Goal: Task Accomplishment & Management: Manage account settings

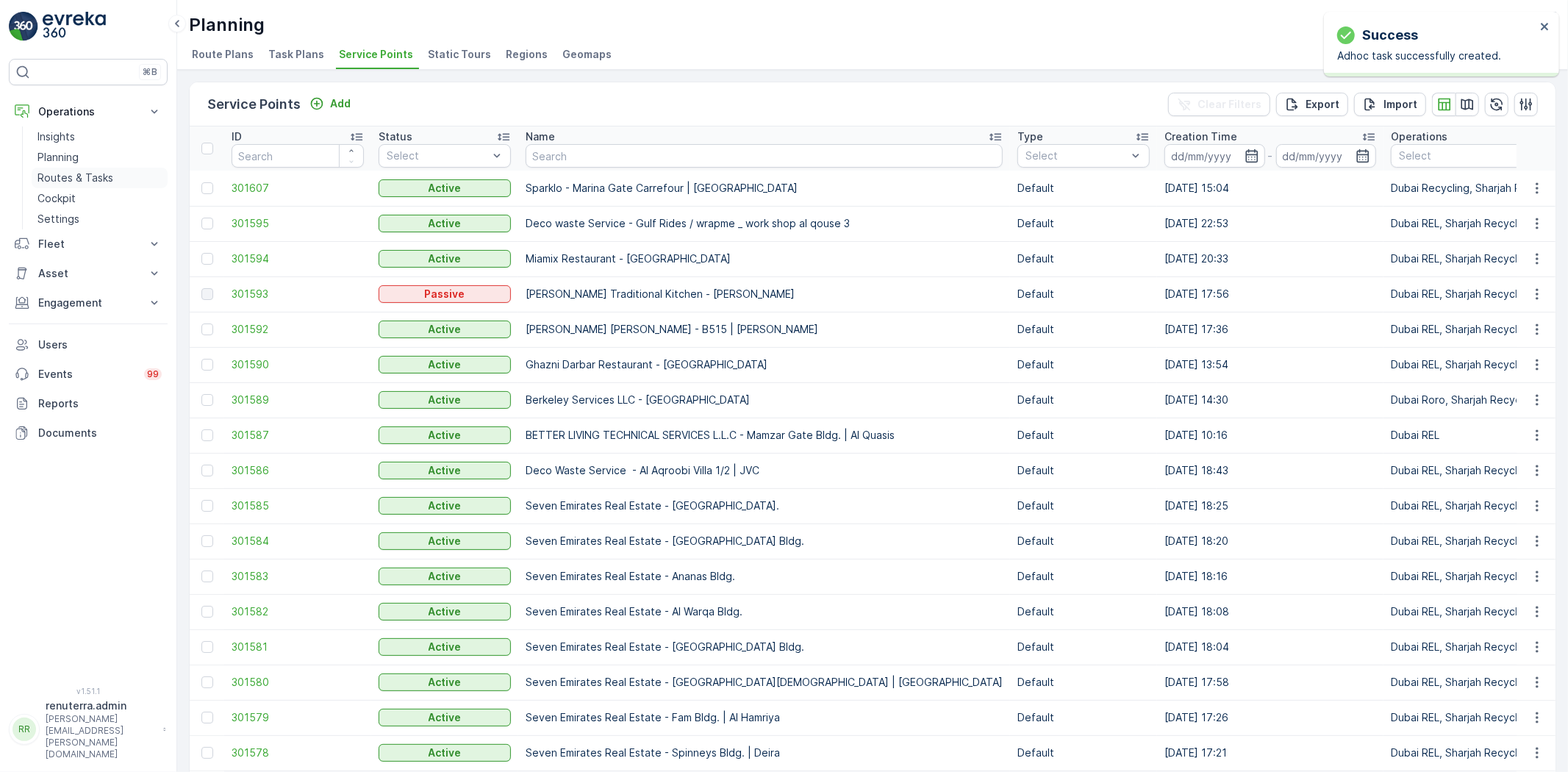
click at [78, 171] on p "Routes & Tasks" at bounding box center [75, 178] width 75 height 15
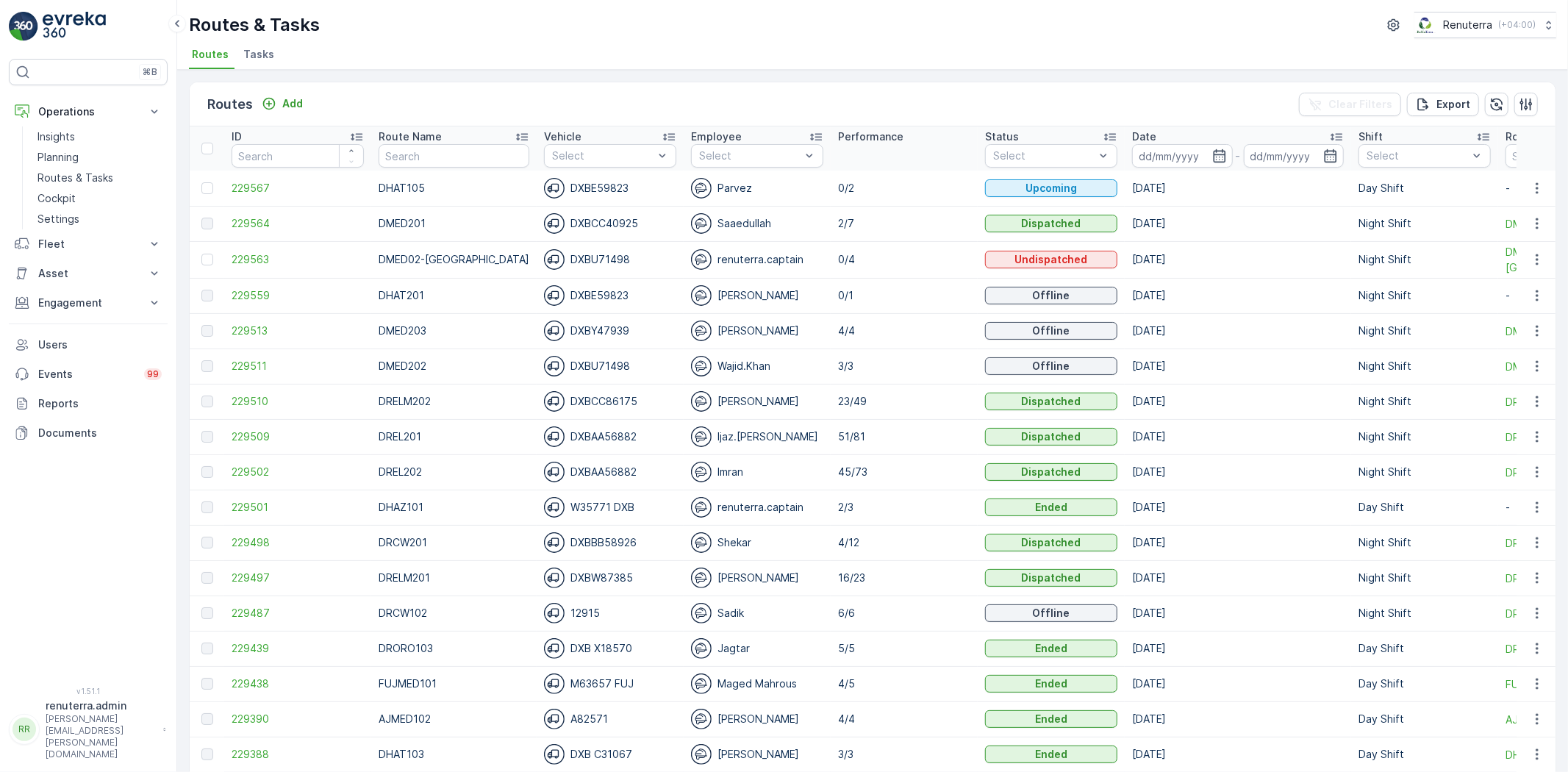
click at [258, 60] on span "Tasks" at bounding box center [259, 54] width 31 height 15
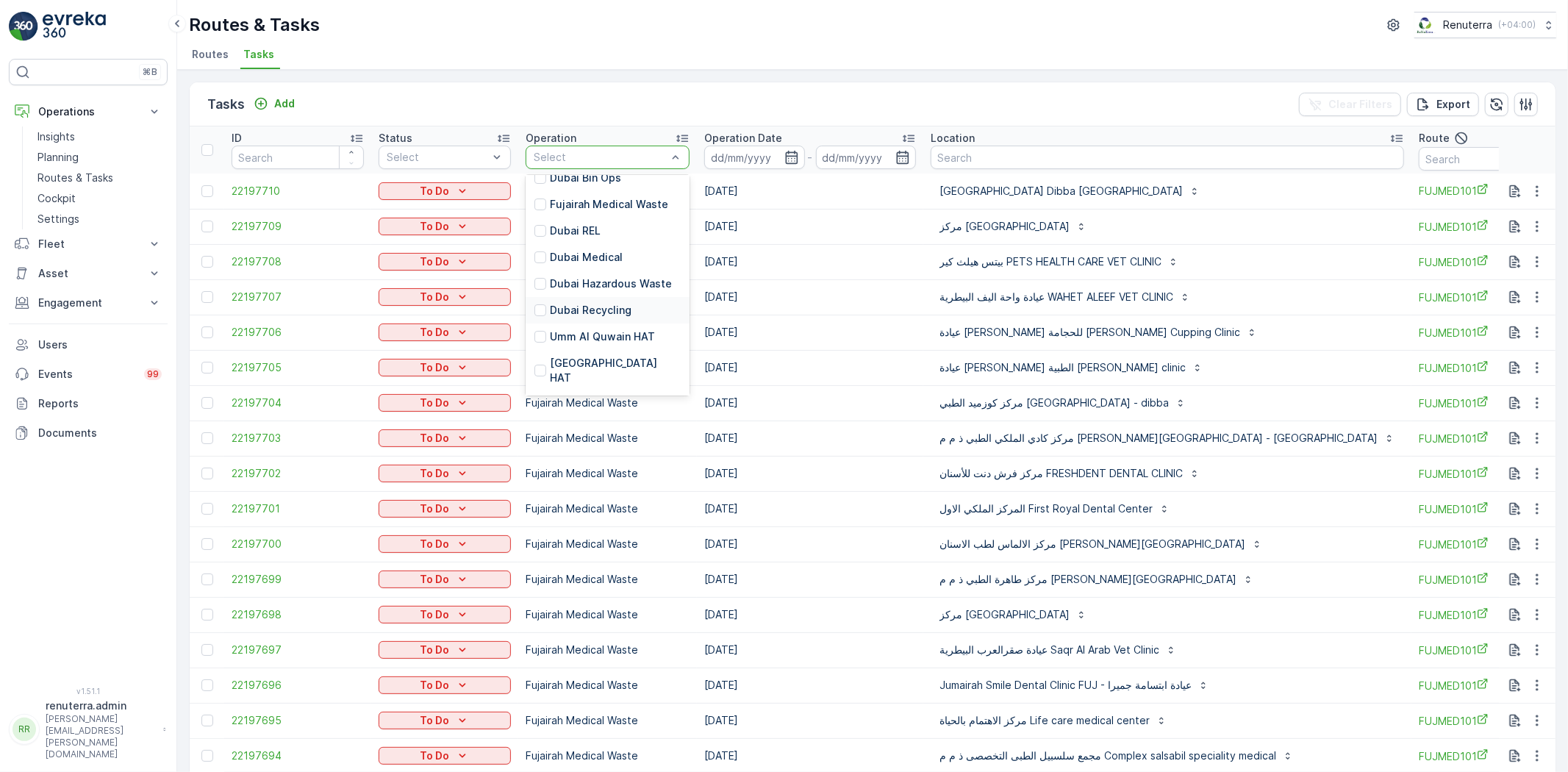
scroll to position [81, 0]
click at [593, 258] on p "Dubai Medical" at bounding box center [587, 256] width 73 height 15
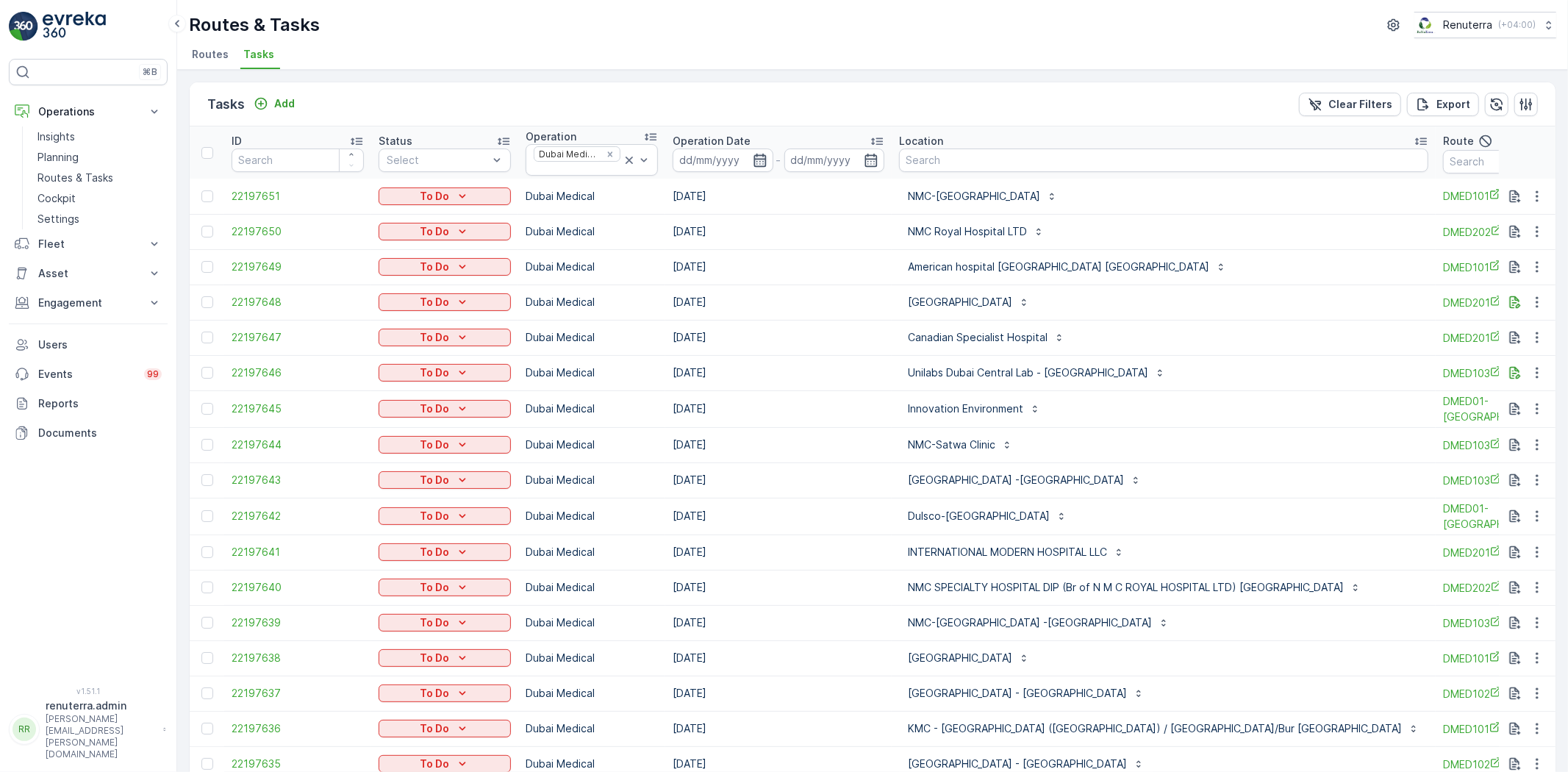
click at [764, 155] on icon "button" at bounding box center [760, 159] width 12 height 13
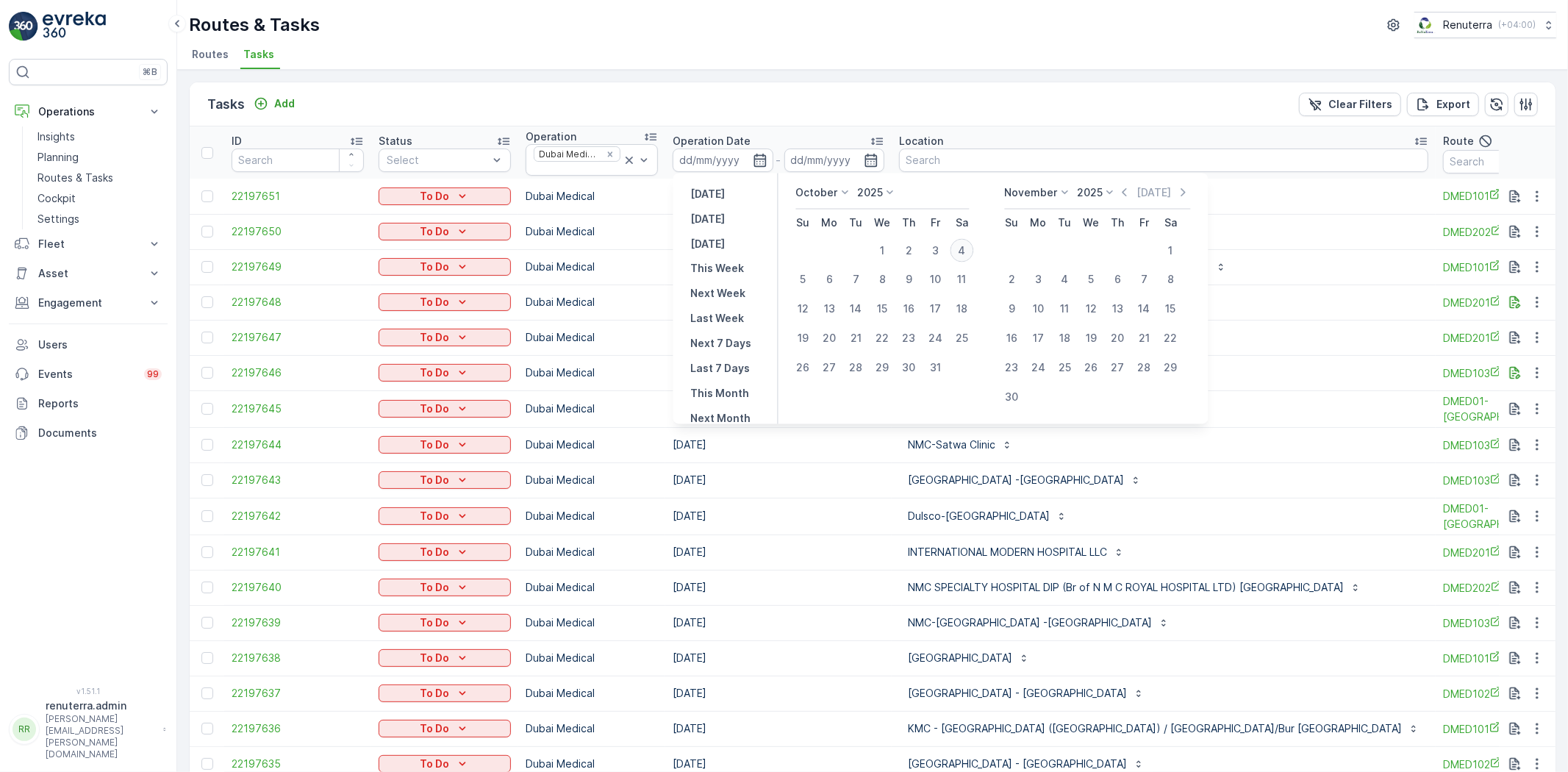
click at [962, 256] on div "4" at bounding box center [962, 250] width 23 height 23
type input "[DATE]"
click at [962, 256] on div "4" at bounding box center [962, 250] width 23 height 23
type input "[DATE]"
click at [962, 256] on div "4" at bounding box center [962, 250] width 23 height 23
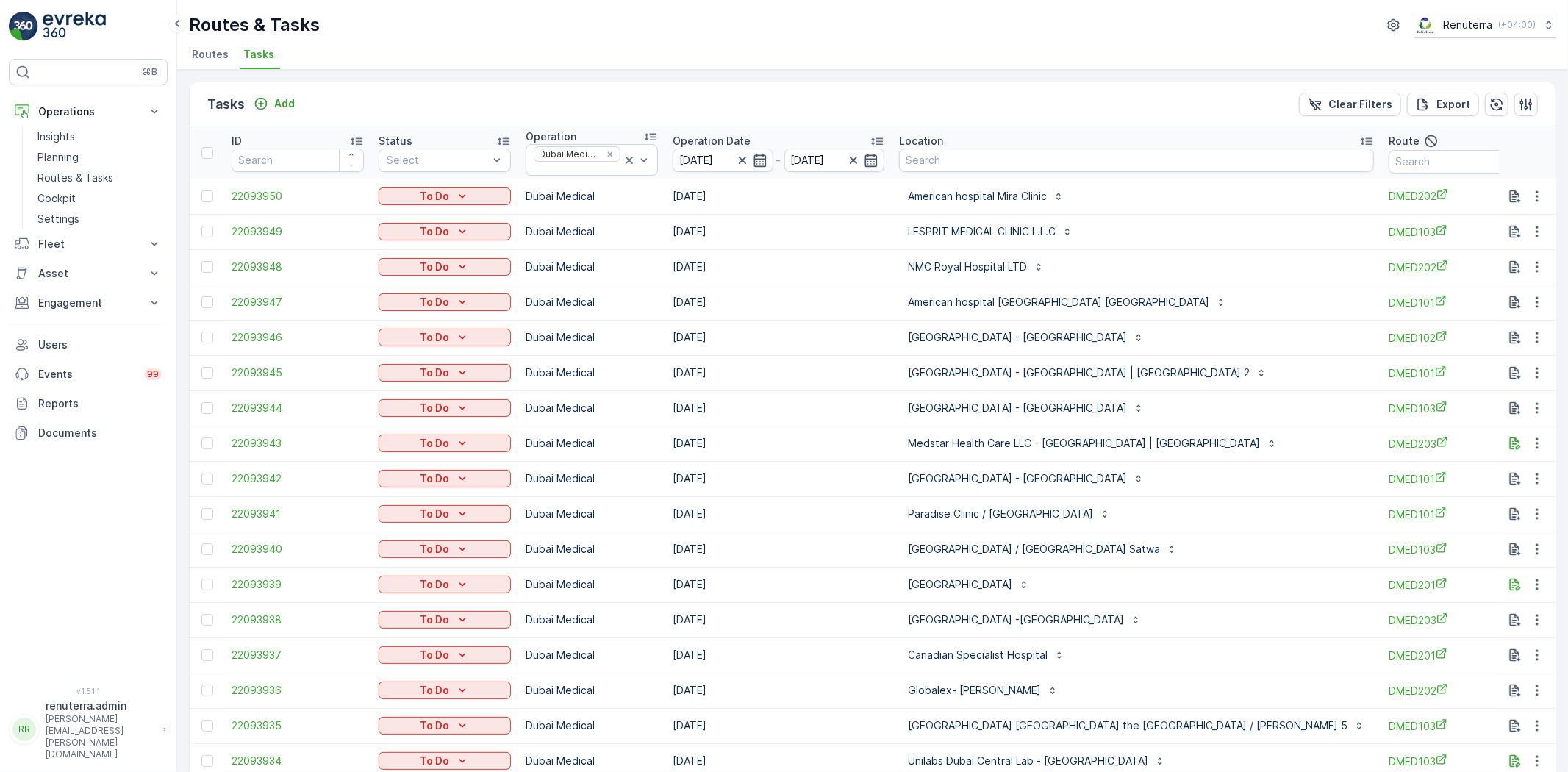
click at [982, 99] on div "Tasks Add Clear Filters Export" at bounding box center [873, 104] width 1366 height 44
click at [776, 206] on td "[DATE]" at bounding box center [778, 196] width 226 height 36
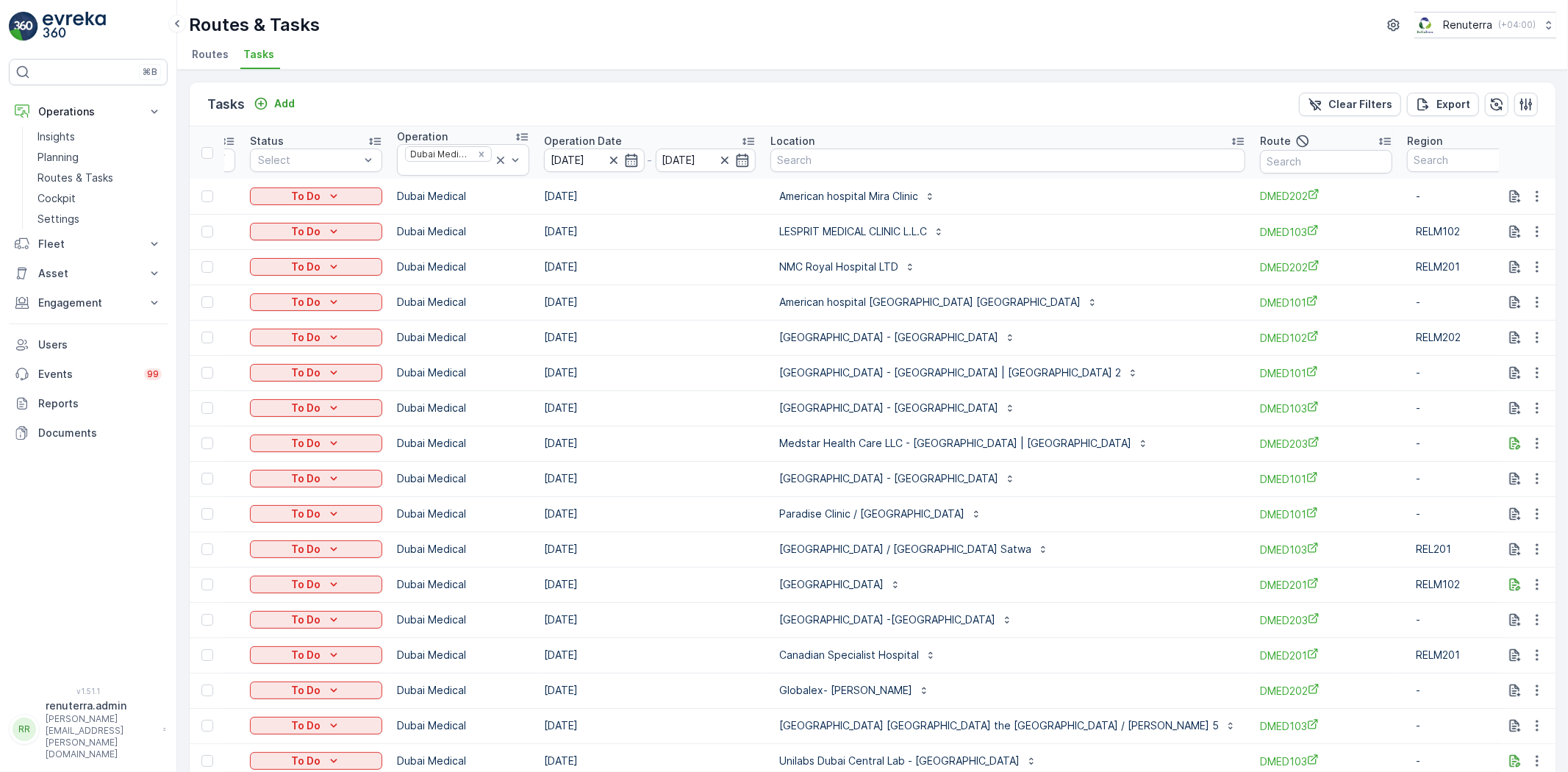
scroll to position [0, 138]
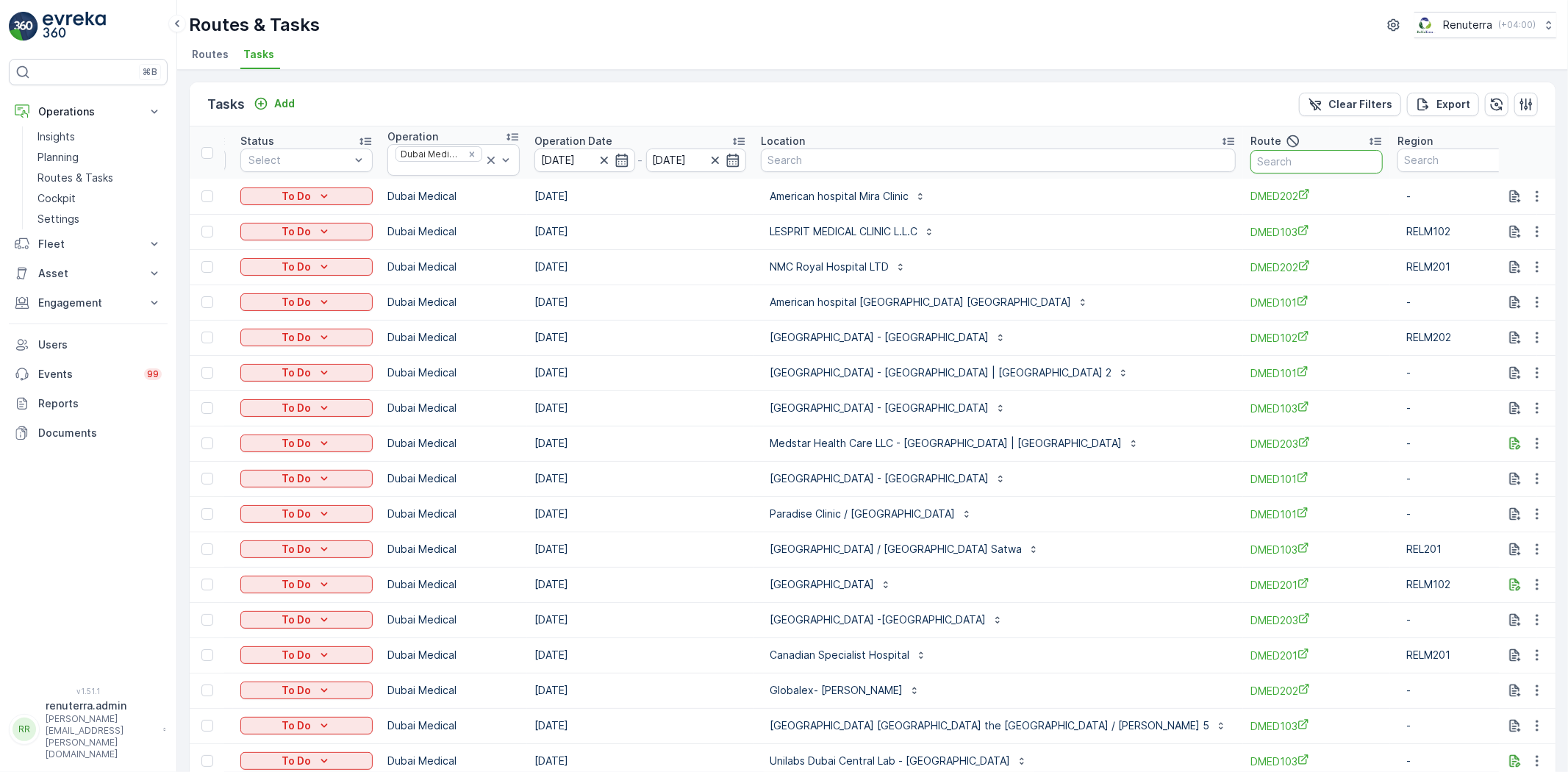
click at [1251, 166] on input "text" at bounding box center [1317, 161] width 133 height 23
type input "101"
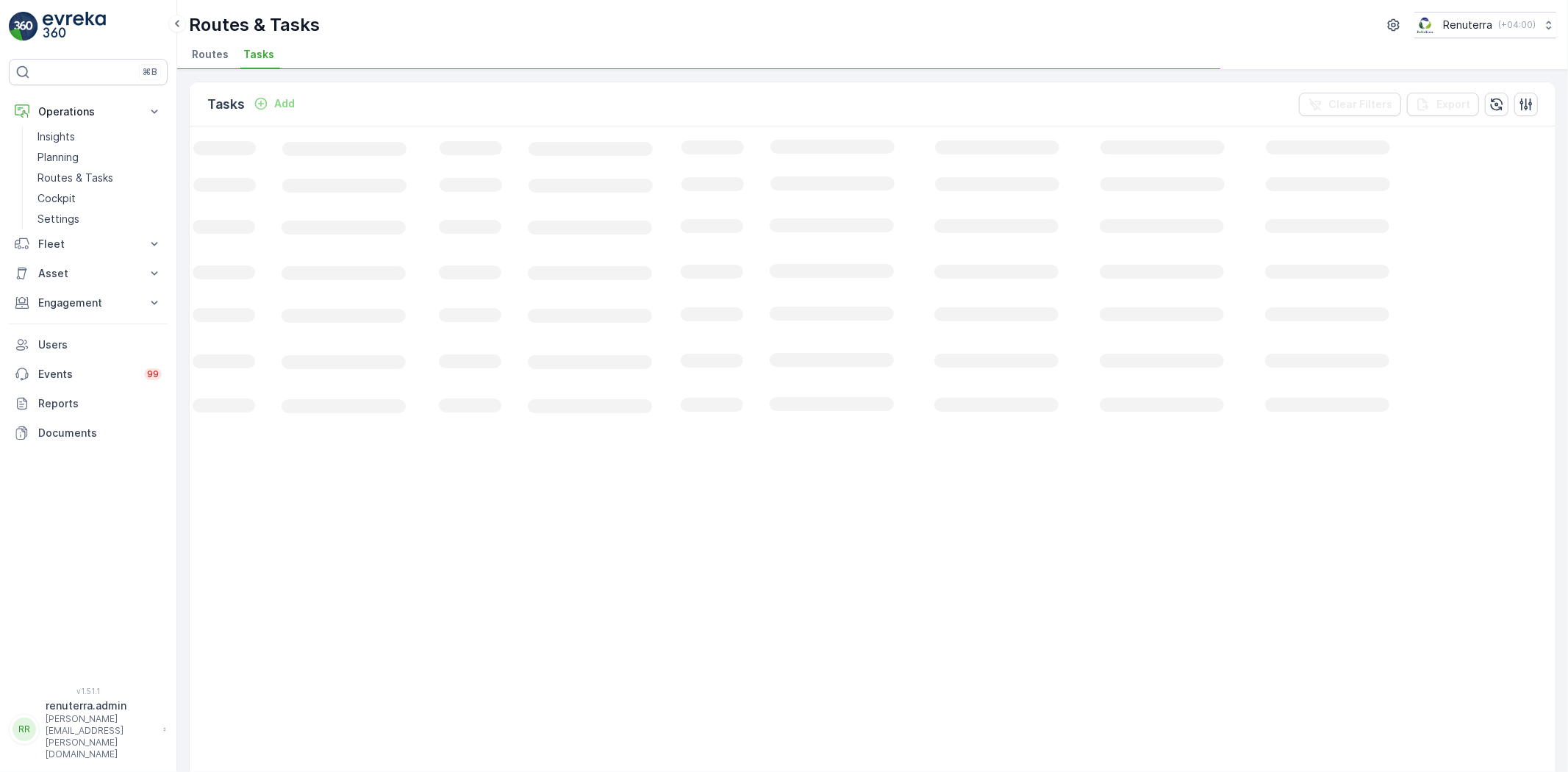
scroll to position [0, 49]
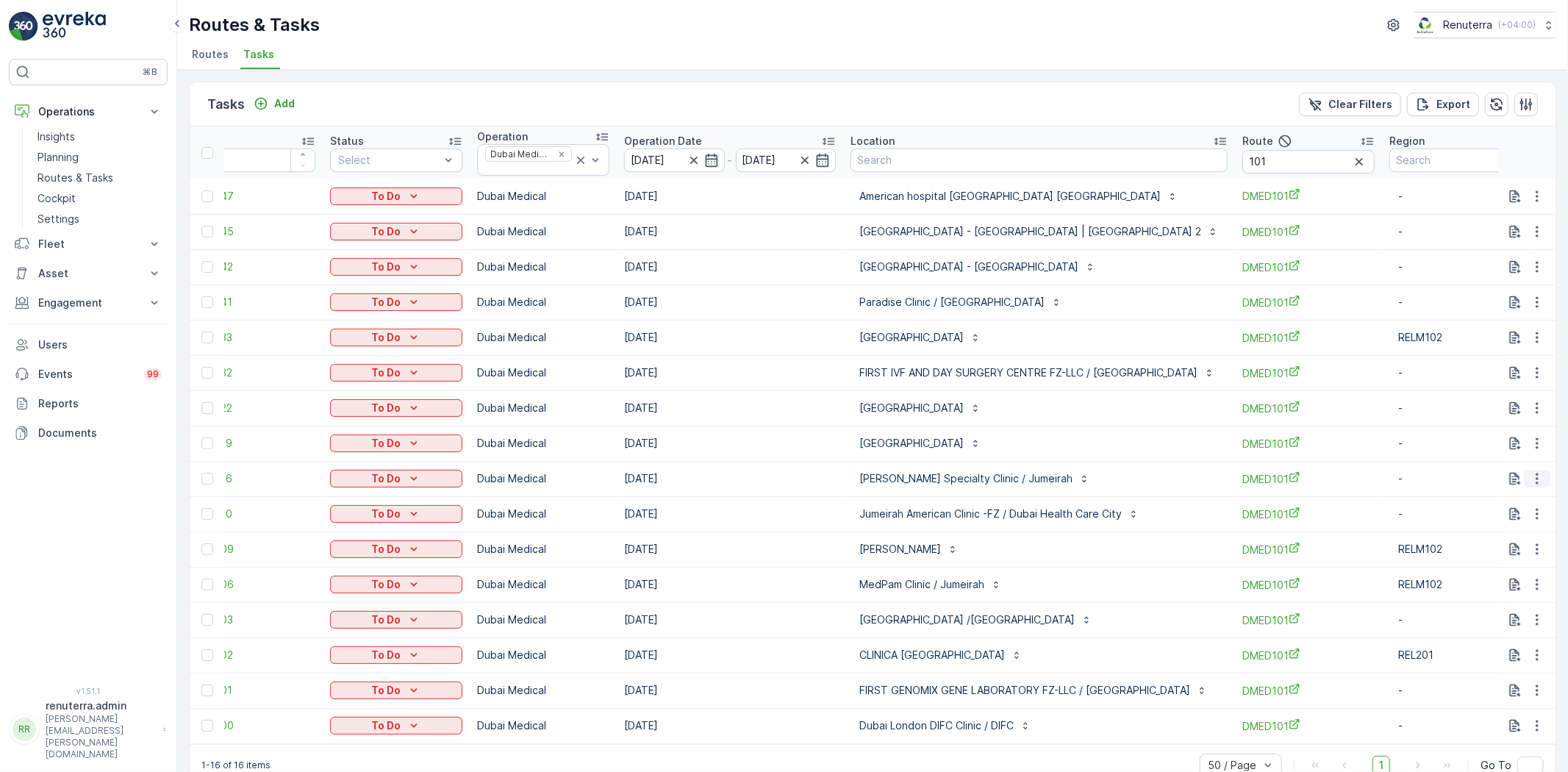
click at [1531, 472] on icon "button" at bounding box center [1537, 478] width 15 height 15
click at [1534, 564] on span "Remove from Route" at bounding box center [1513, 561] width 100 height 15
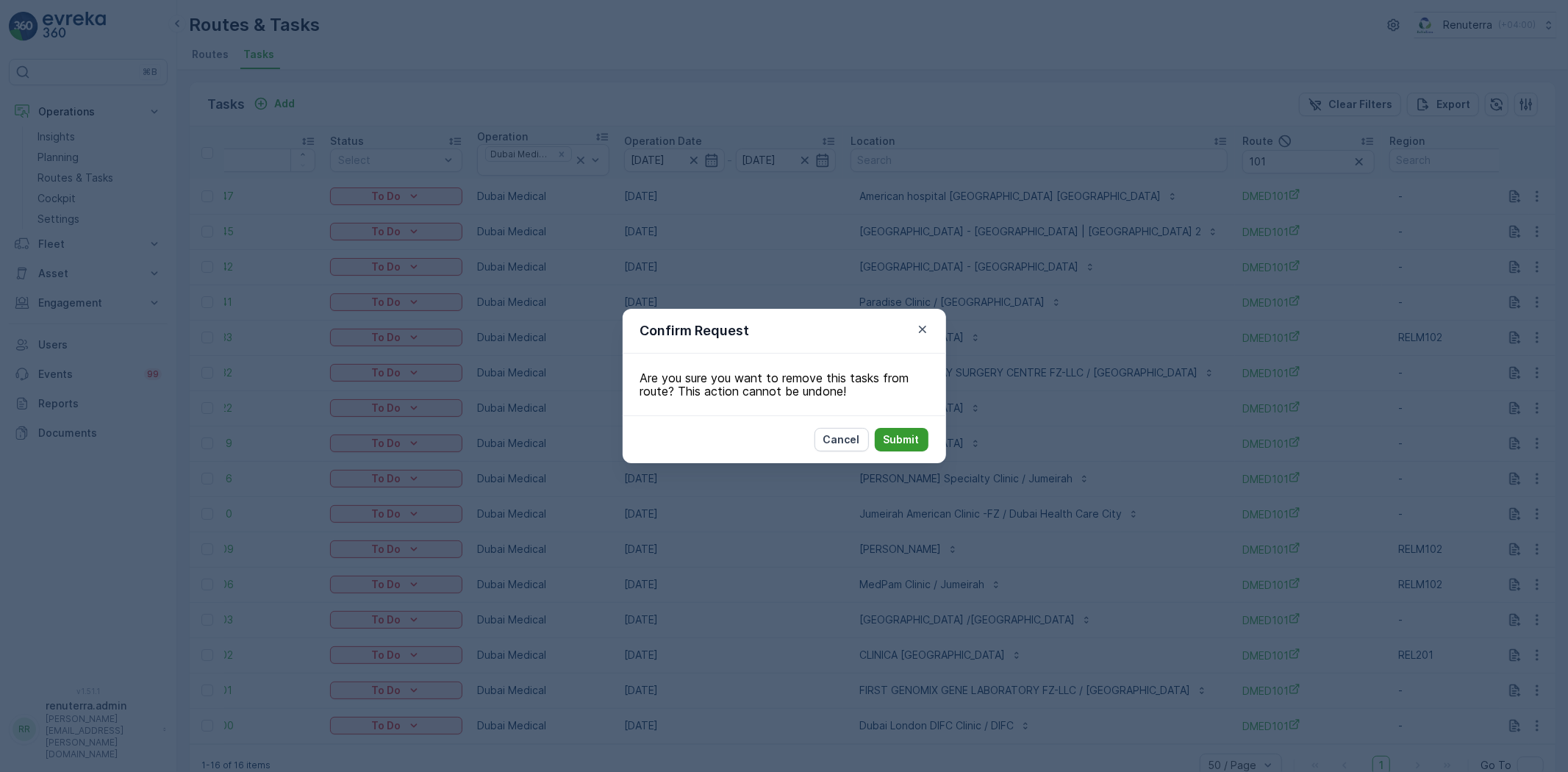
click at [895, 434] on p "Submit" at bounding box center [902, 439] width 36 height 15
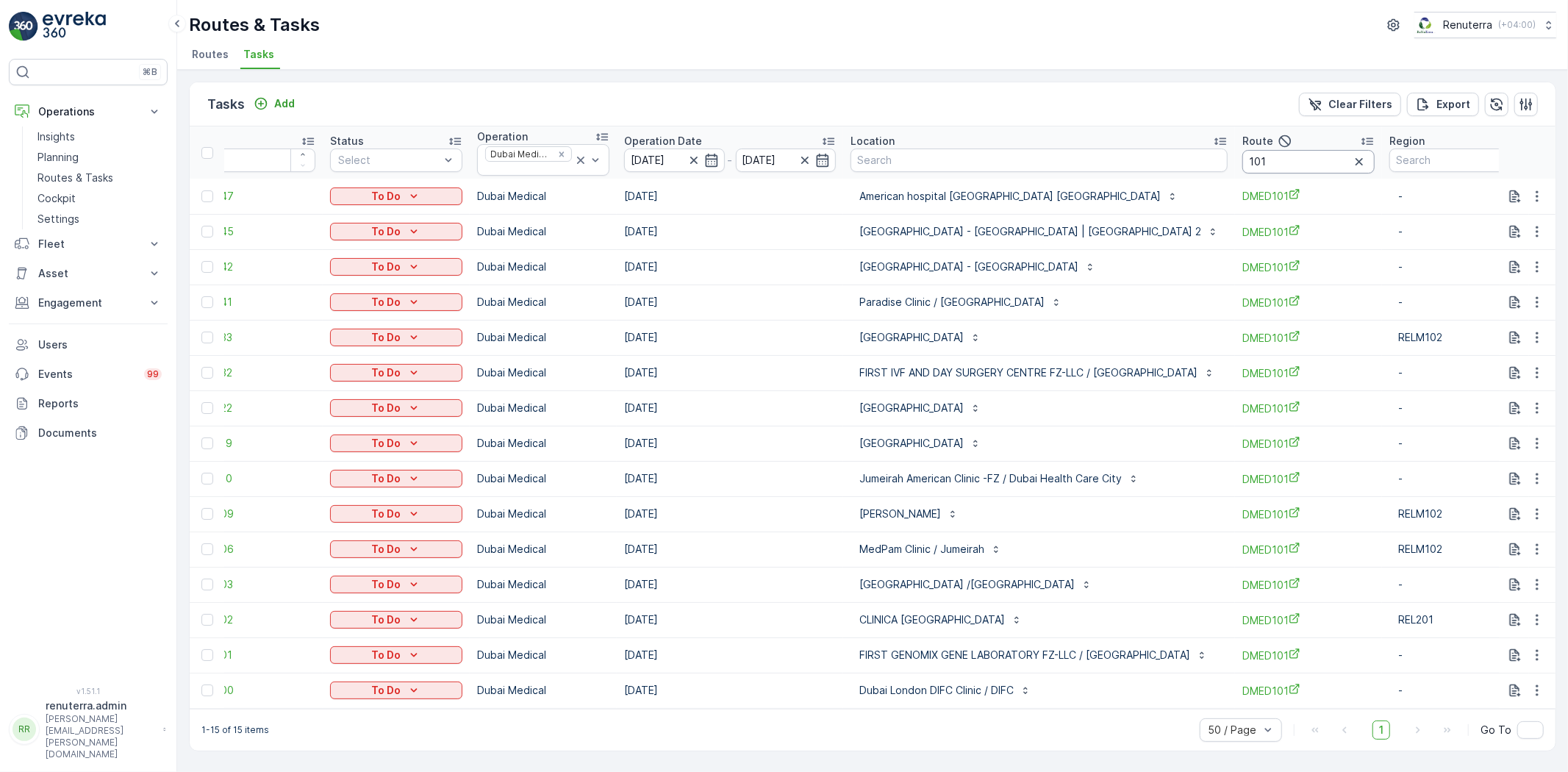
click at [1324, 165] on input "101" at bounding box center [1309, 161] width 133 height 23
type input "103"
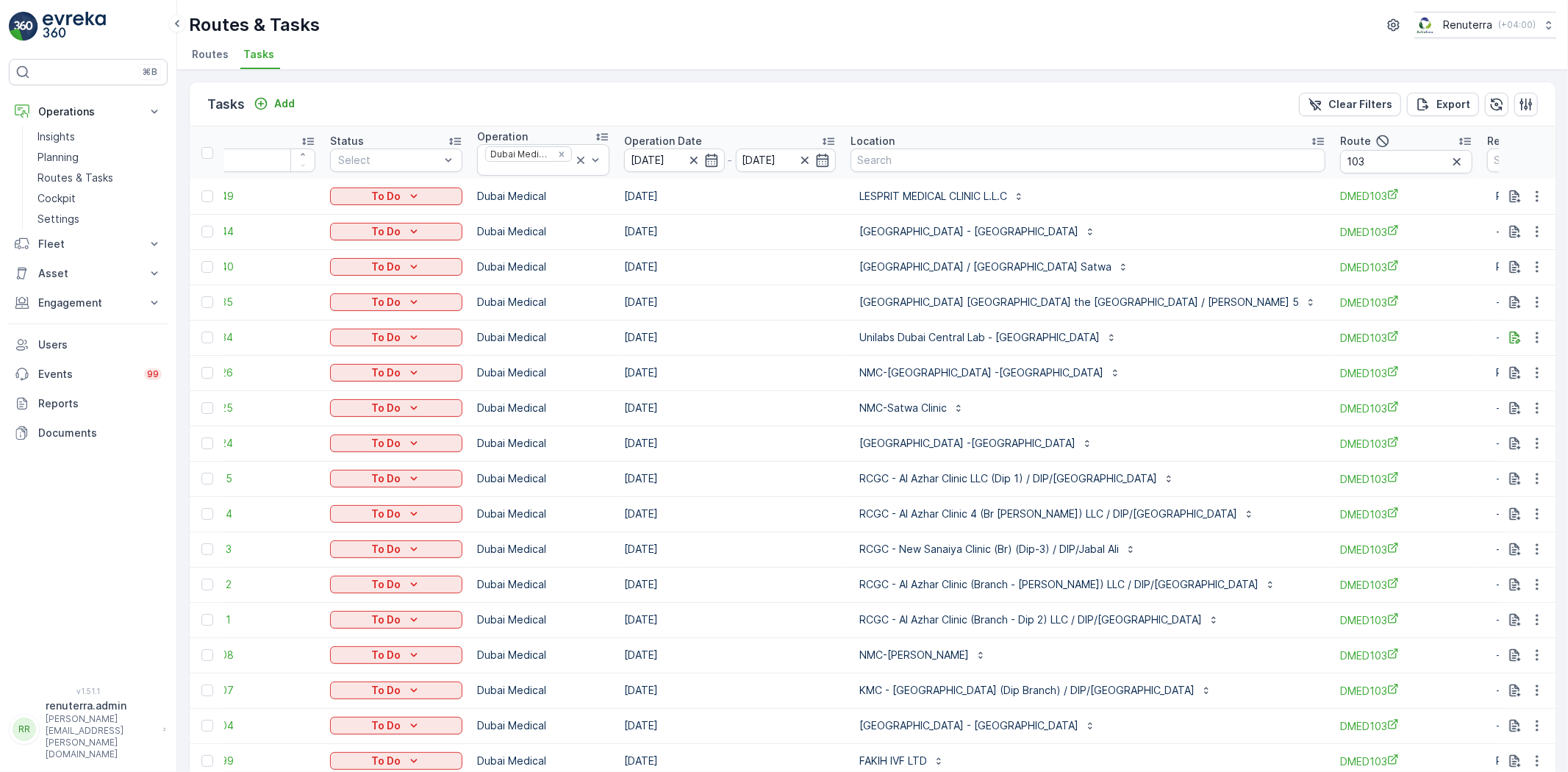
scroll to position [0, 38]
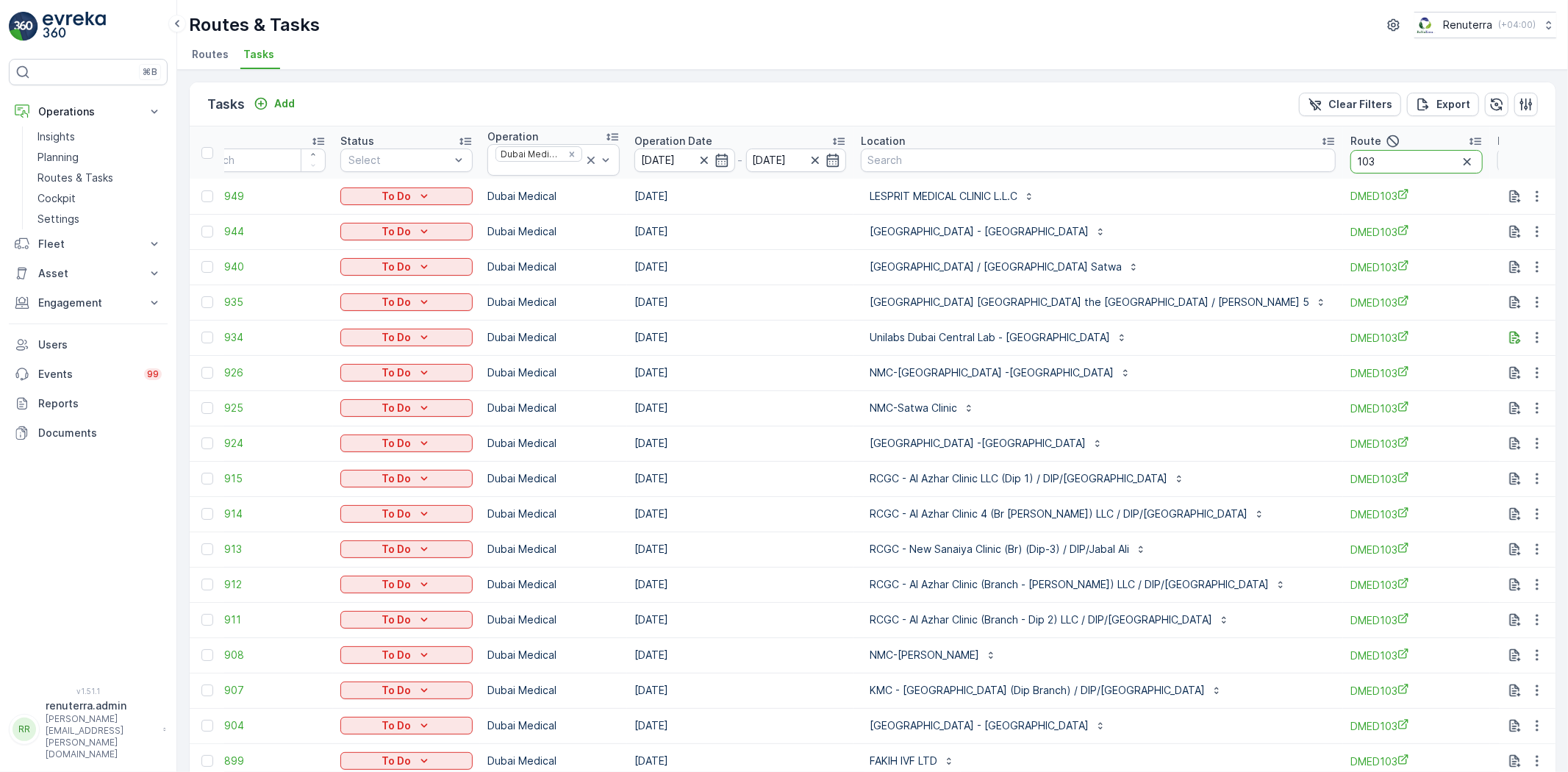
click at [1350, 163] on input "103" at bounding box center [1416, 161] width 133 height 23
type input "102"
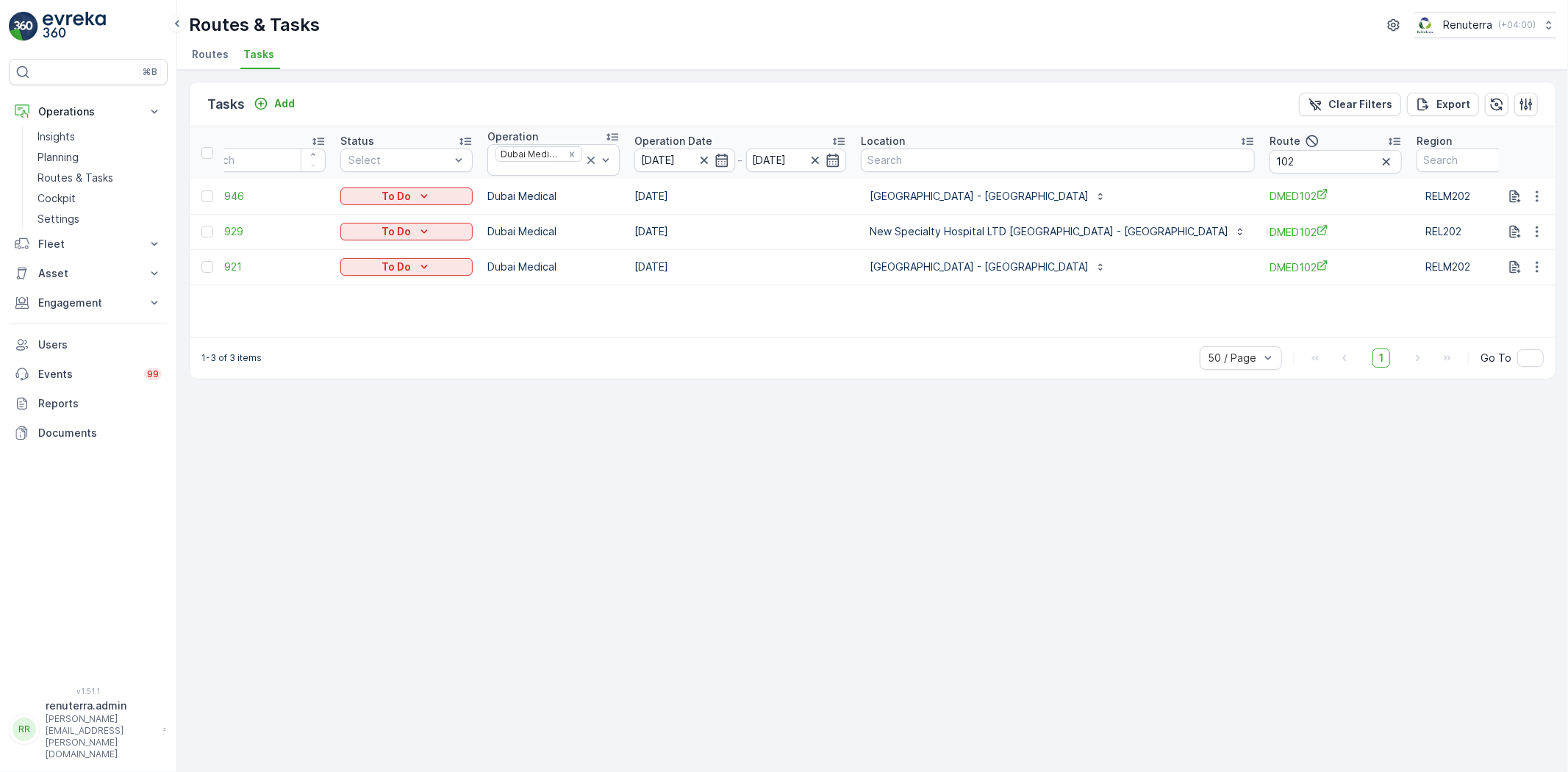
scroll to position [0, 30]
click at [205, 266] on div at bounding box center [207, 267] width 12 height 12
click at [201, 261] on input "checkbox" at bounding box center [201, 261] width 0 height 0
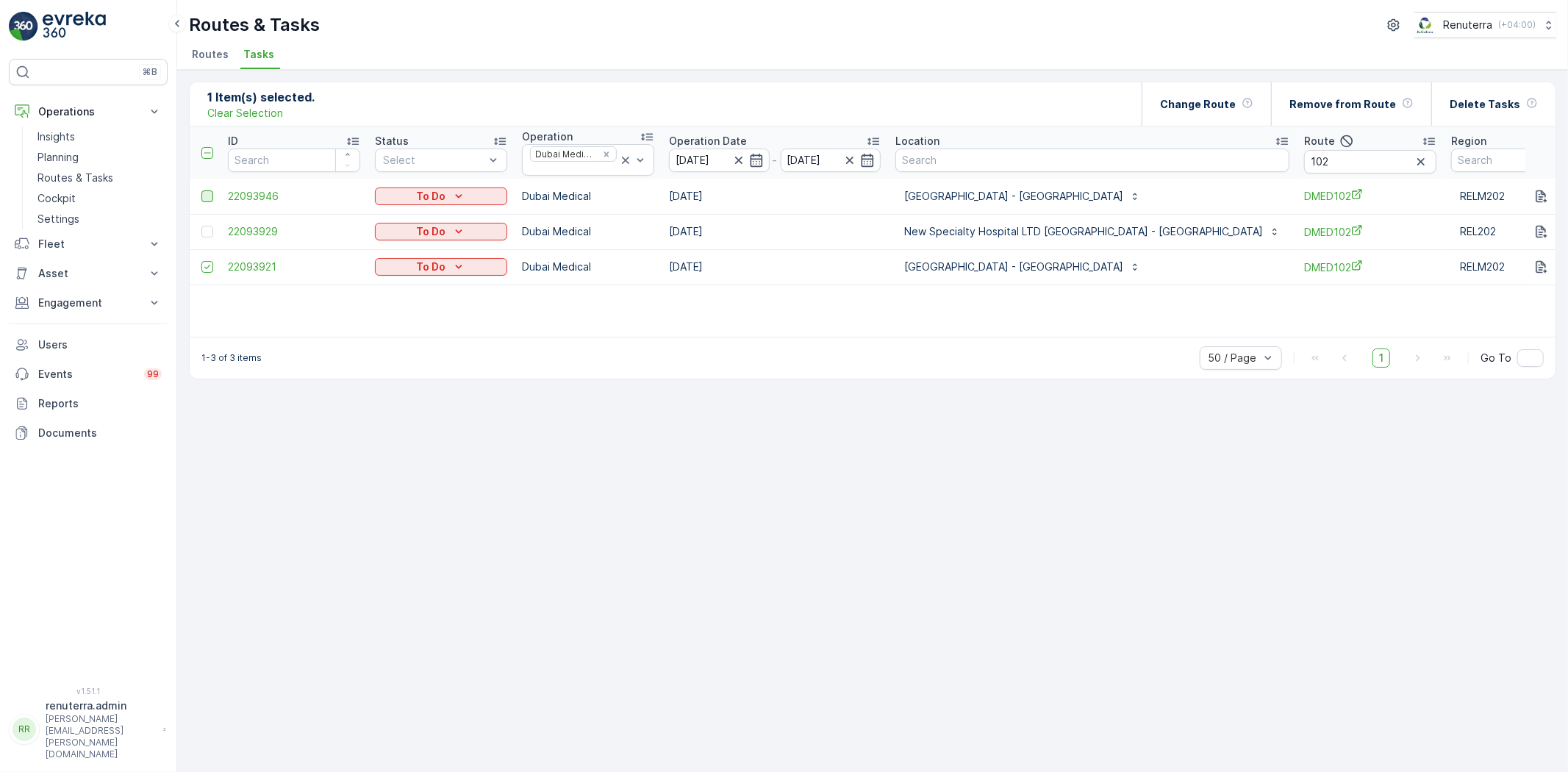
click at [210, 198] on div at bounding box center [207, 197] width 12 height 12
click at [201, 191] on input "checkbox" at bounding box center [201, 191] width 0 height 0
click at [1204, 97] on p "Change Route" at bounding box center [1198, 104] width 75 height 15
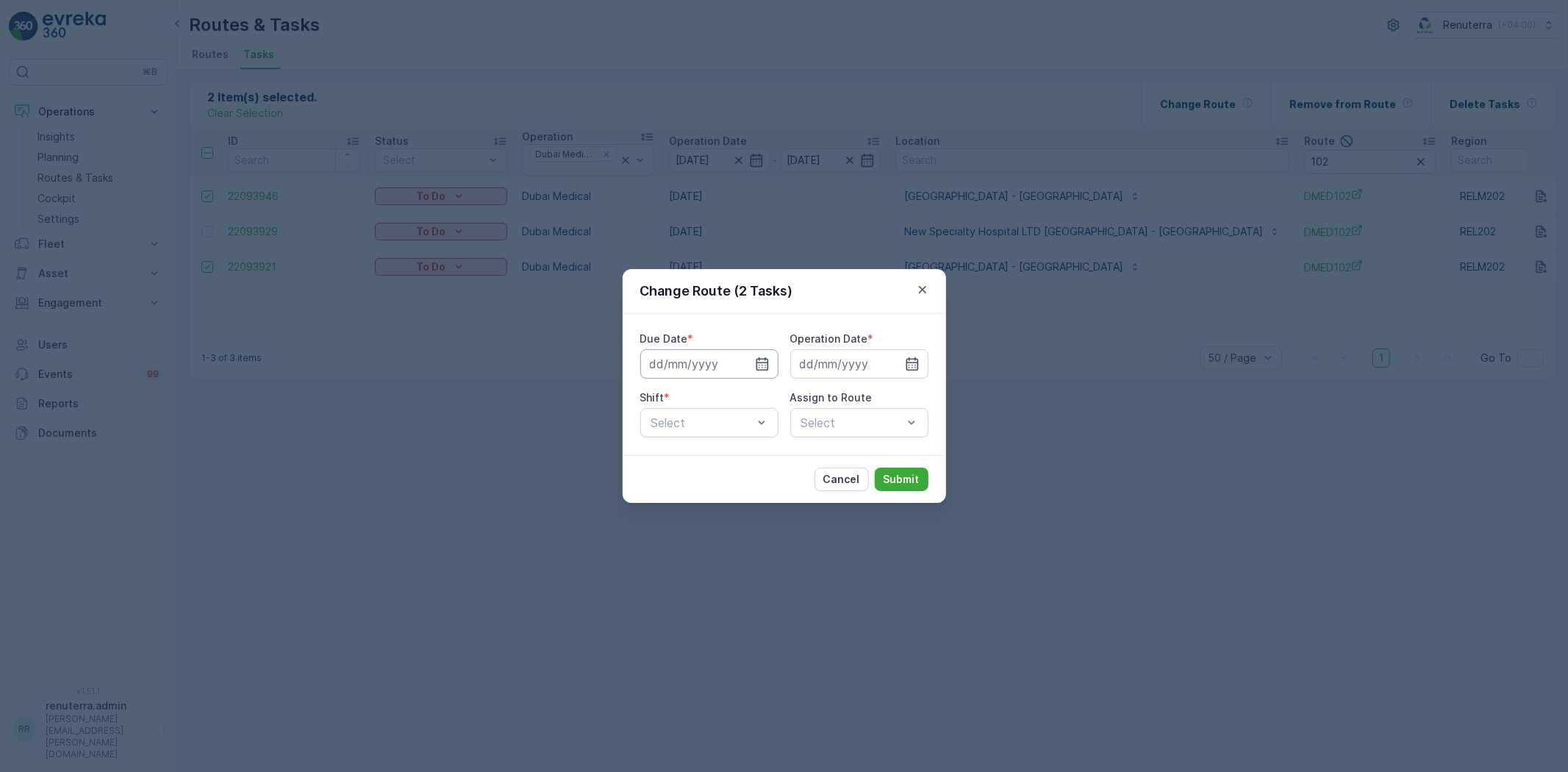
click at [754, 364] on input at bounding box center [709, 364] width 138 height 29
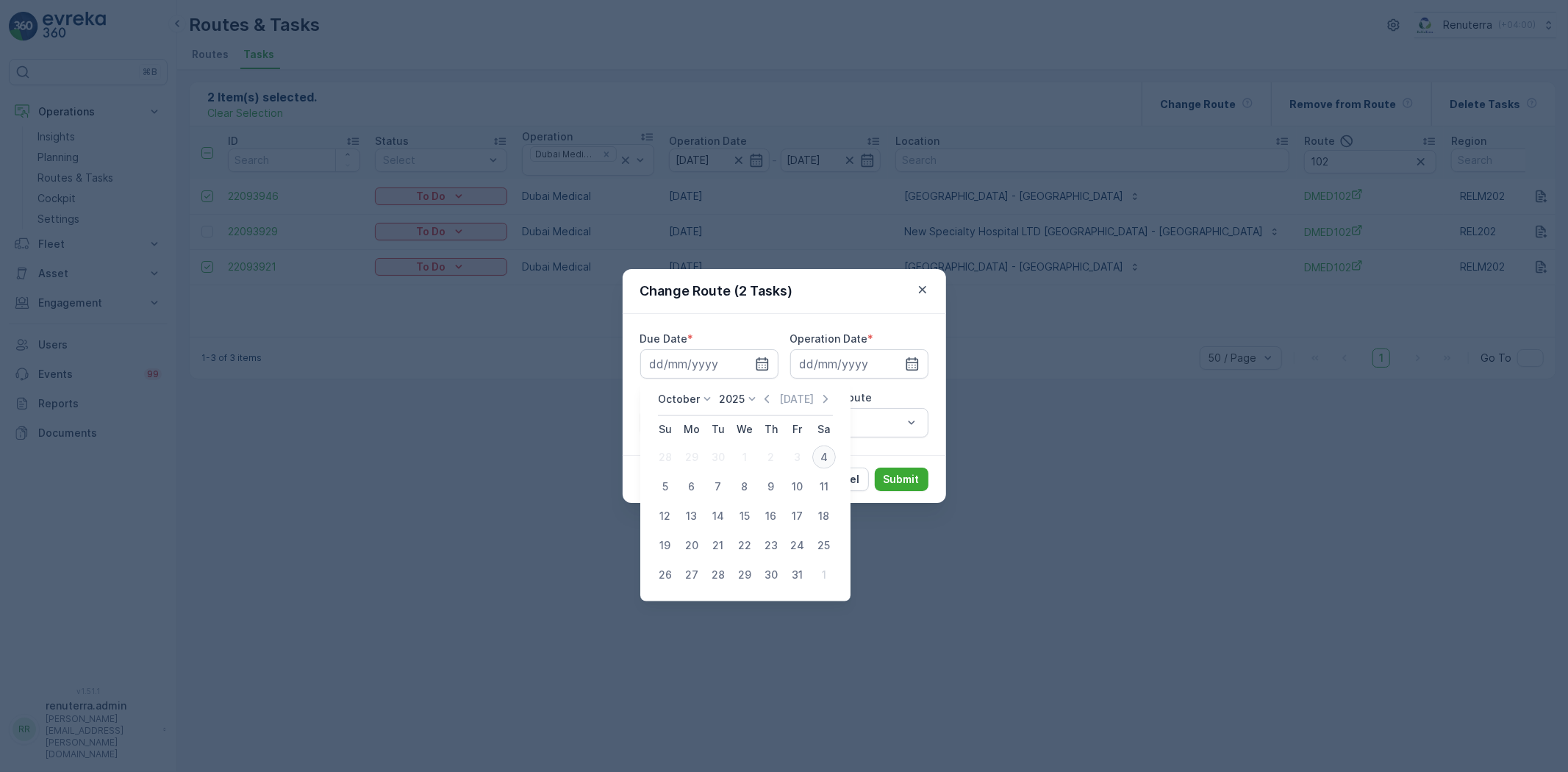
click at [827, 451] on div "4" at bounding box center [823, 457] width 23 height 23
type input "[DATE]"
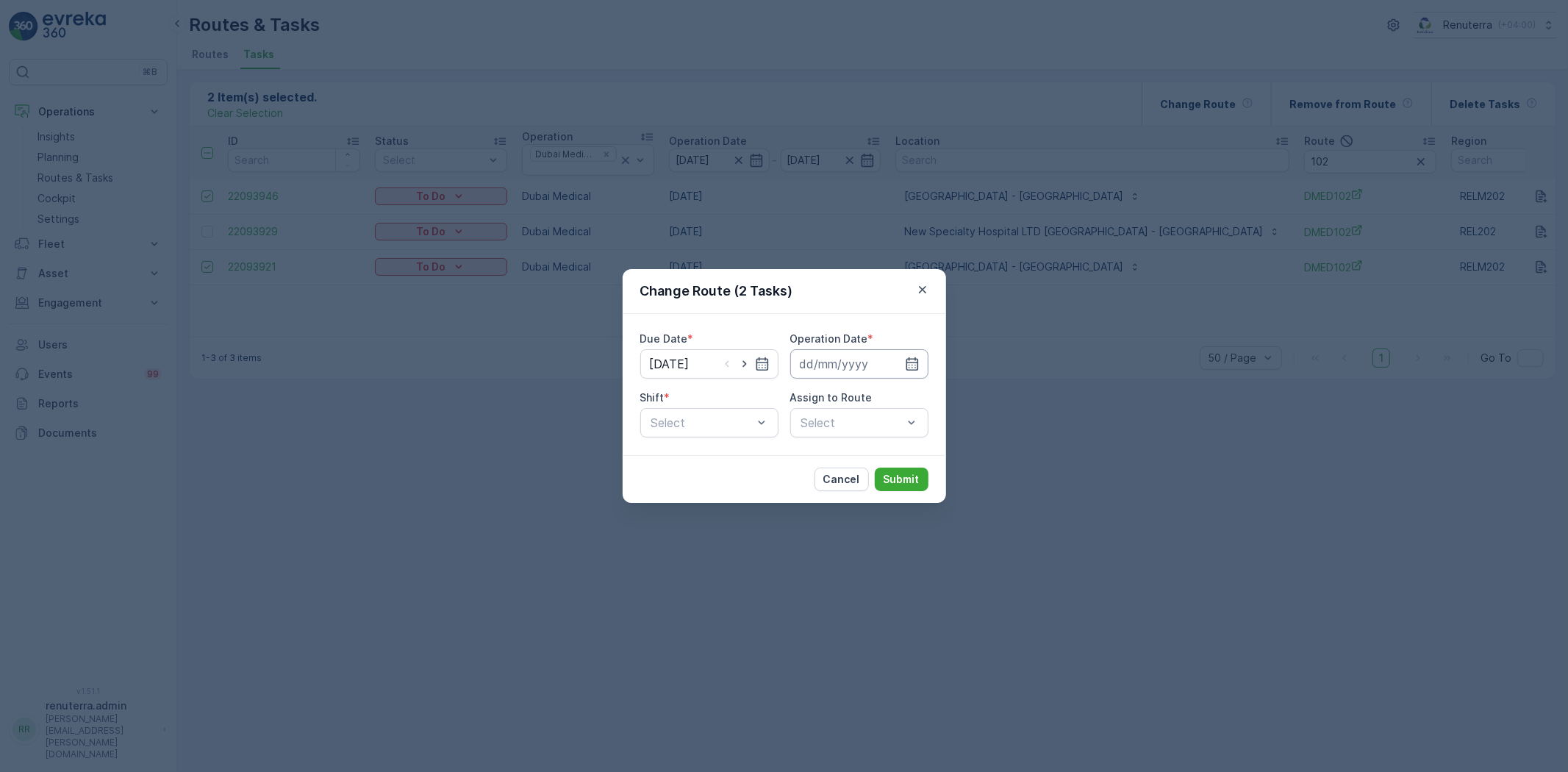
click at [920, 356] on input at bounding box center [859, 364] width 138 height 29
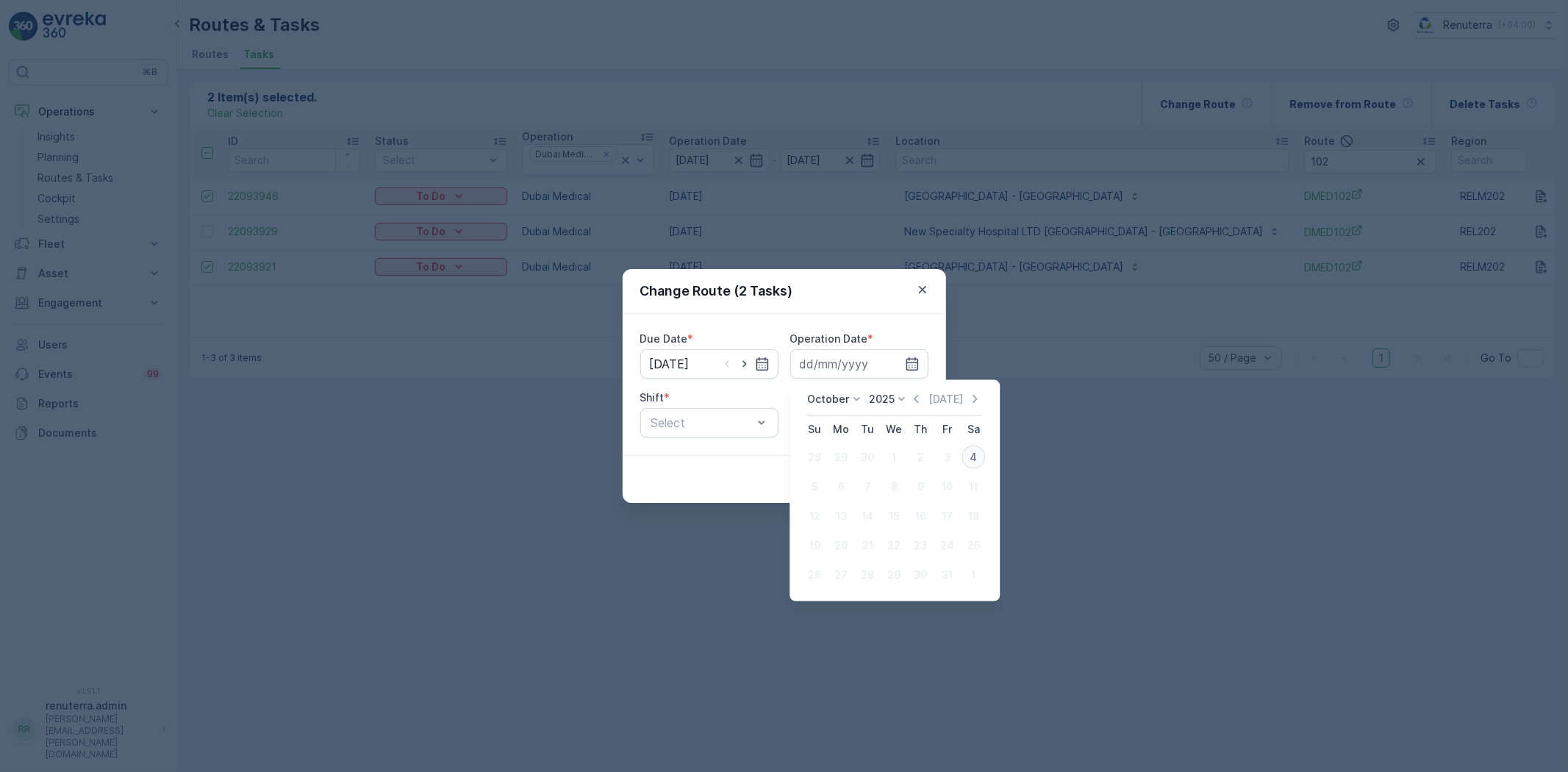
click at [982, 462] on div "4" at bounding box center [973, 457] width 23 height 23
type input "[DATE]"
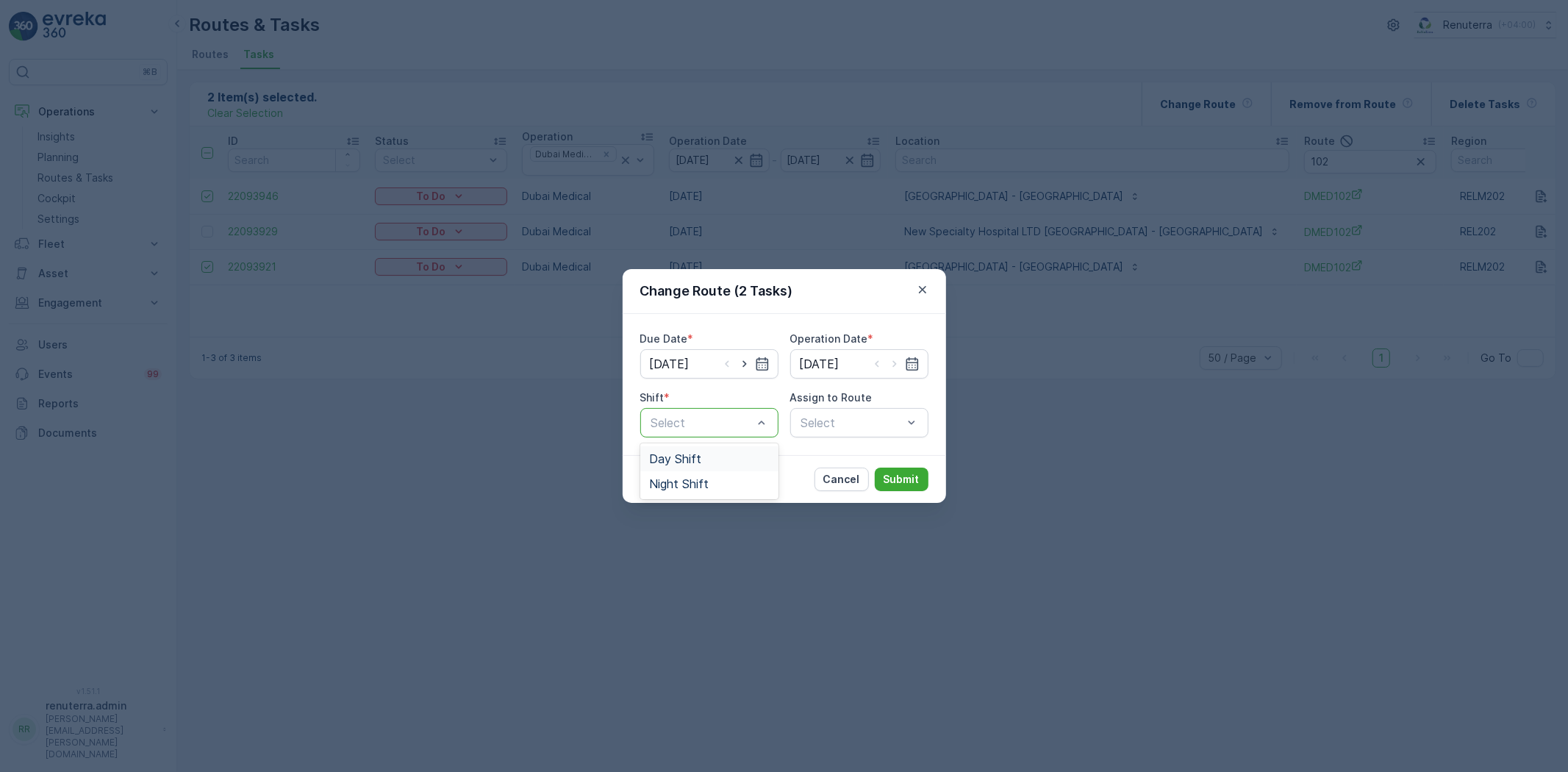
click at [696, 459] on span "Day Shift" at bounding box center [675, 458] width 52 height 13
click at [834, 419] on div "Select" at bounding box center [859, 423] width 138 height 29
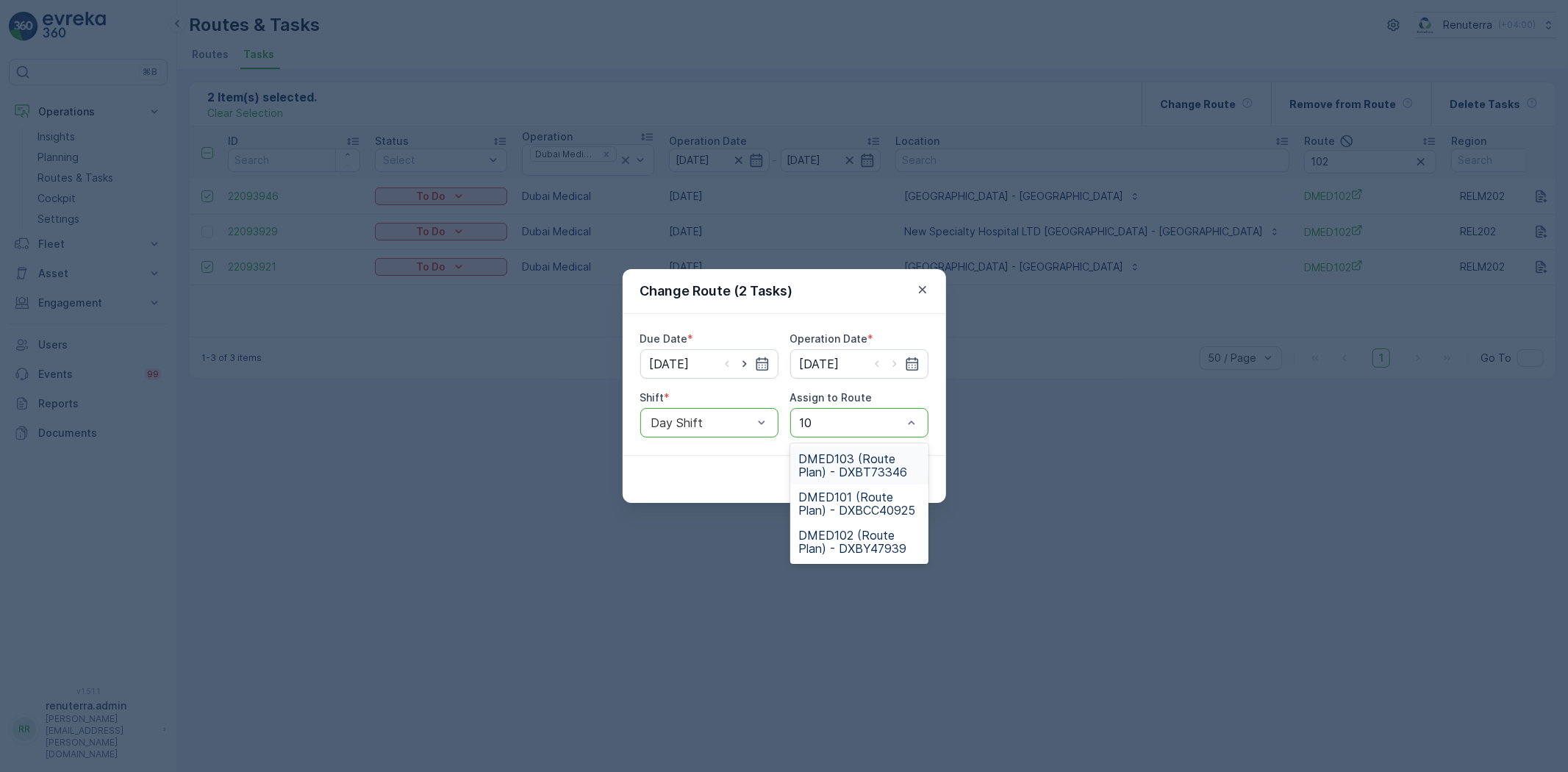
type input "103"
click at [828, 453] on span "DMED103 (Route Plan) - DXBT73346" at bounding box center [859, 465] width 120 height 27
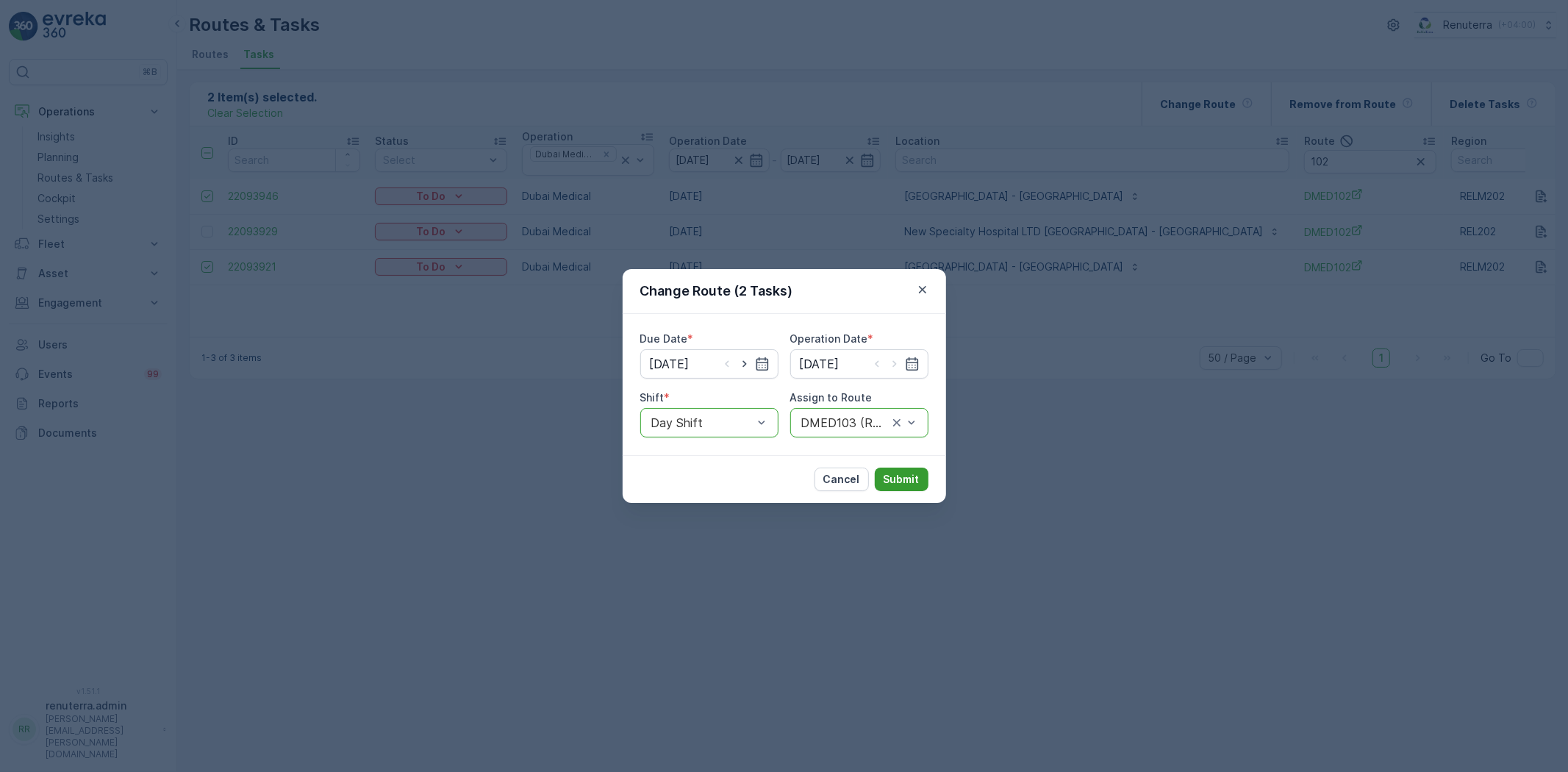
click at [898, 478] on p "Submit" at bounding box center [902, 479] width 36 height 15
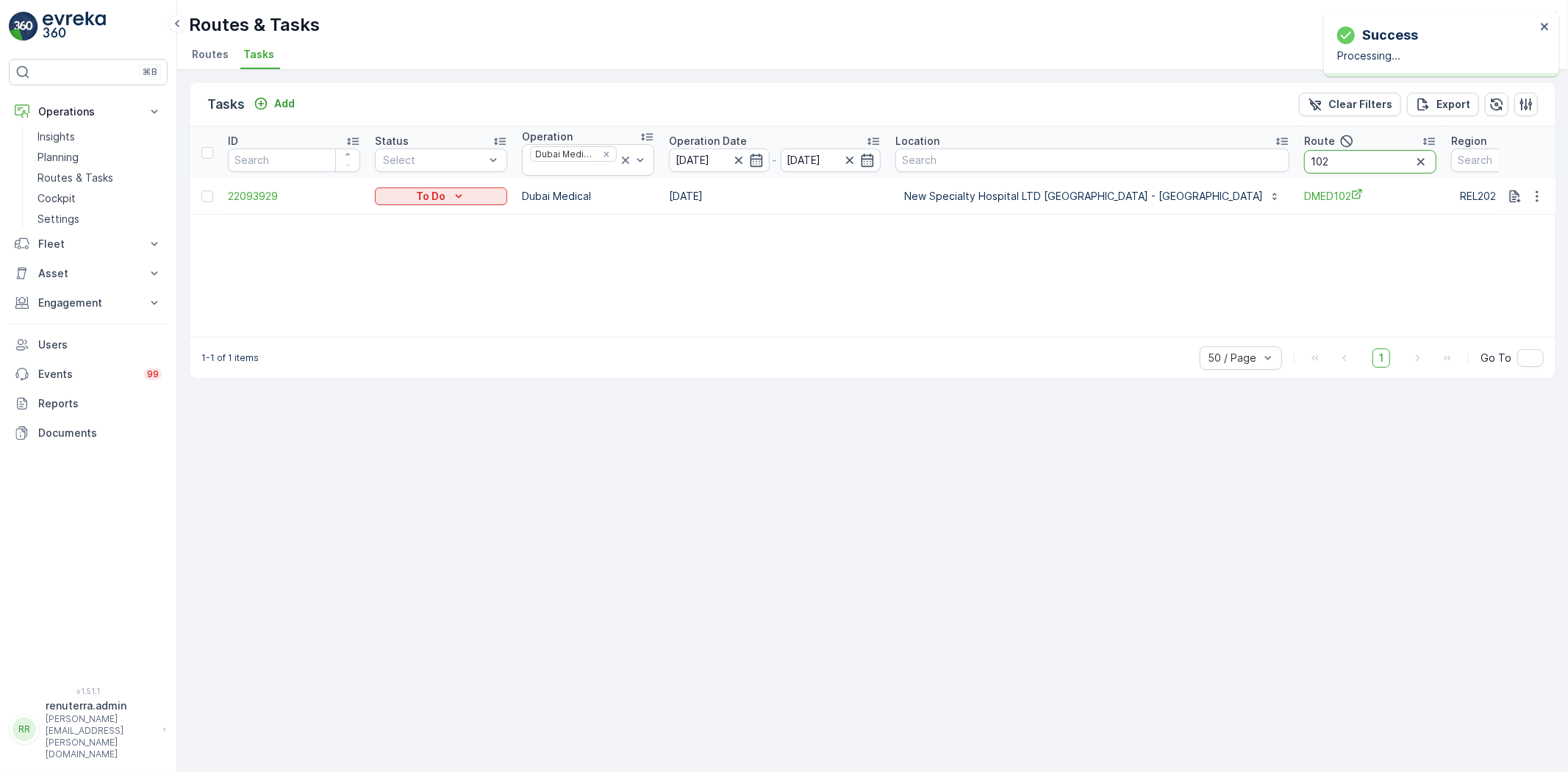
click at [1309, 160] on input "102" at bounding box center [1370, 161] width 133 height 23
type input "103"
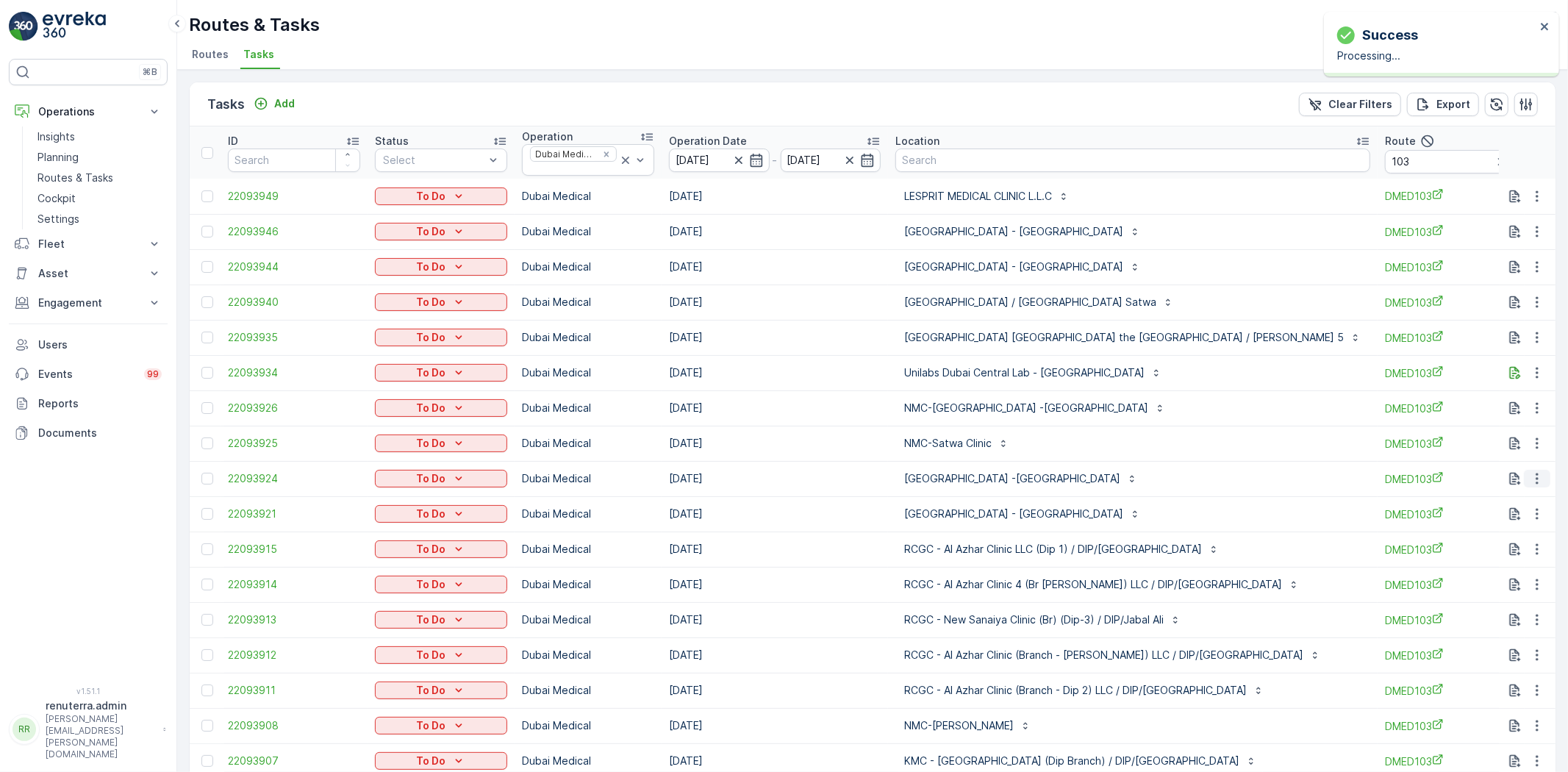
click at [1531, 473] on icon "button" at bounding box center [1537, 478] width 15 height 15
click at [1506, 542] on span "Change Route" at bounding box center [1500, 542] width 71 height 15
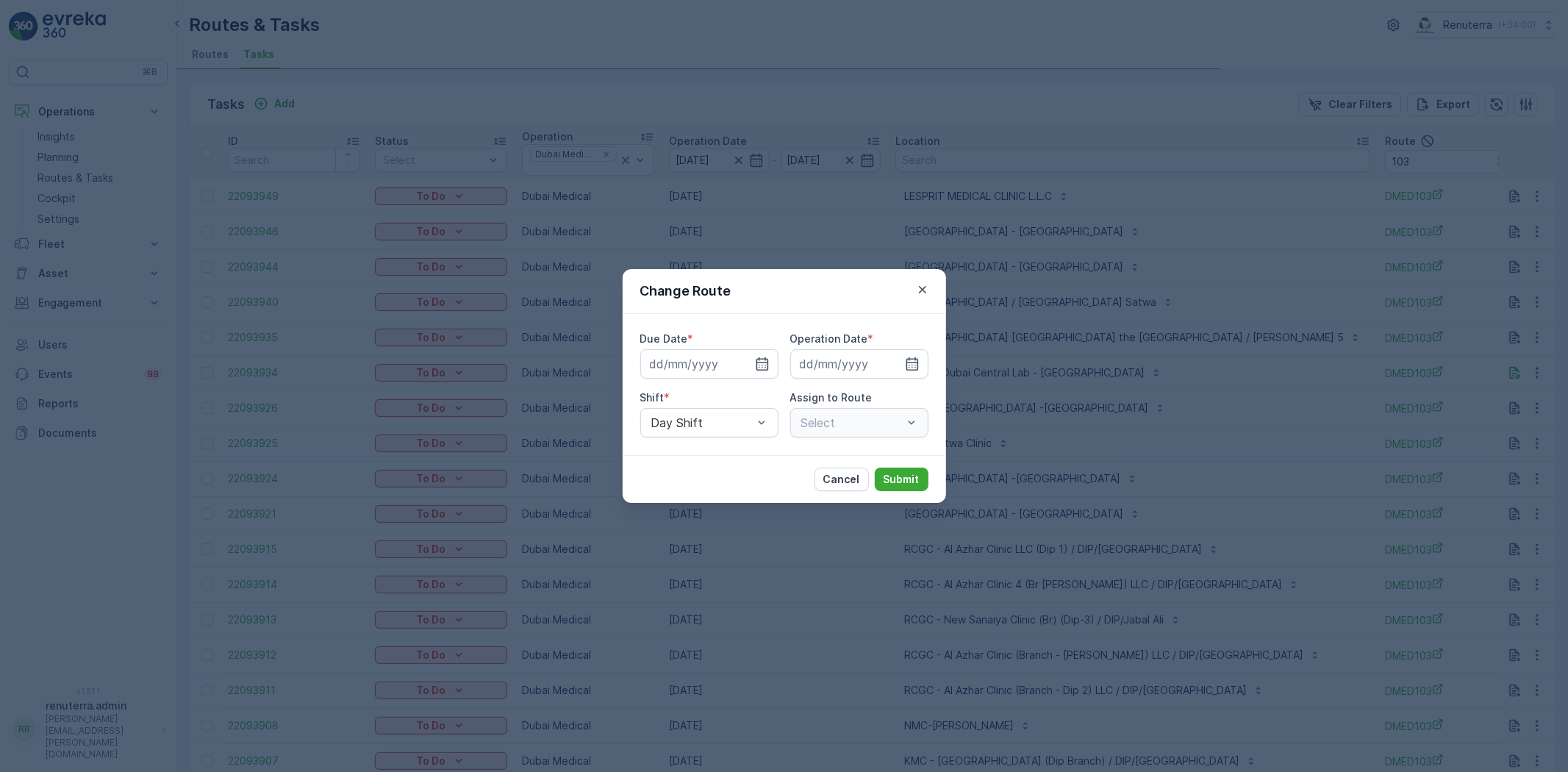
type input "[DATE]"
click at [865, 431] on div "DMED103 (Route Plan) - DXBT73346" at bounding box center [859, 423] width 138 height 29
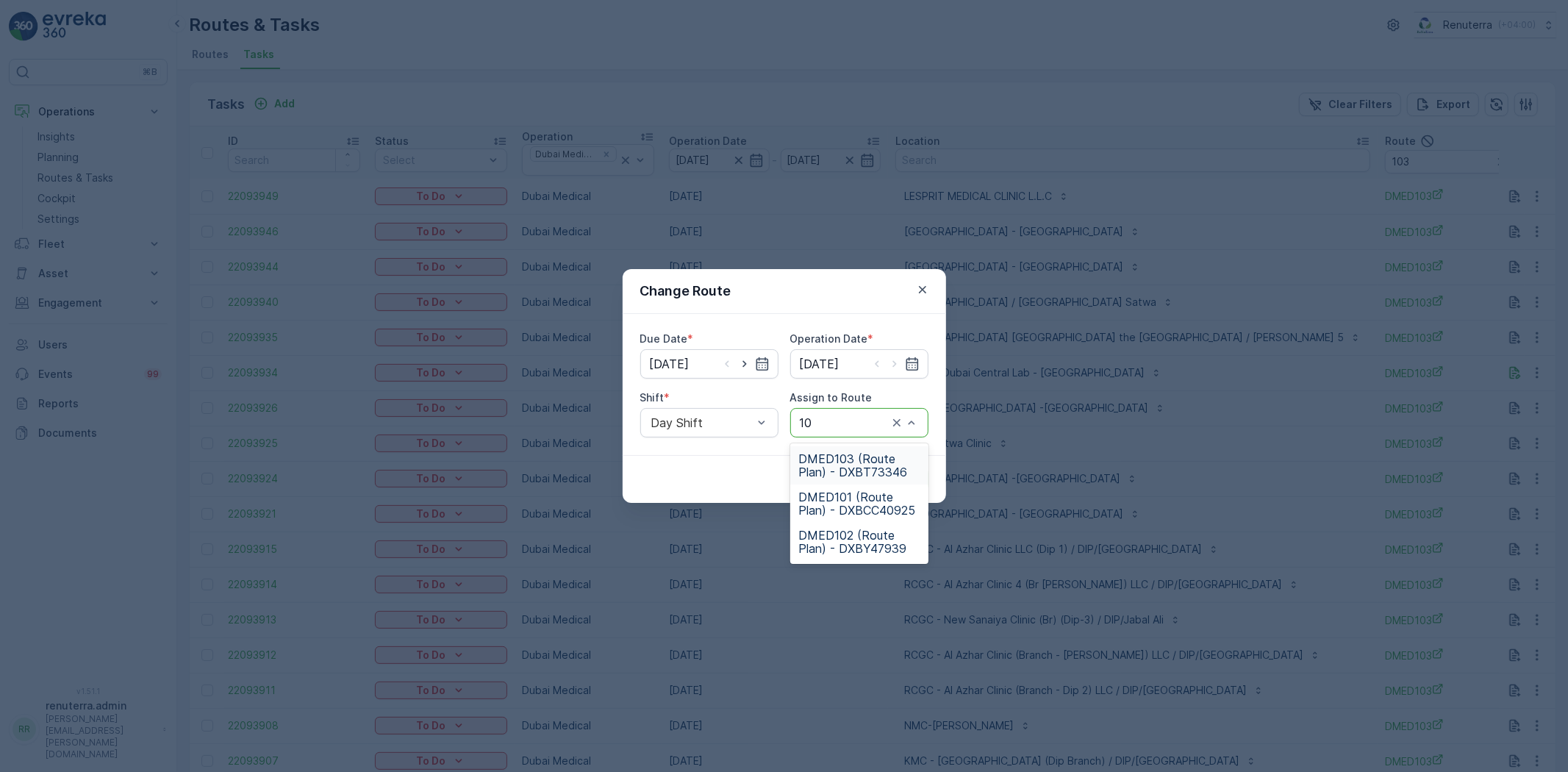
type input "102"
click at [847, 461] on span "DMED102 (Route Plan) - DXBY47939" at bounding box center [859, 465] width 120 height 27
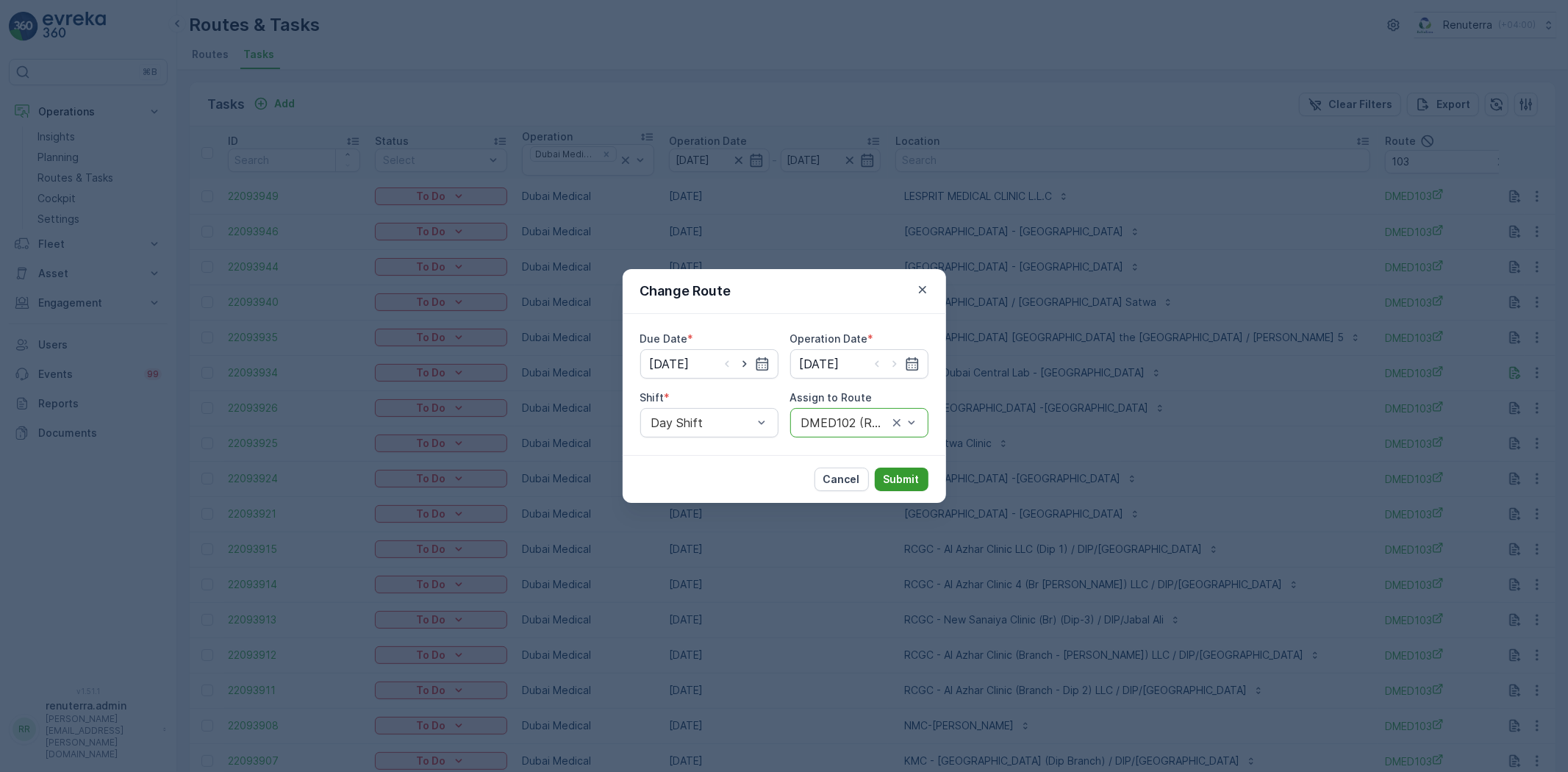
click at [895, 468] on button "Submit" at bounding box center [902, 479] width 54 height 23
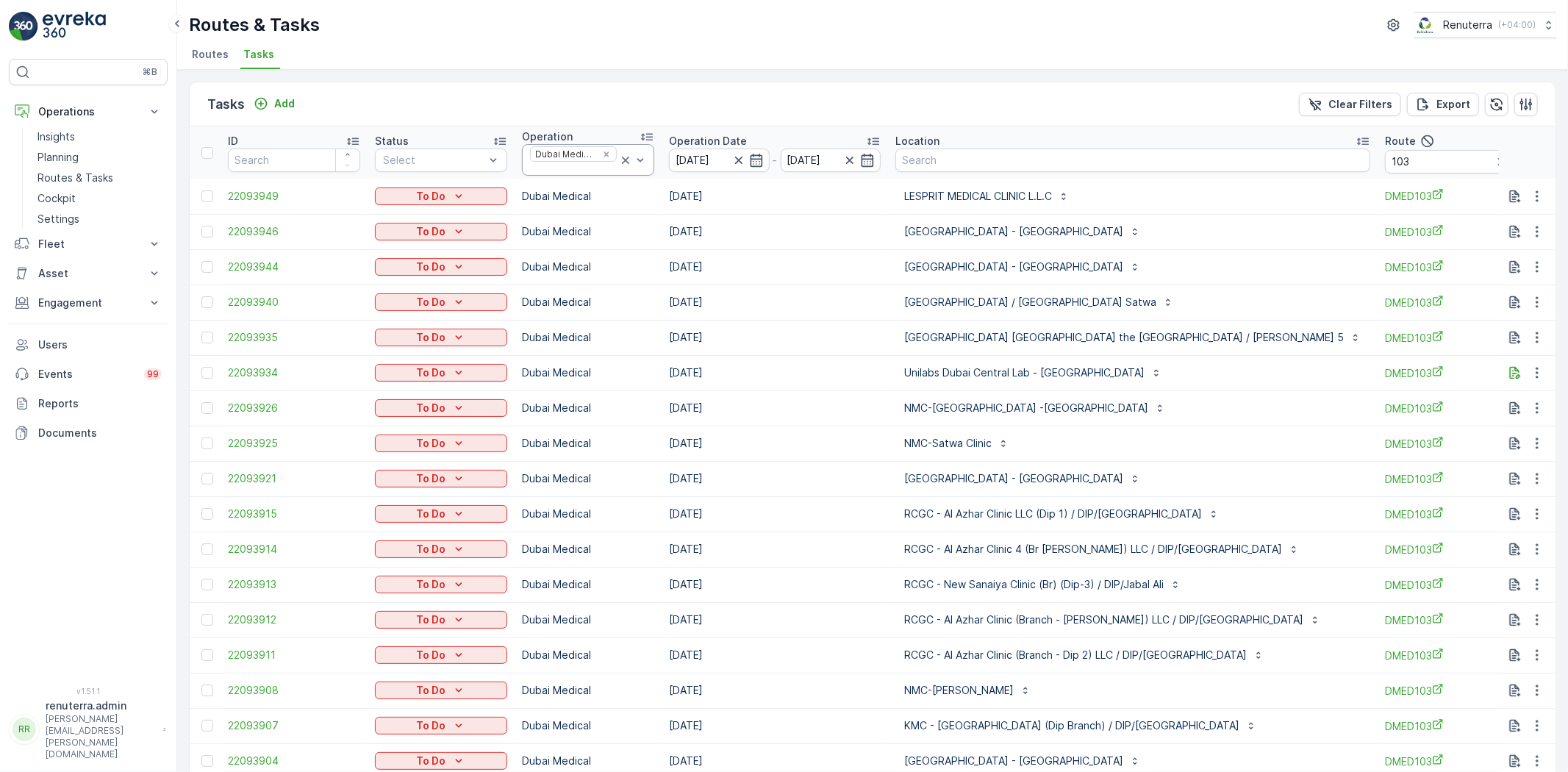
click at [626, 154] on icon at bounding box center [625, 159] width 15 height 15
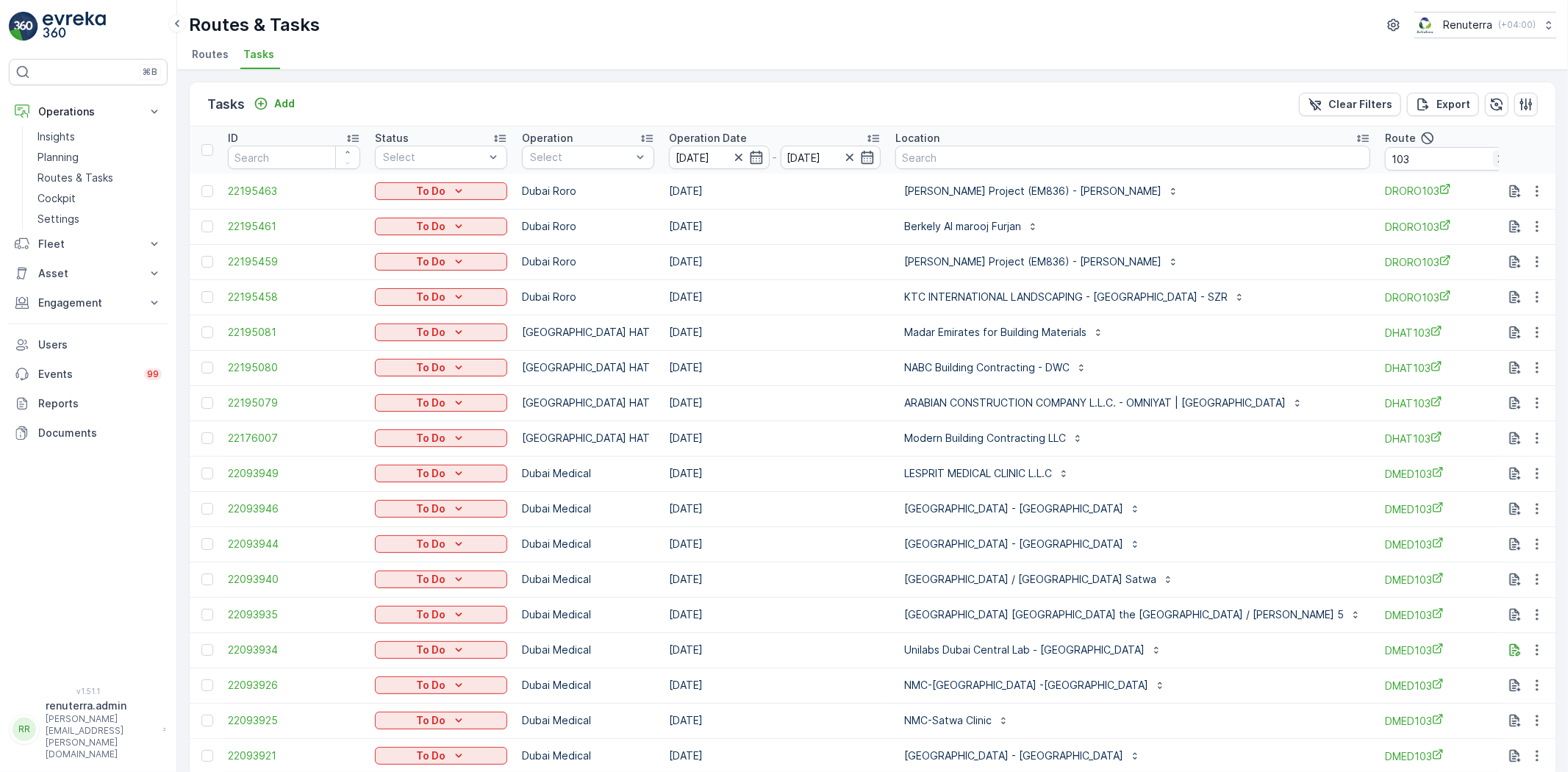
click at [1495, 158] on icon "button" at bounding box center [1502, 159] width 15 height 15
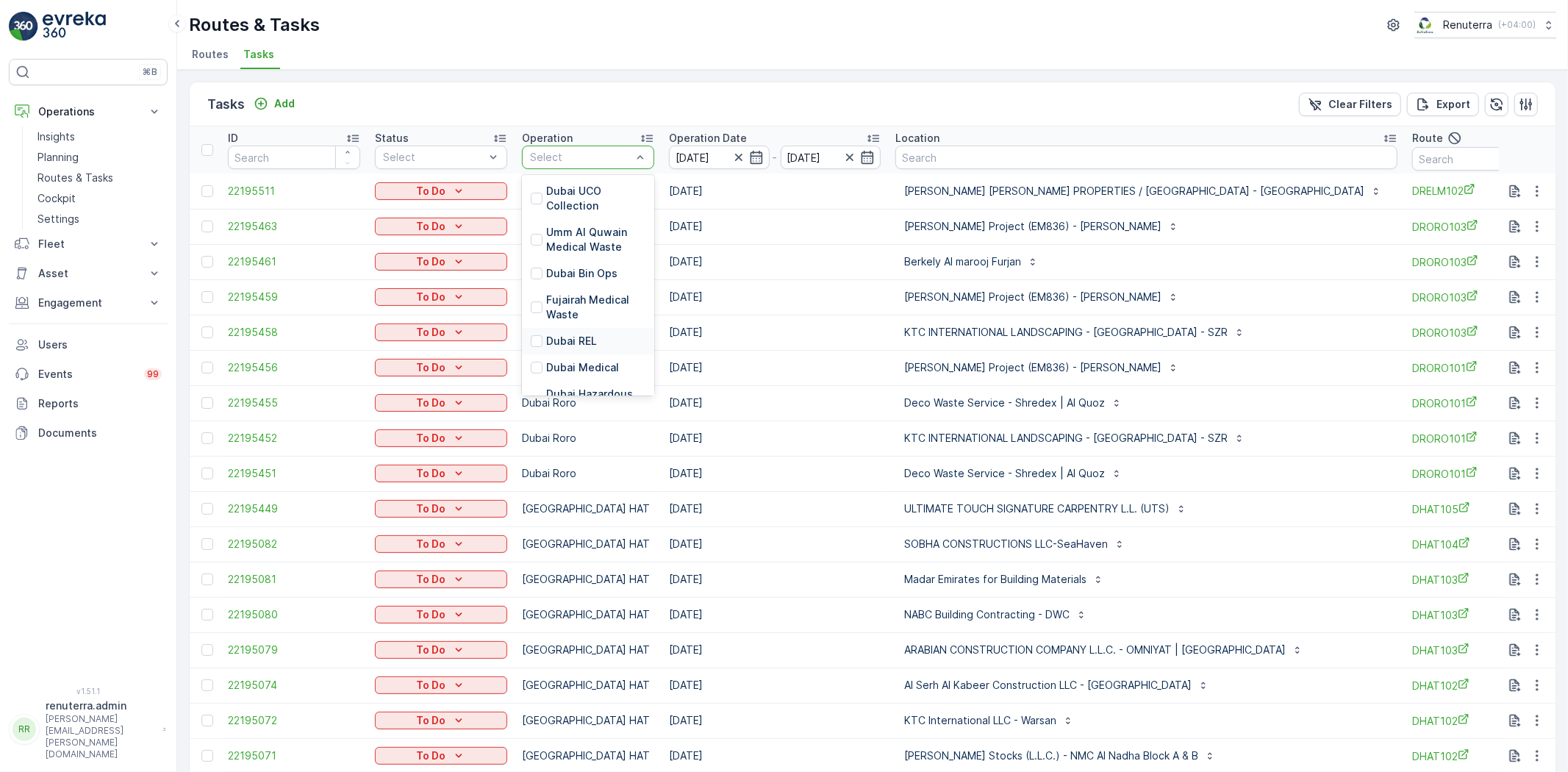
click at [572, 334] on p "Dubai REL" at bounding box center [571, 341] width 51 height 15
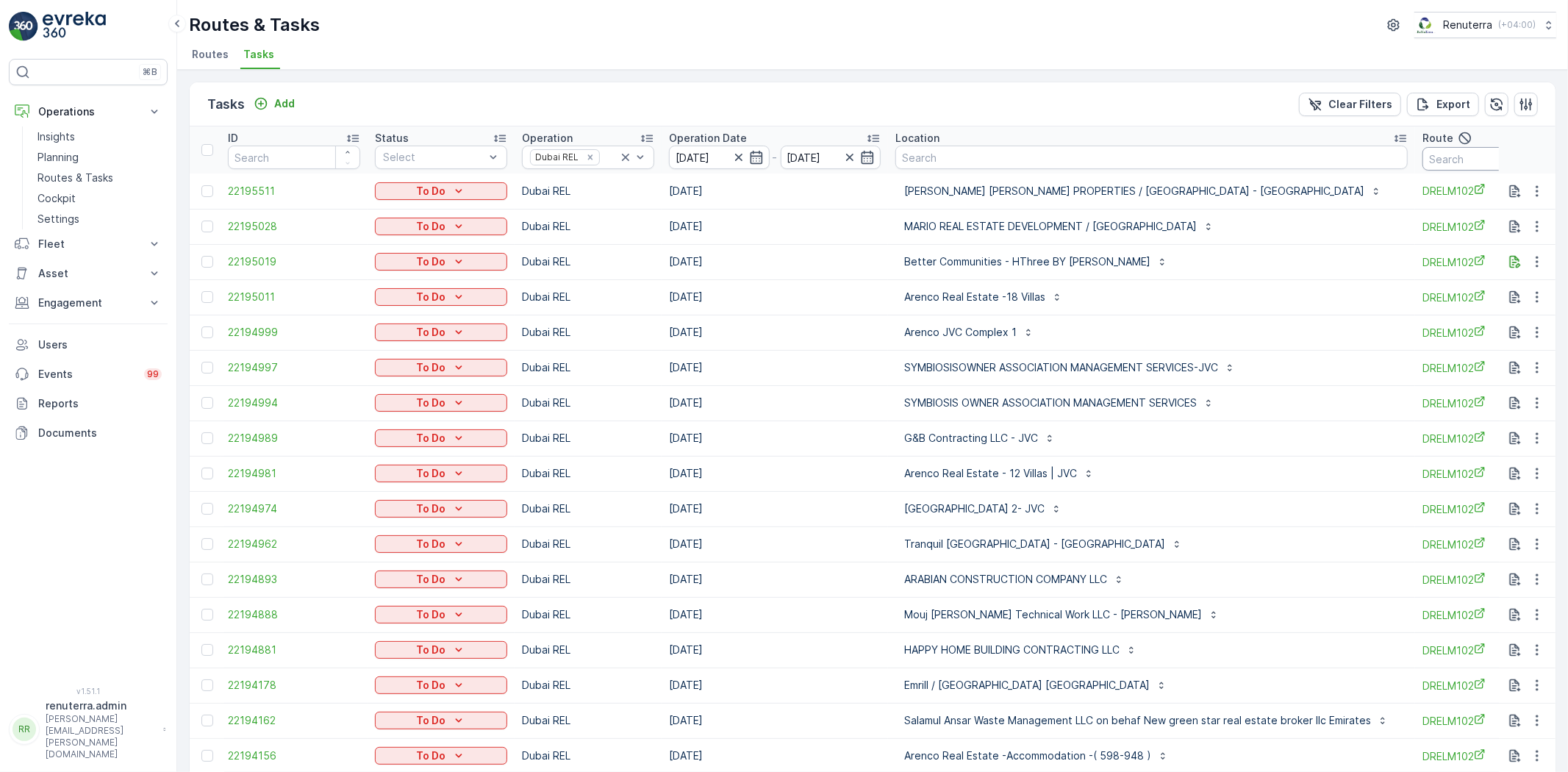
click at [1446, 164] on input "text" at bounding box center [1489, 159] width 133 height 23
type input "drelm102"
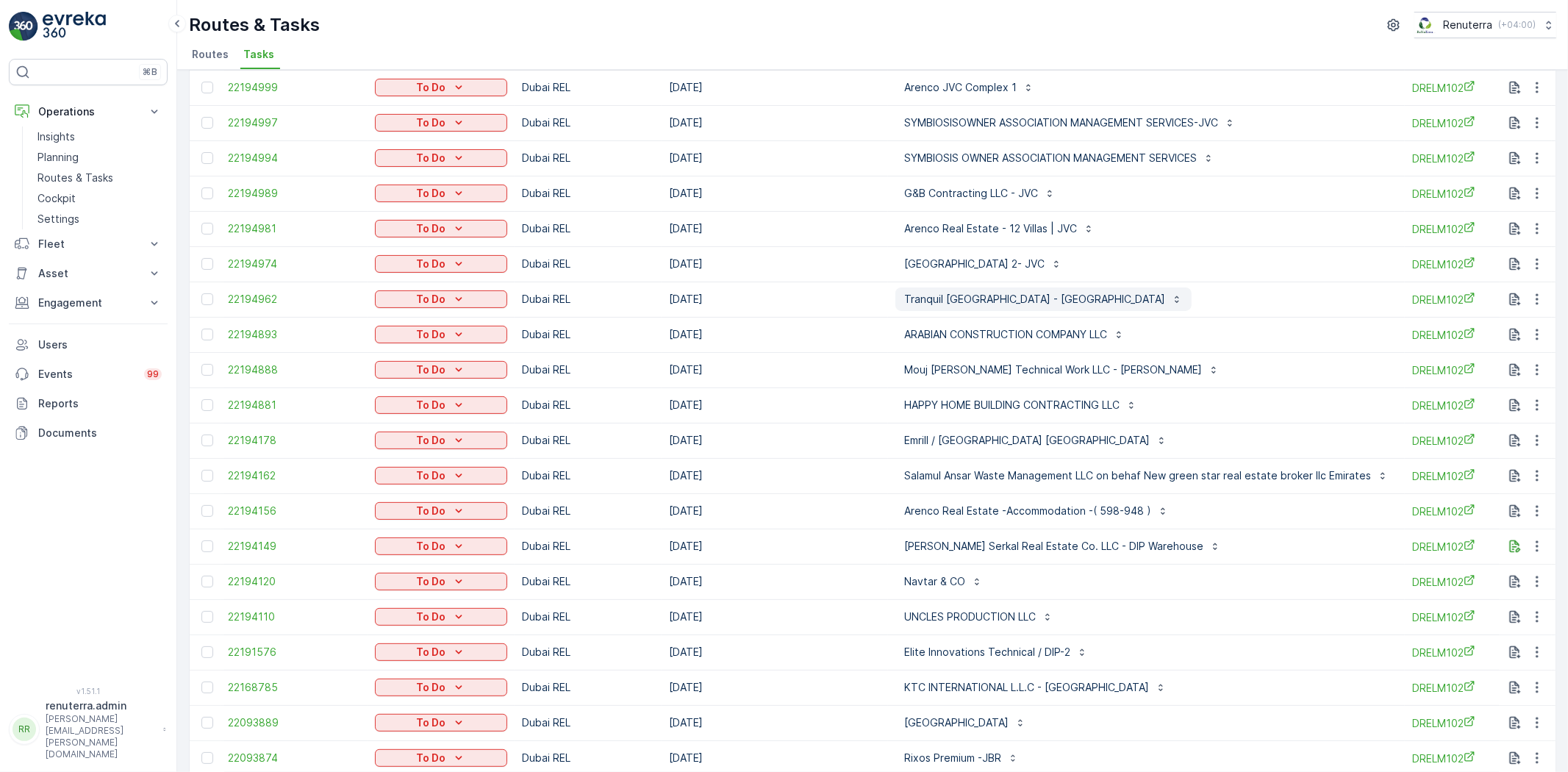
scroll to position [327, 0]
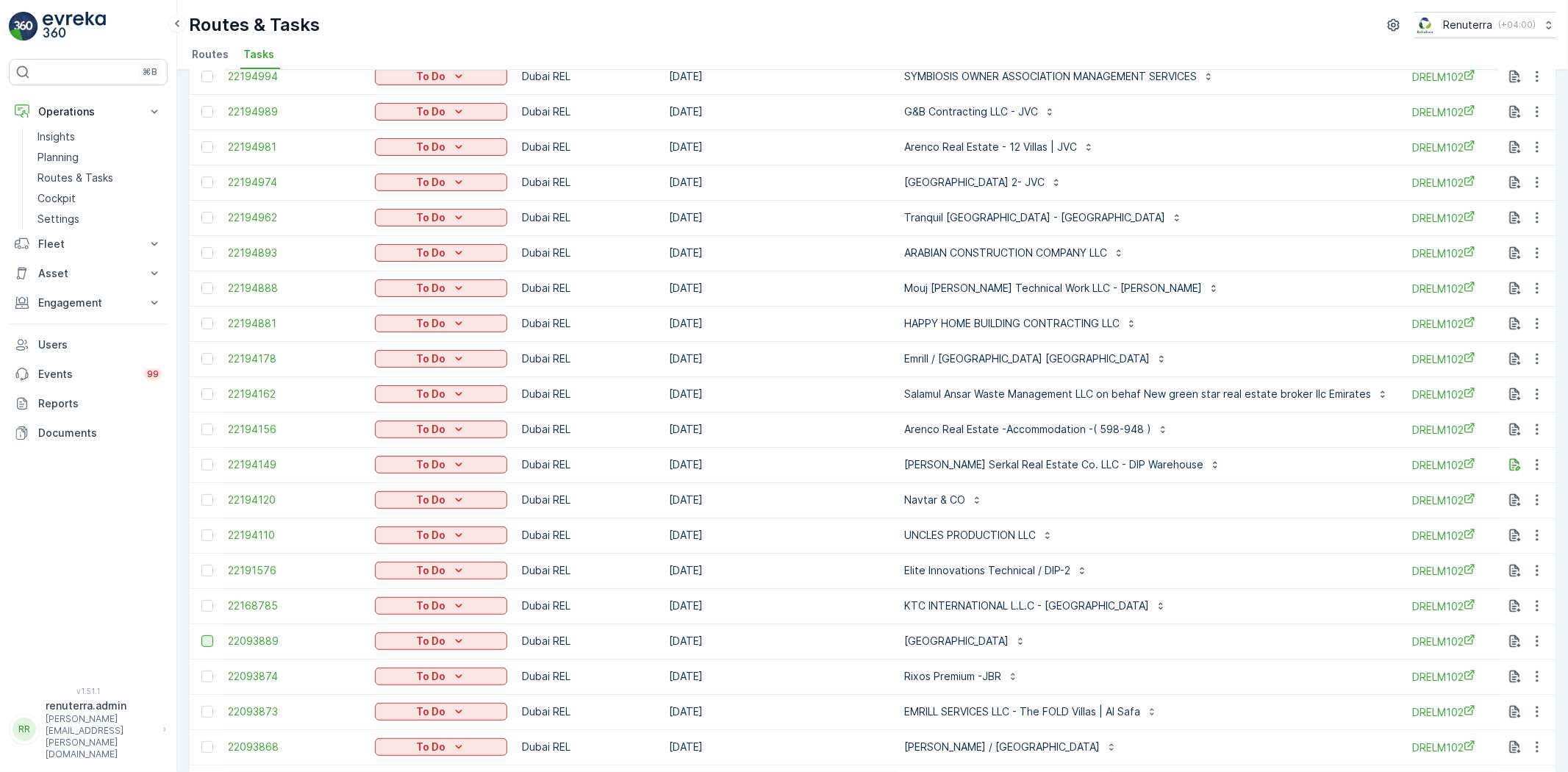
click at [203, 638] on div at bounding box center [207, 641] width 12 height 12
click at [201, 635] on input "checkbox" at bounding box center [201, 635] width 0 height 0
click at [210, 675] on div at bounding box center [207, 677] width 12 height 12
click at [201, 671] on input "checkbox" at bounding box center [201, 671] width 0 height 0
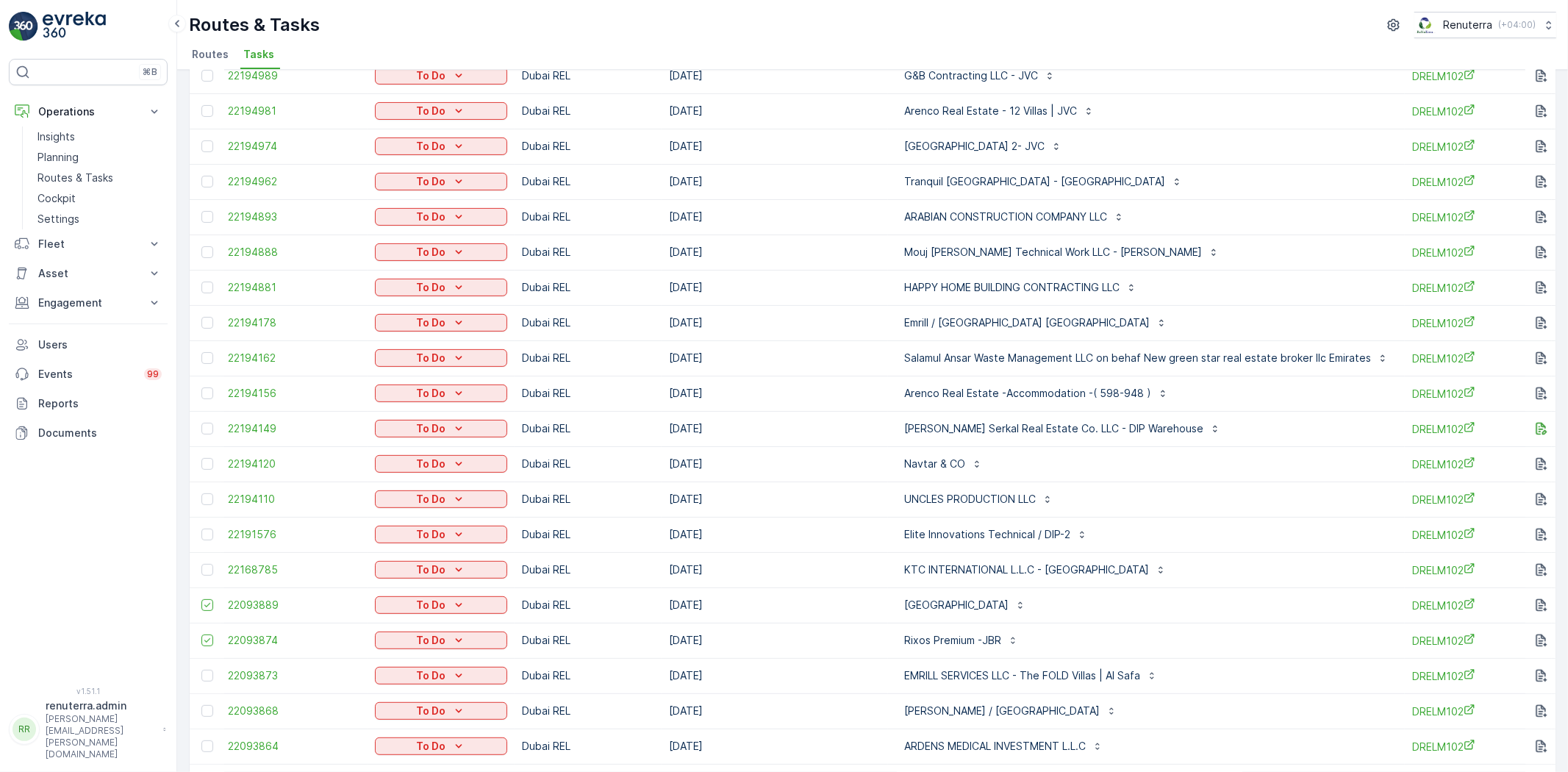
scroll to position [408, 0]
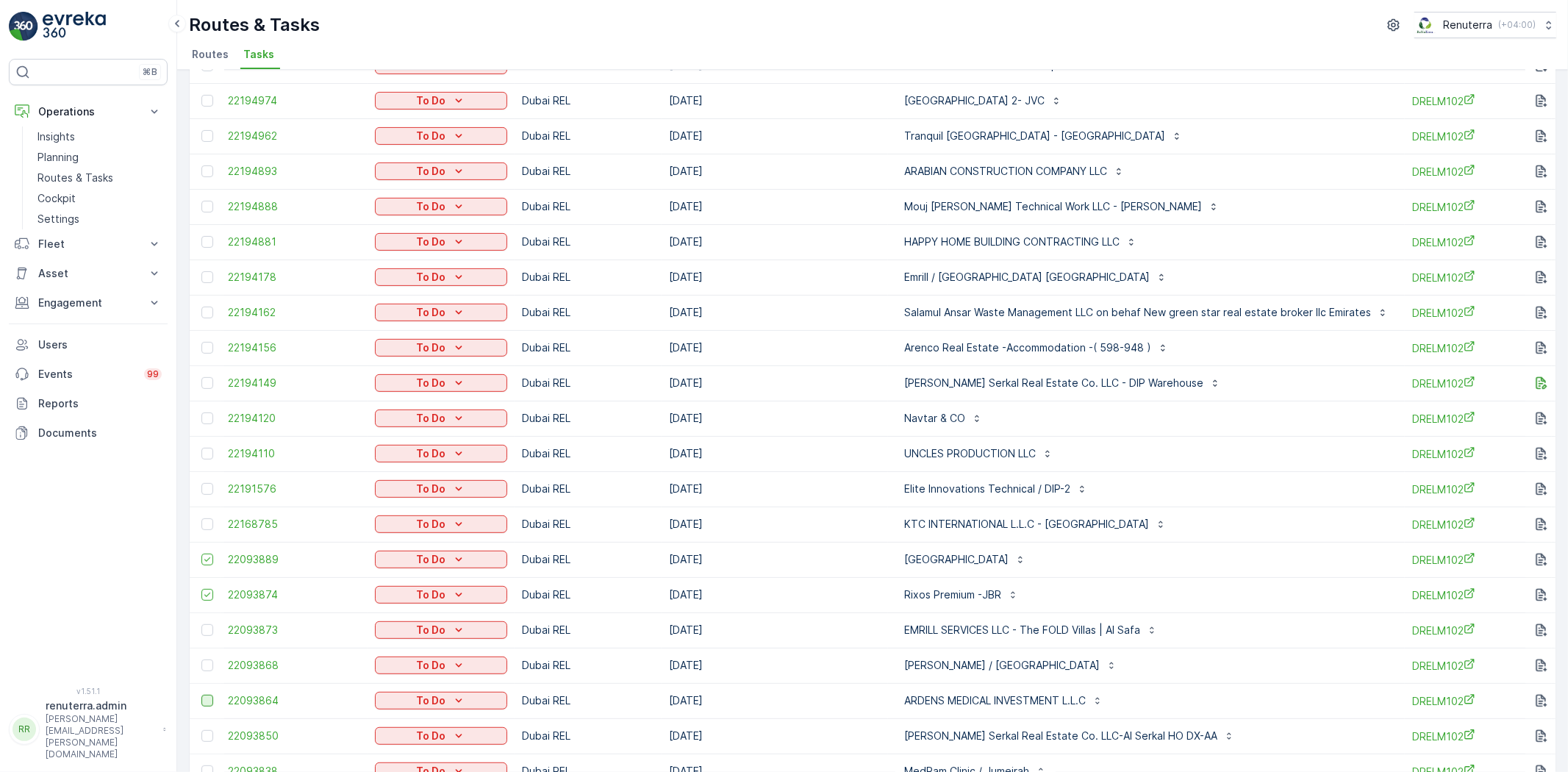
click at [208, 700] on div at bounding box center [207, 701] width 12 height 12
click at [201, 695] on input "checkbox" at bounding box center [201, 695] width 0 height 0
click at [201, 736] on div at bounding box center [207, 736] width 12 height 12
click at [201, 730] on input "checkbox" at bounding box center [201, 730] width 0 height 0
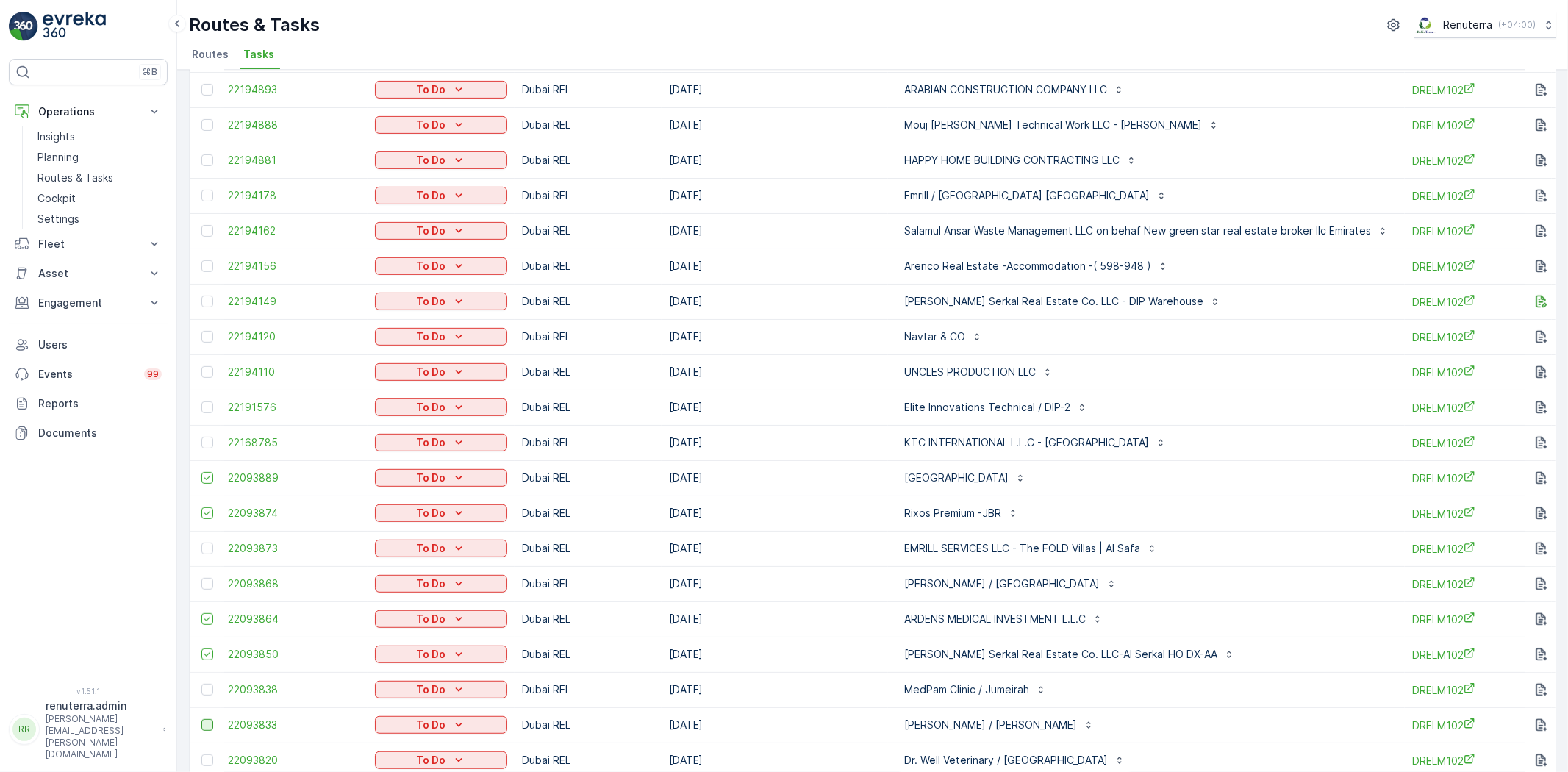
click at [211, 724] on div at bounding box center [207, 725] width 12 height 12
click at [201, 719] on input "checkbox" at bounding box center [201, 719] width 0 height 0
click at [206, 758] on div at bounding box center [207, 760] width 12 height 12
click at [201, 754] on input "checkbox" at bounding box center [201, 754] width 0 height 0
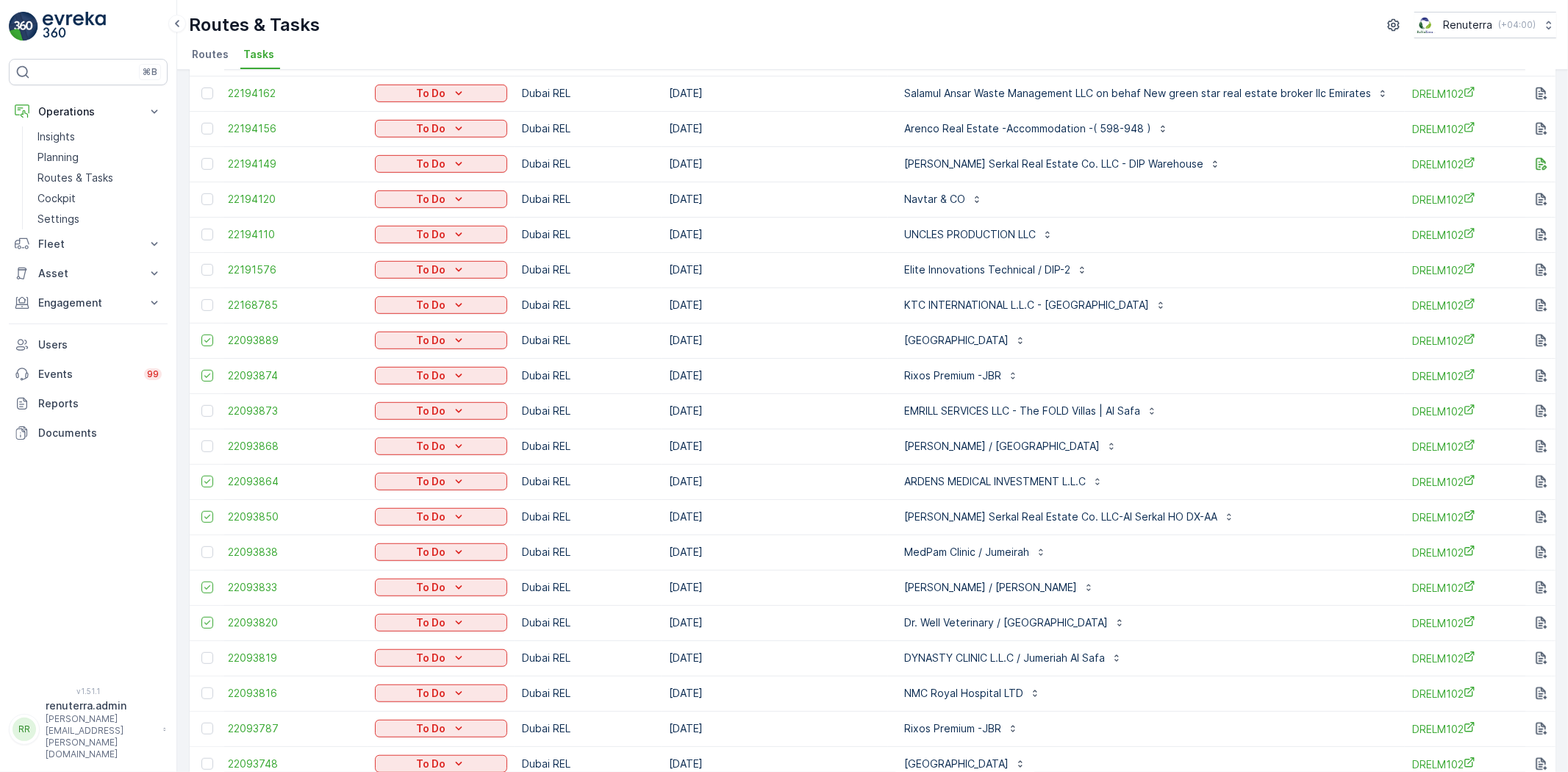
scroll to position [652, 0]
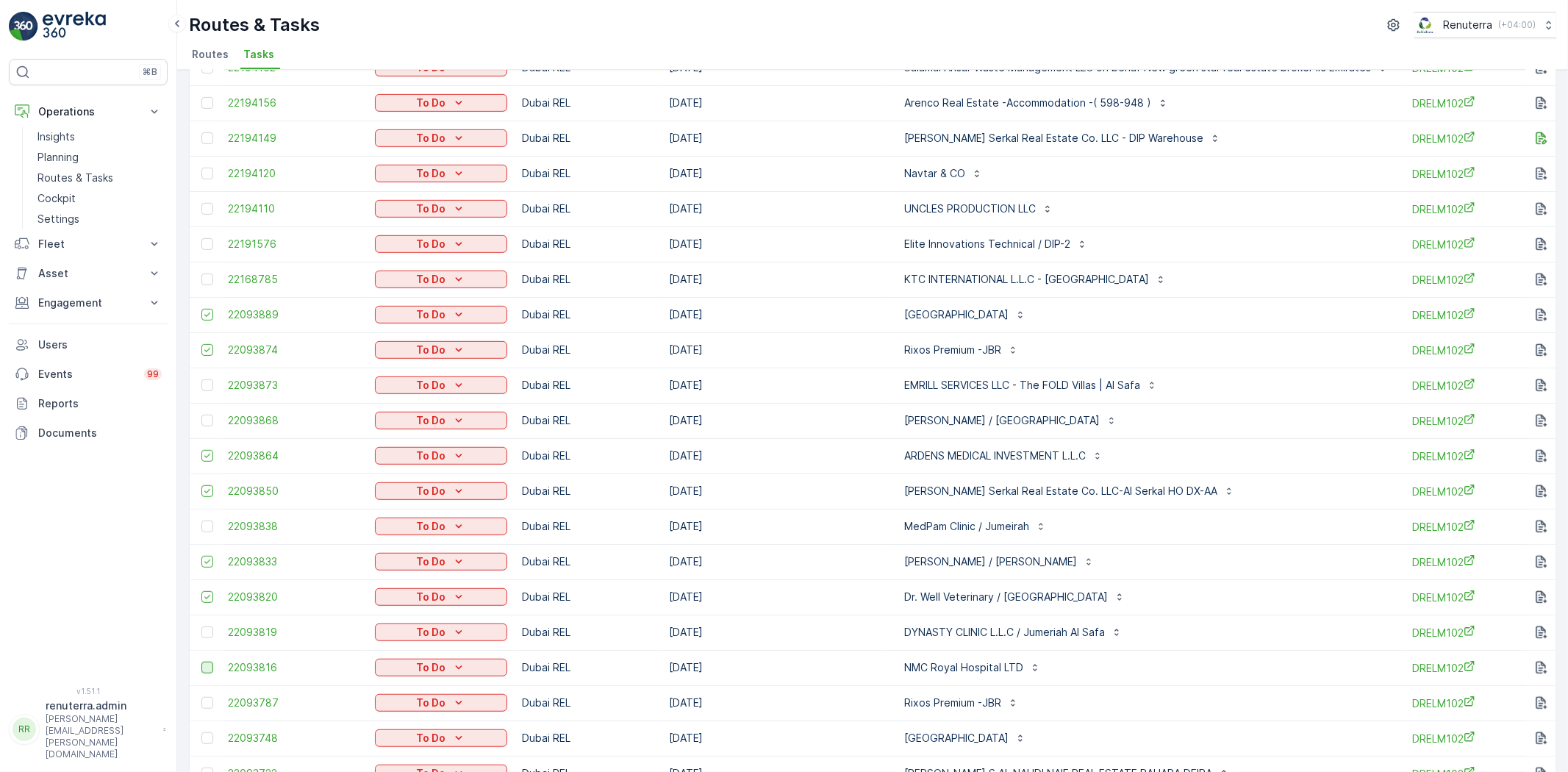
click at [208, 665] on div at bounding box center [207, 667] width 12 height 12
click at [201, 661] on input "checkbox" at bounding box center [201, 661] width 0 height 0
click at [207, 700] on div at bounding box center [207, 703] width 12 height 12
click at [201, 697] on input "checkbox" at bounding box center [201, 697] width 0 height 0
click at [205, 732] on div at bounding box center [207, 738] width 12 height 12
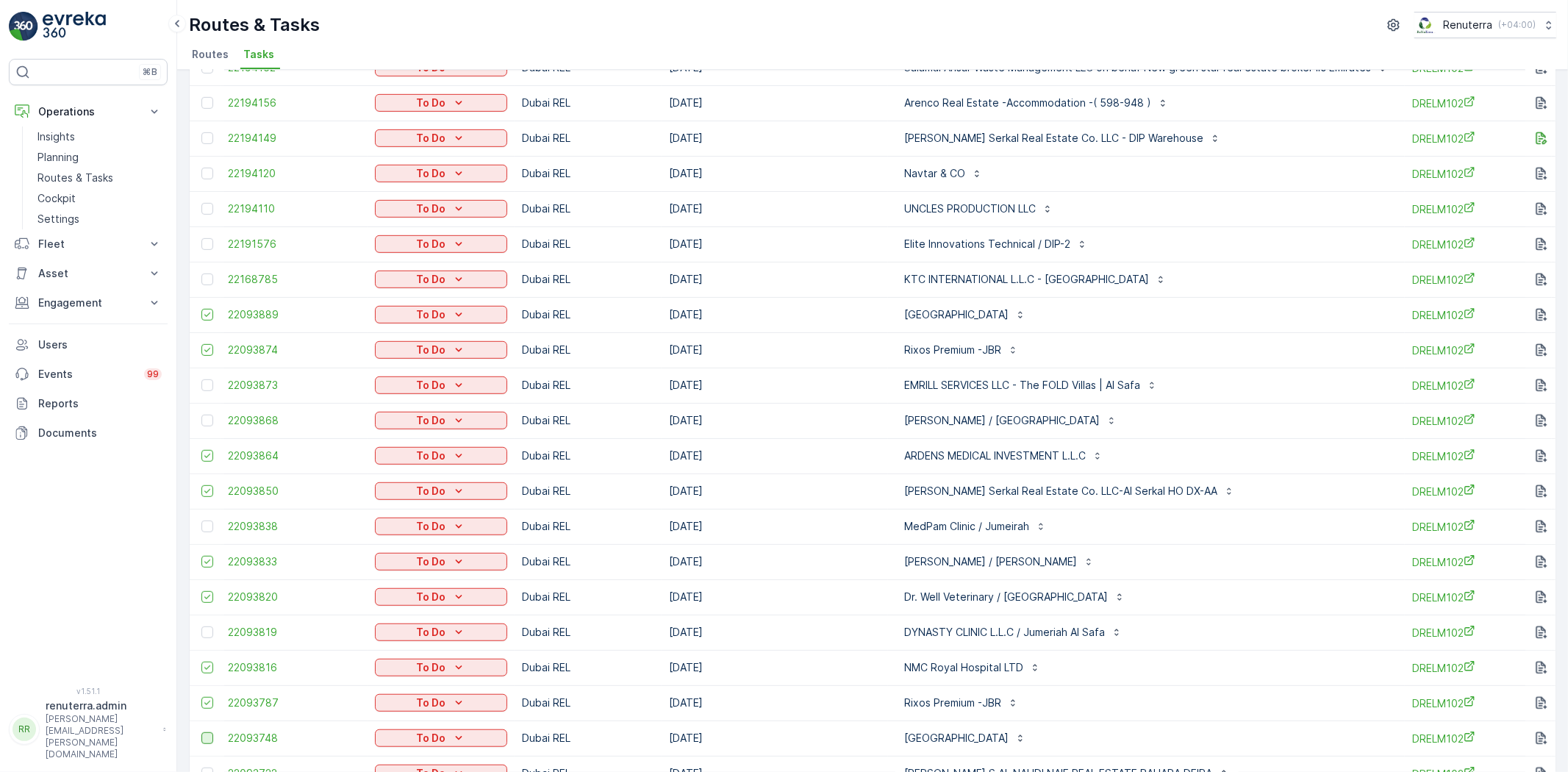
click at [201, 732] on input "checkbox" at bounding box center [201, 732] width 0 height 0
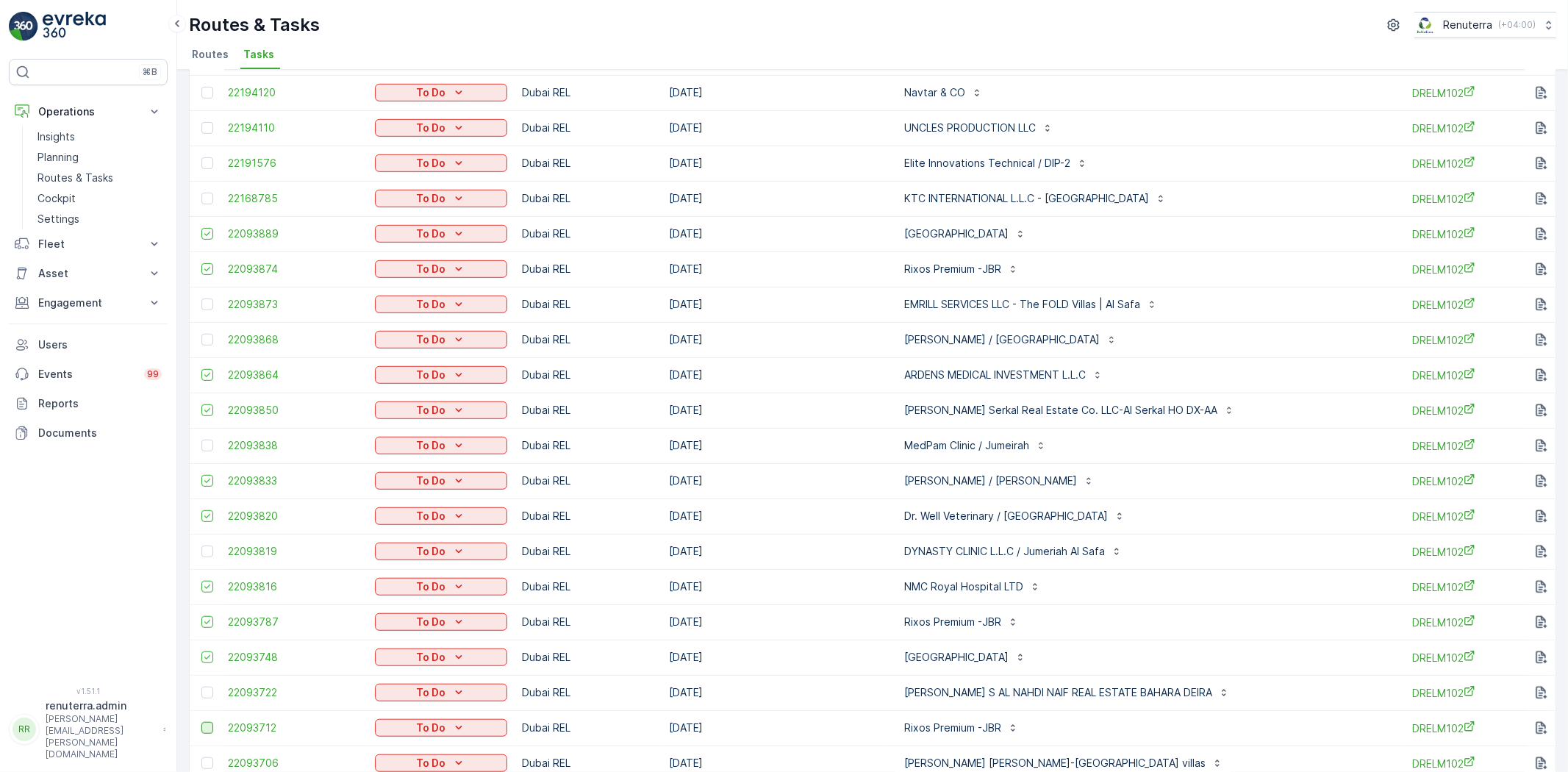
scroll to position [735, 0]
click at [206, 685] on div at bounding box center [207, 691] width 12 height 12
click at [201, 685] on input "checkbox" at bounding box center [201, 685] width 0 height 0
click at [205, 725] on div at bounding box center [207, 726] width 12 height 12
click at [201, 720] on input "checkbox" at bounding box center [201, 720] width 0 height 0
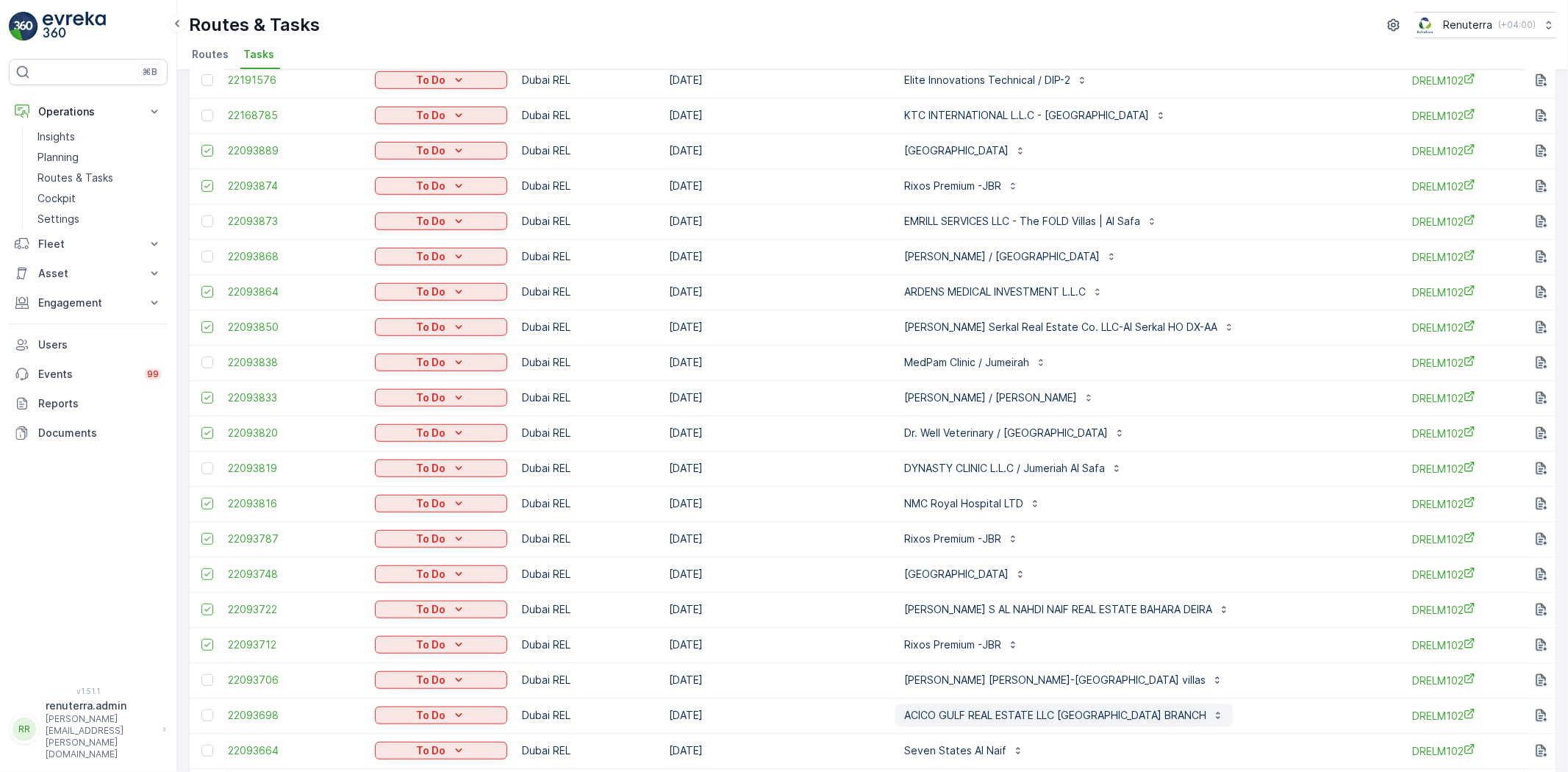
scroll to position [899, 0]
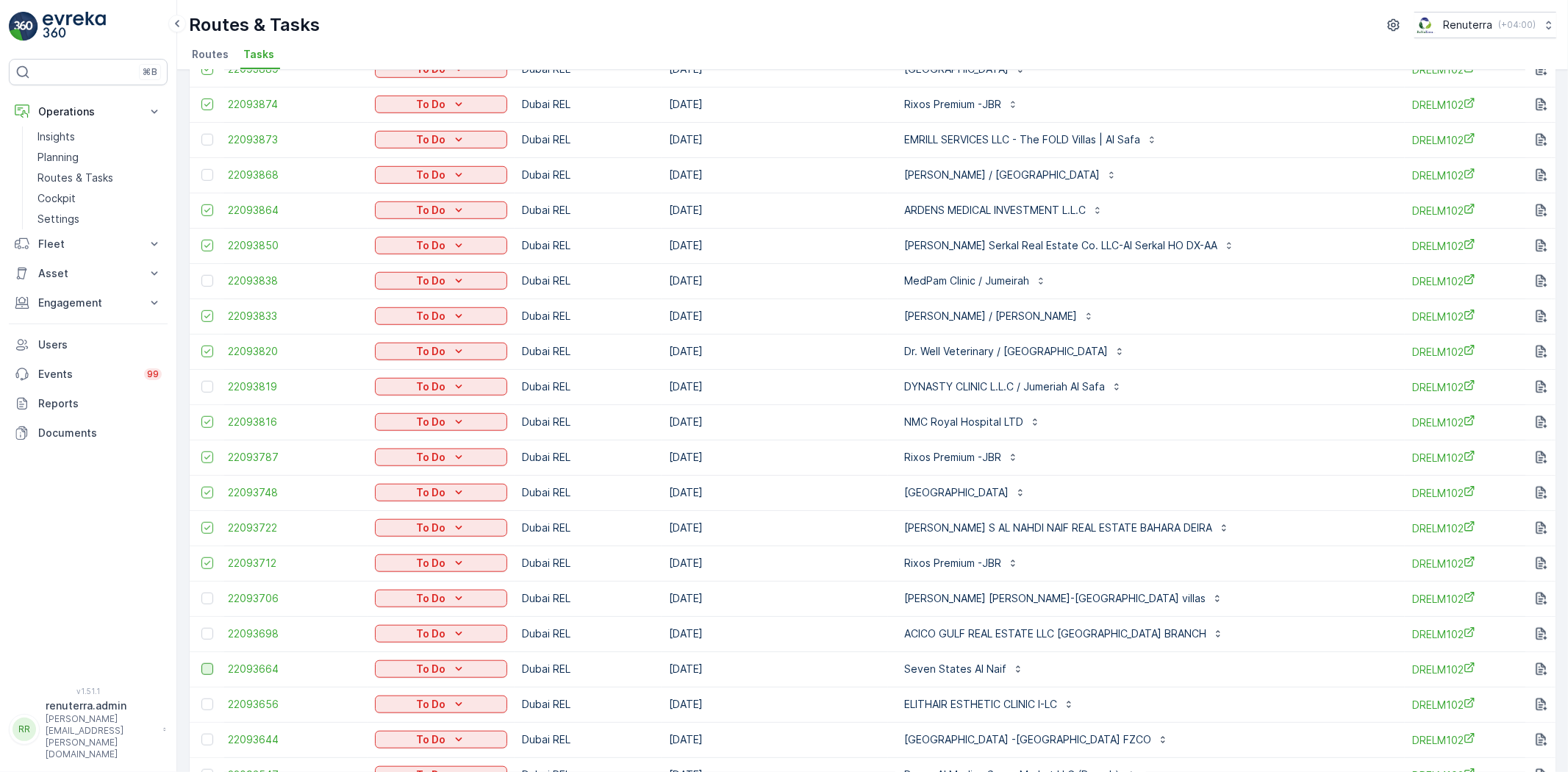
click at [201, 670] on div at bounding box center [207, 669] width 12 height 12
click at [201, 663] on input "checkbox" at bounding box center [201, 663] width 0 height 0
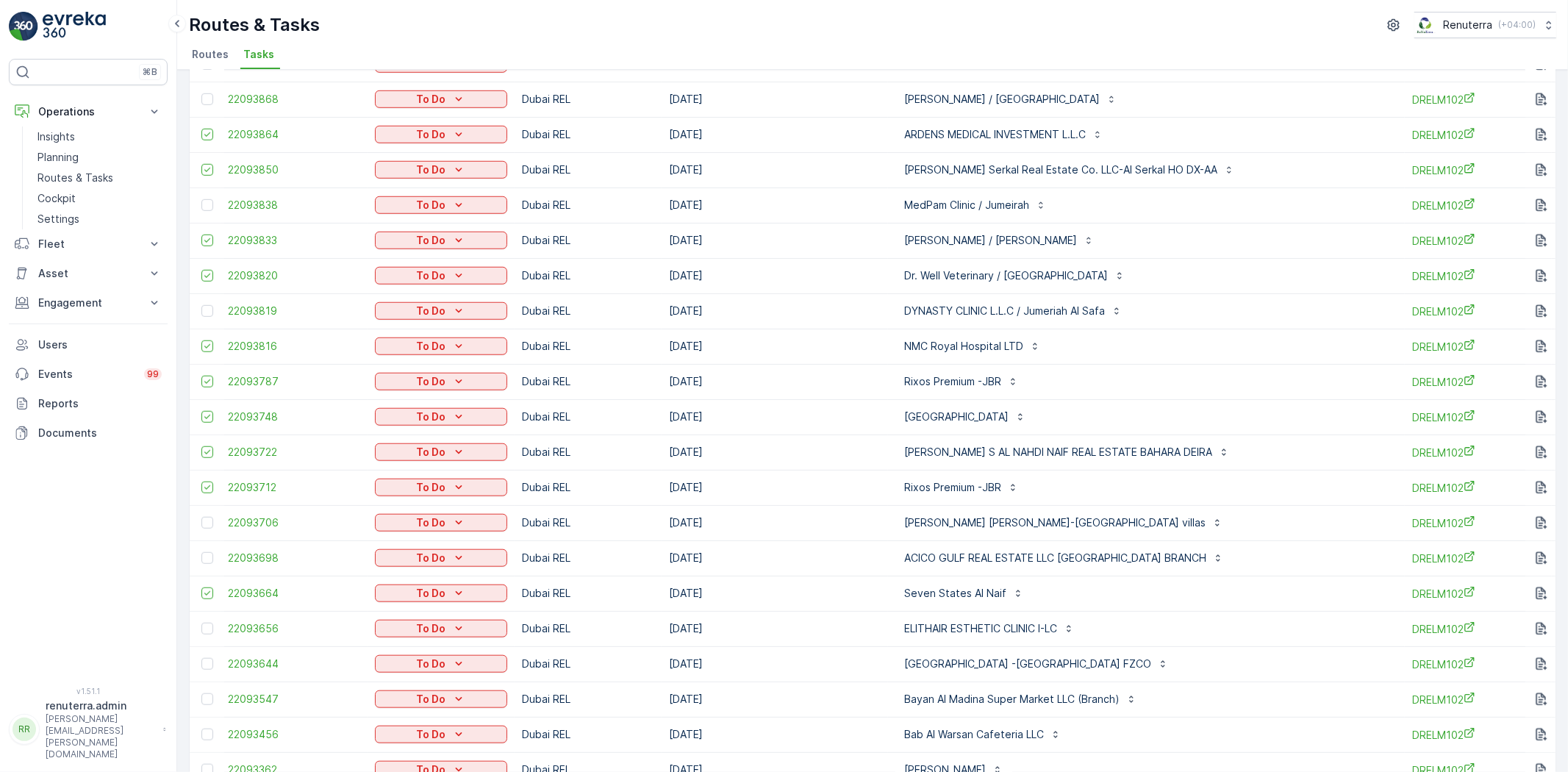
scroll to position [980, 0]
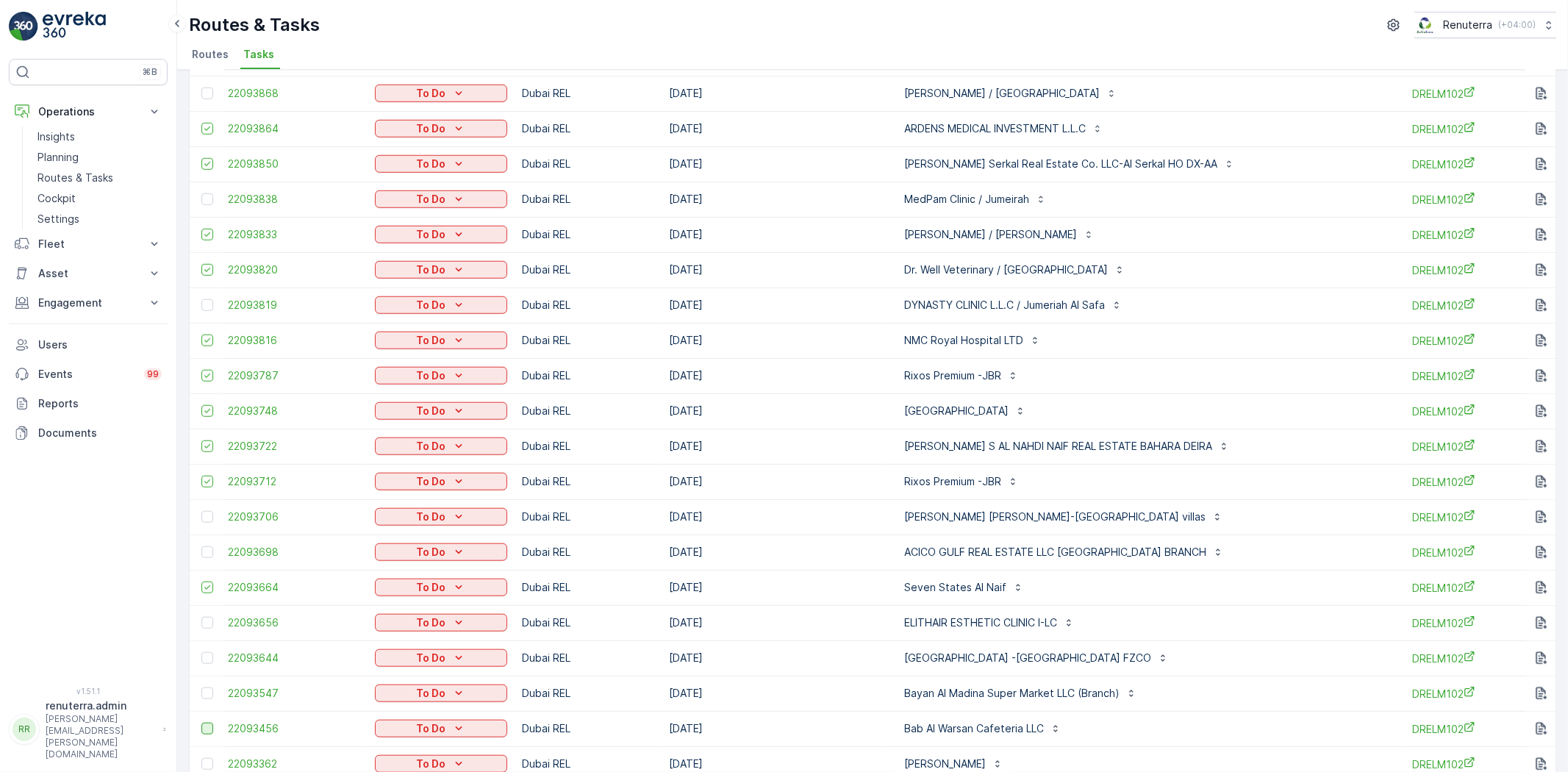
drag, startPoint x: 204, startPoint y: 690, endPoint x: 209, endPoint y: 732, distance: 42.3
click at [204, 690] on div at bounding box center [207, 693] width 12 height 12
click at [201, 687] on input "checkbox" at bounding box center [201, 687] width 0 height 0
click at [205, 726] on div at bounding box center [207, 729] width 12 height 12
click at [201, 723] on input "checkbox" at bounding box center [201, 723] width 0 height 0
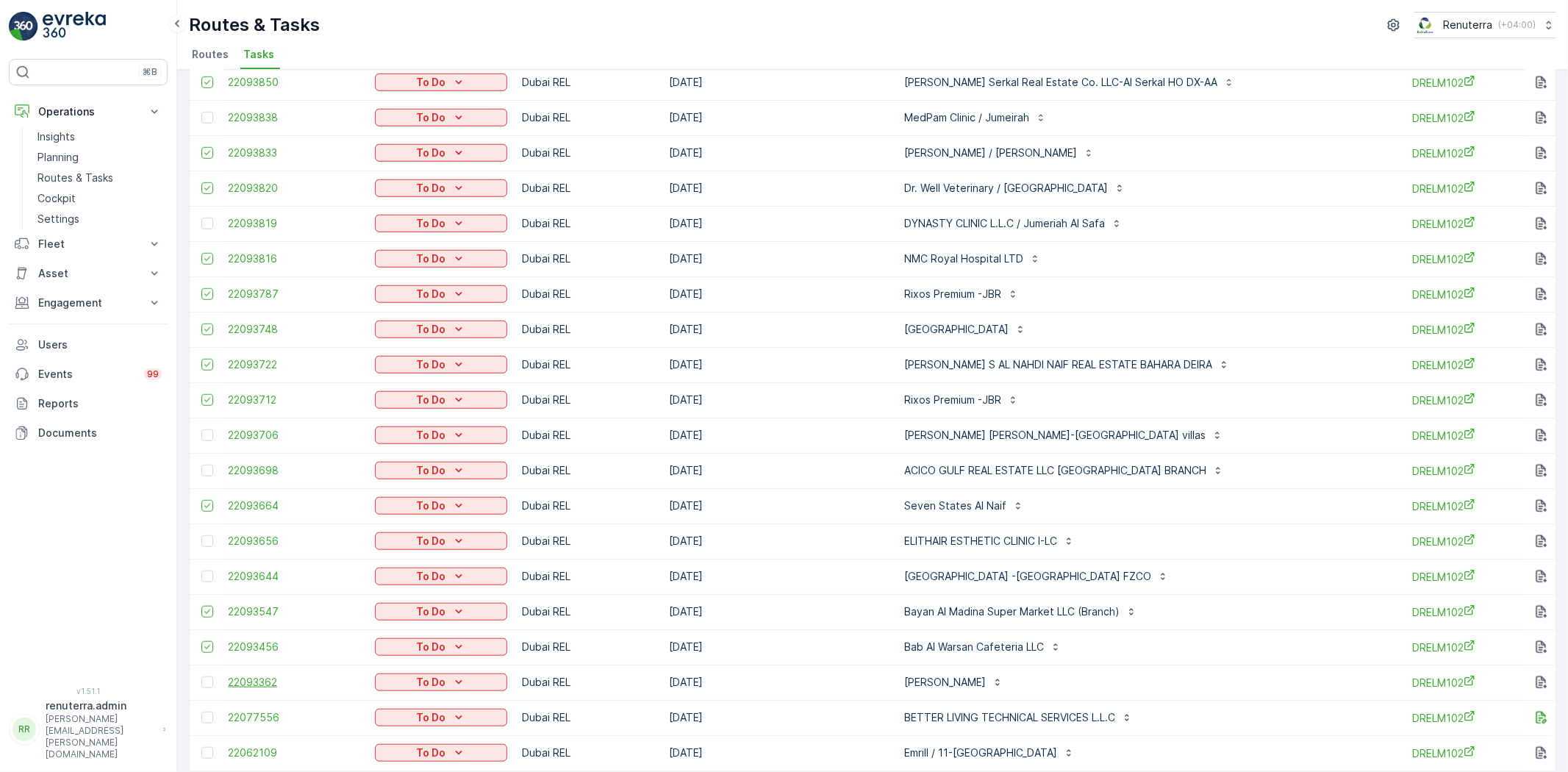
scroll to position [1121, 0]
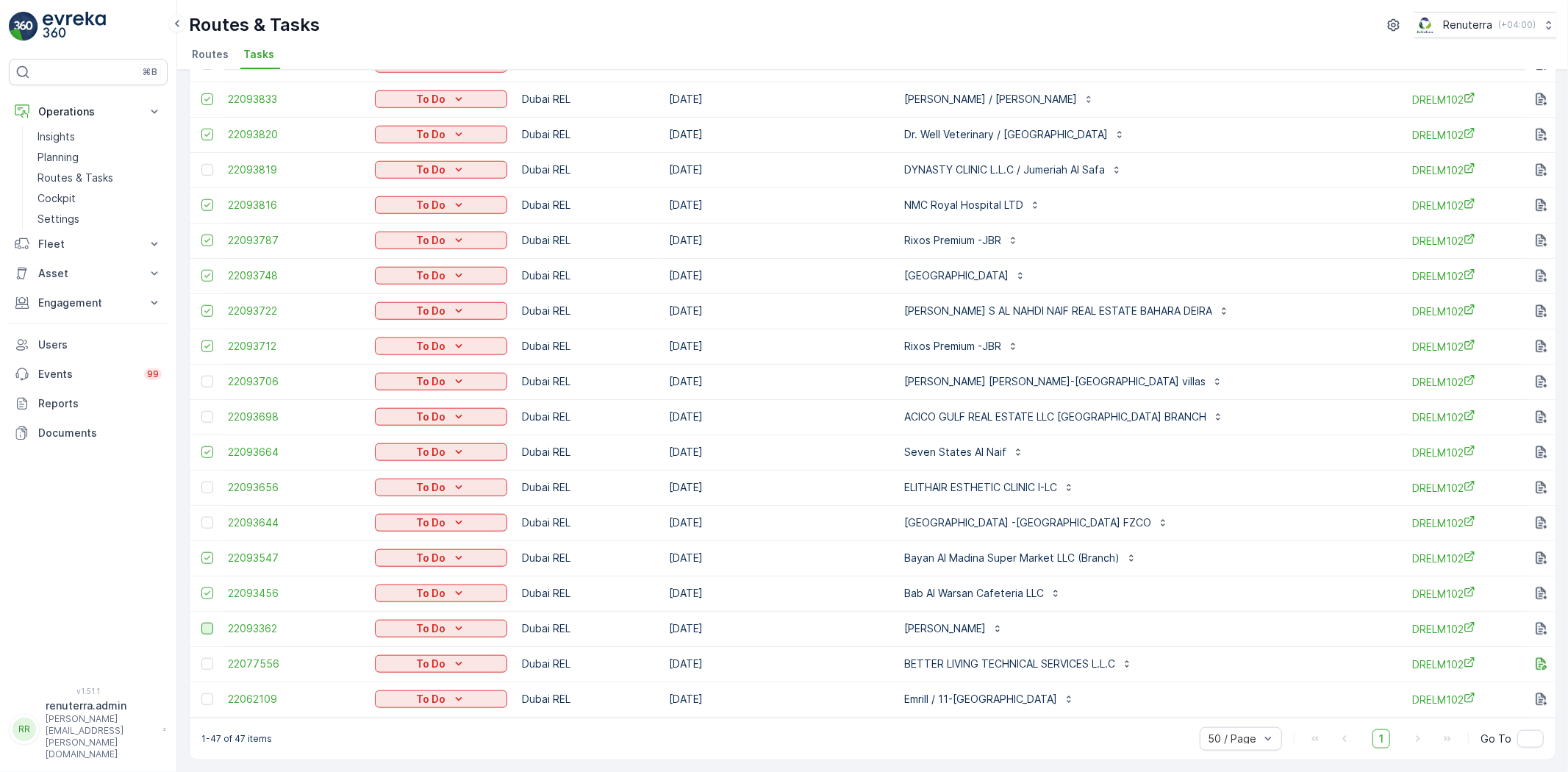
click at [207, 623] on div at bounding box center [207, 629] width 12 height 12
click at [201, 623] on input "checkbox" at bounding box center [201, 623] width 0 height 0
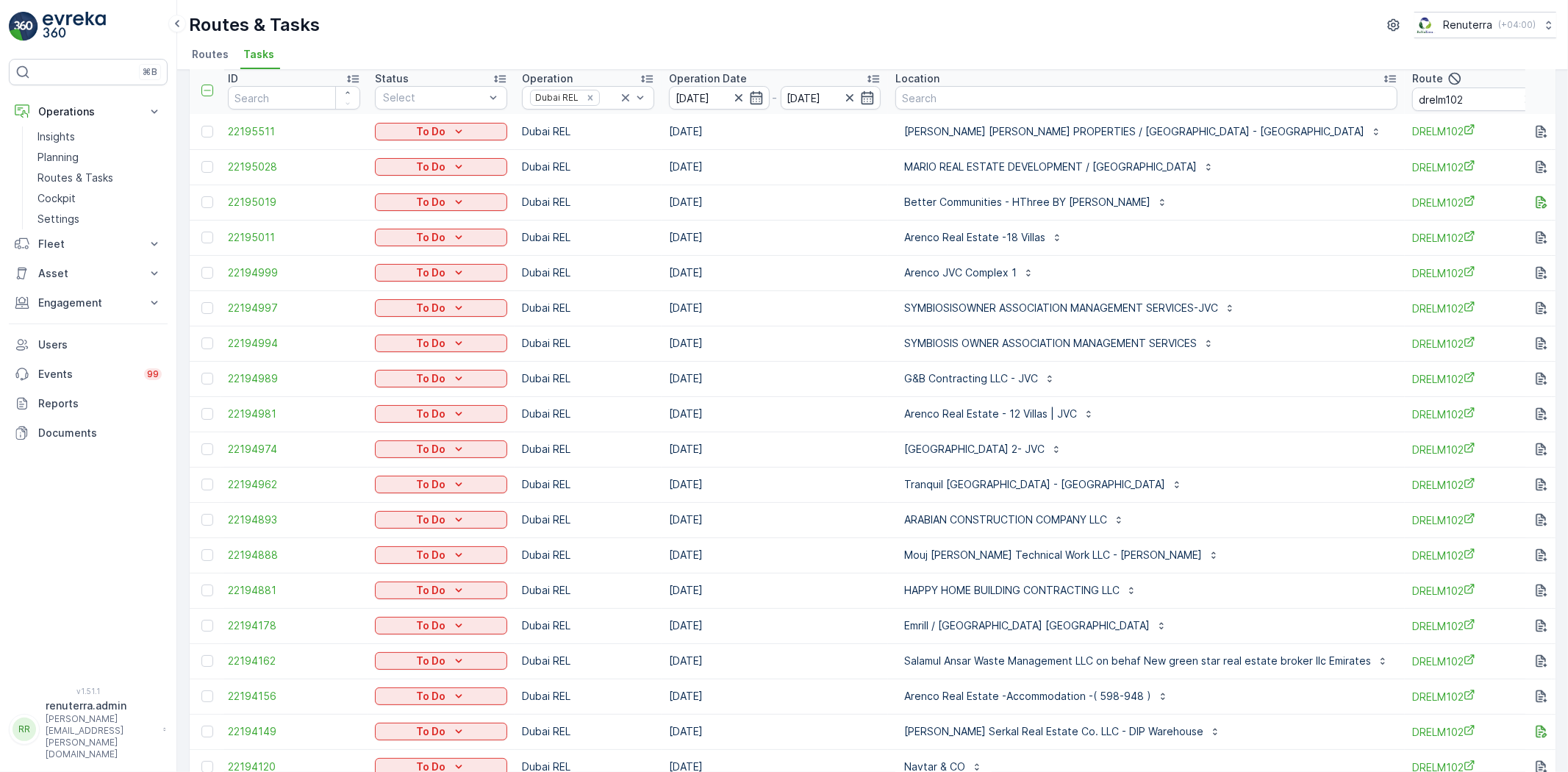
scroll to position [0, 0]
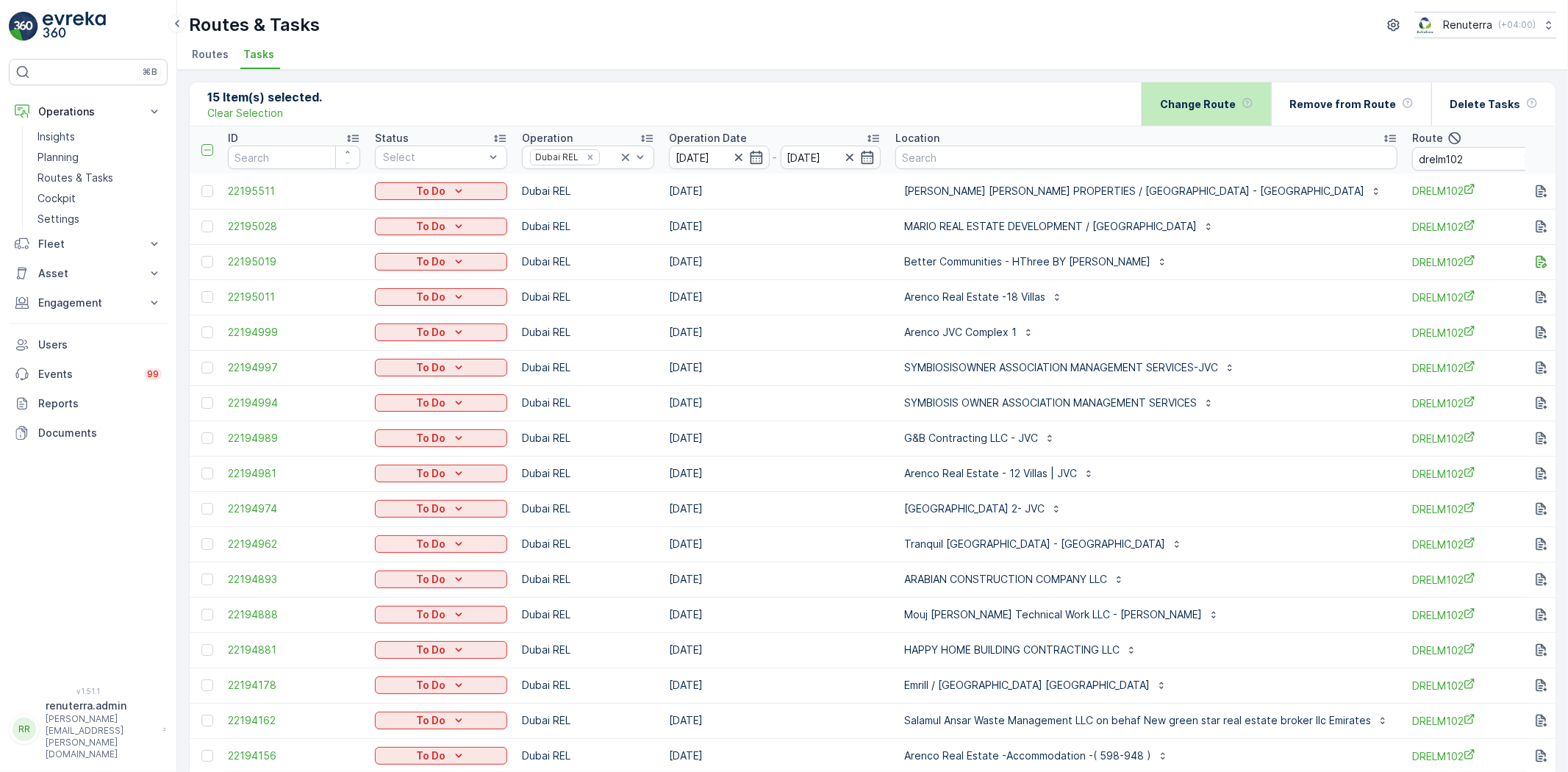
click at [1197, 104] on p "Change Route" at bounding box center [1198, 104] width 75 height 15
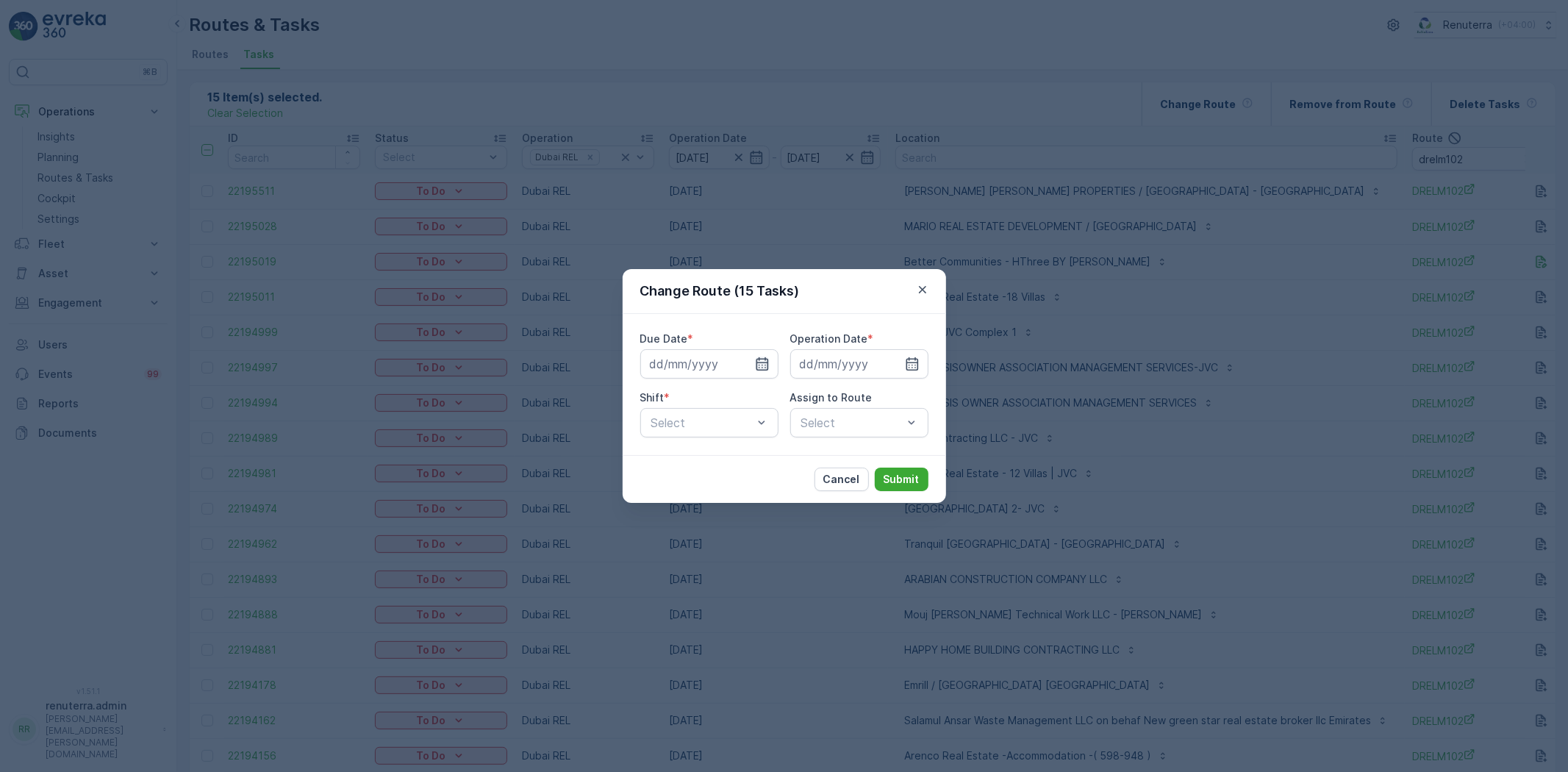
click at [760, 368] on icon "button" at bounding box center [762, 363] width 15 height 15
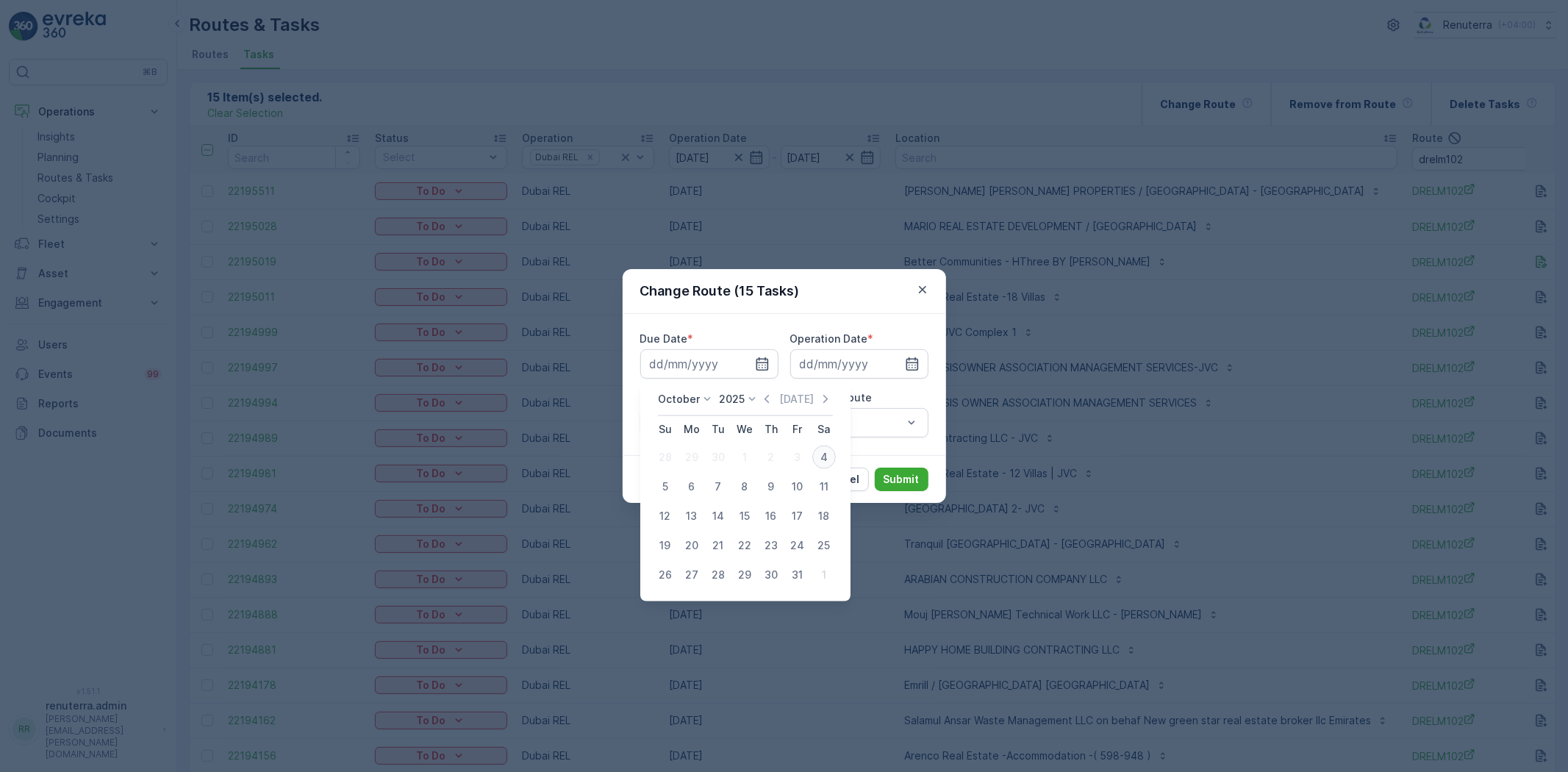
click at [825, 463] on div "4" at bounding box center [823, 457] width 23 height 23
type input "[DATE]"
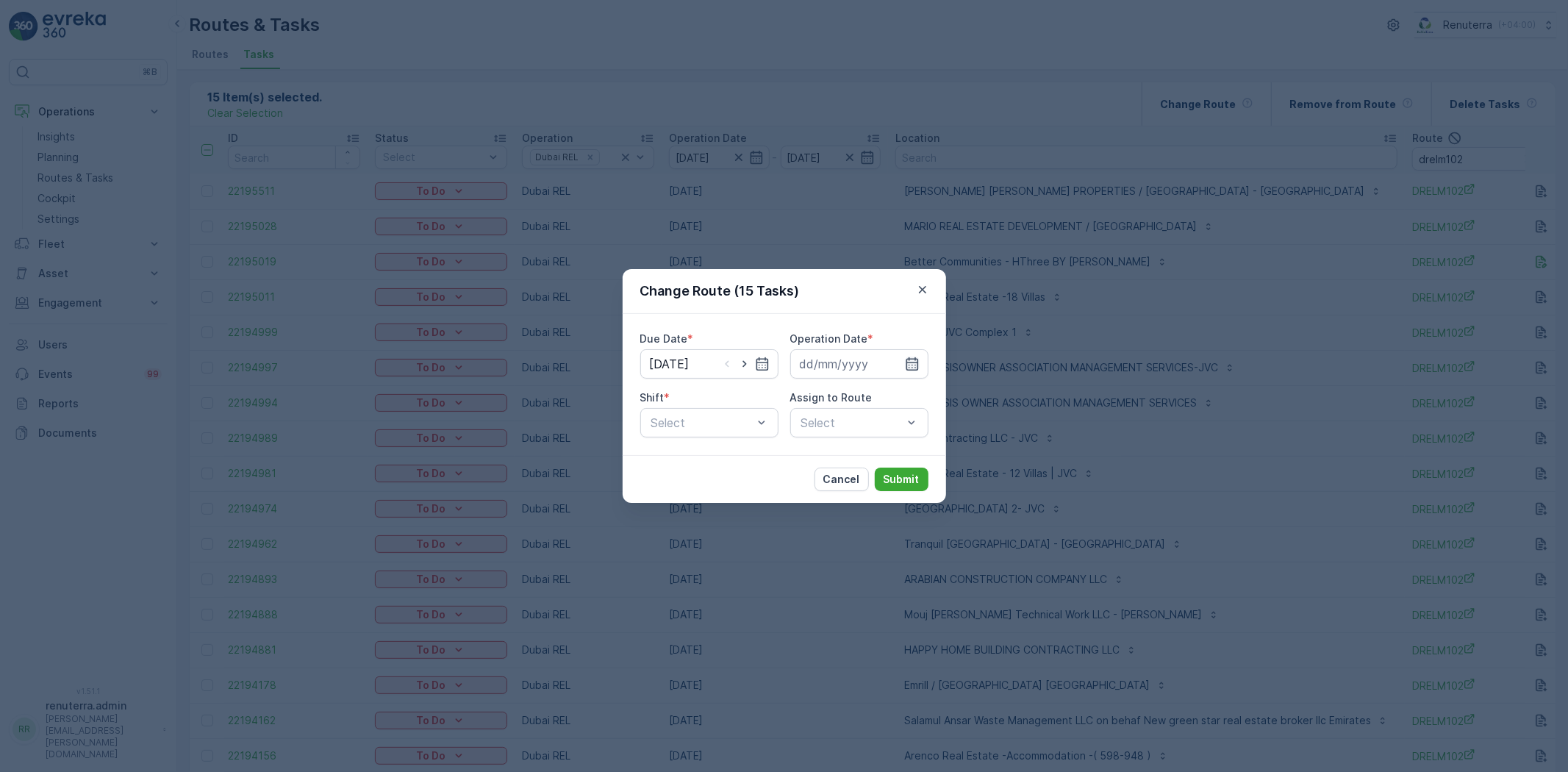
click at [909, 366] on icon "button" at bounding box center [912, 363] width 15 height 15
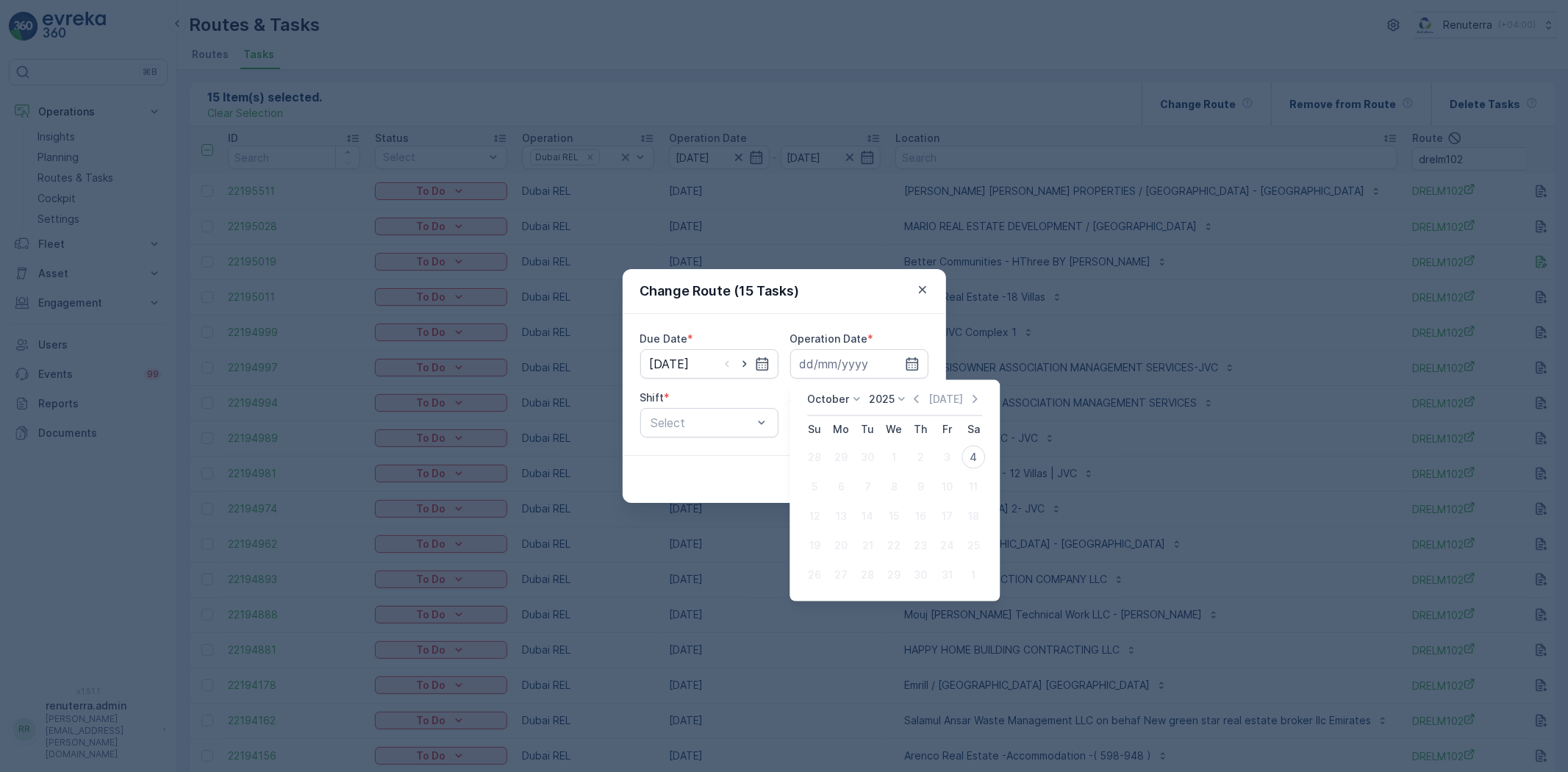
drag, startPoint x: 966, startPoint y: 453, endPoint x: 945, endPoint y: 454, distance: 21.0
click at [966, 454] on div "4" at bounding box center [973, 457] width 23 height 23
type input "[DATE]"
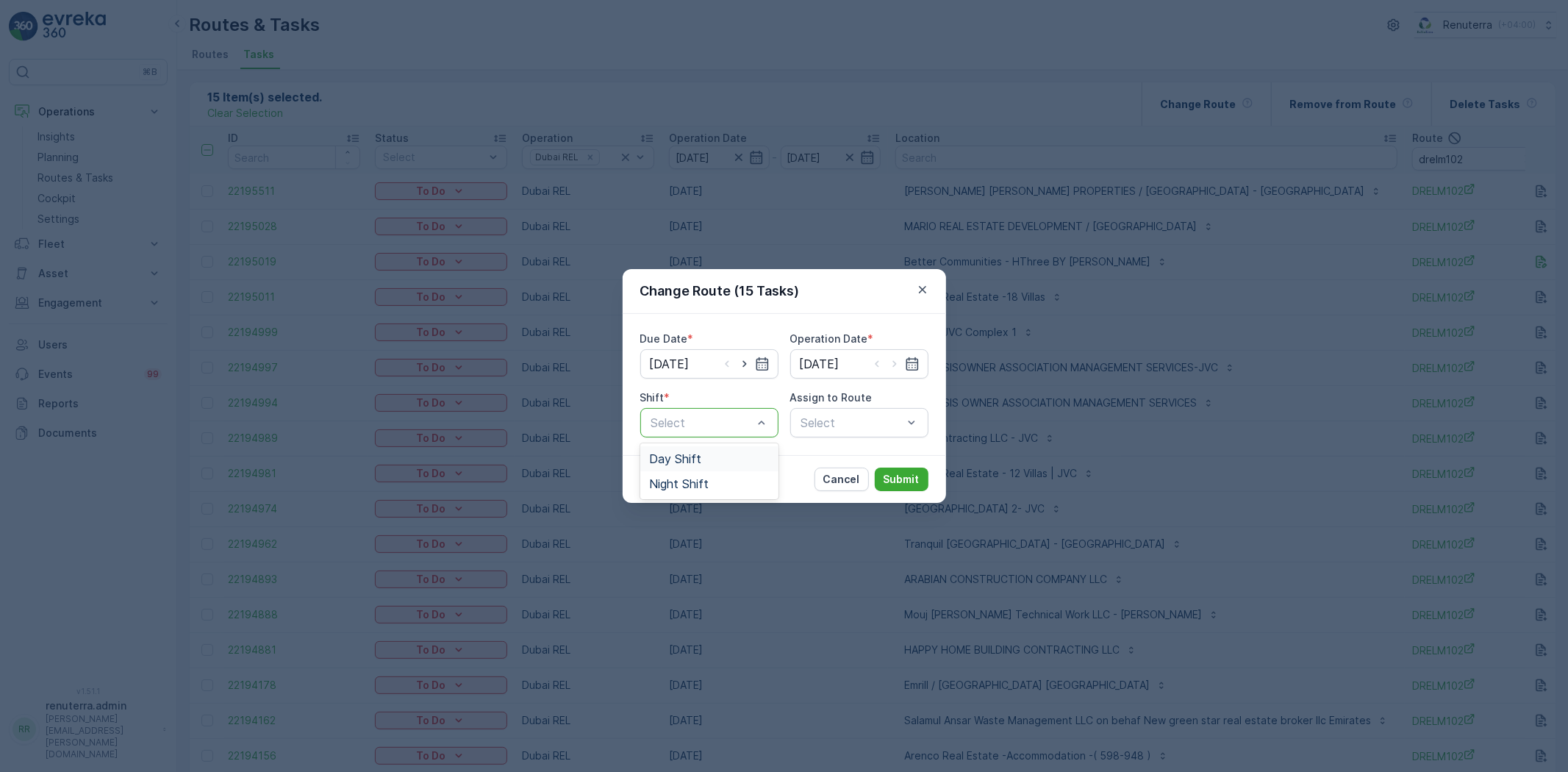
click at [671, 460] on span "Day Shift" at bounding box center [675, 458] width 52 height 13
click at [841, 431] on div "Select" at bounding box center [859, 423] width 138 height 29
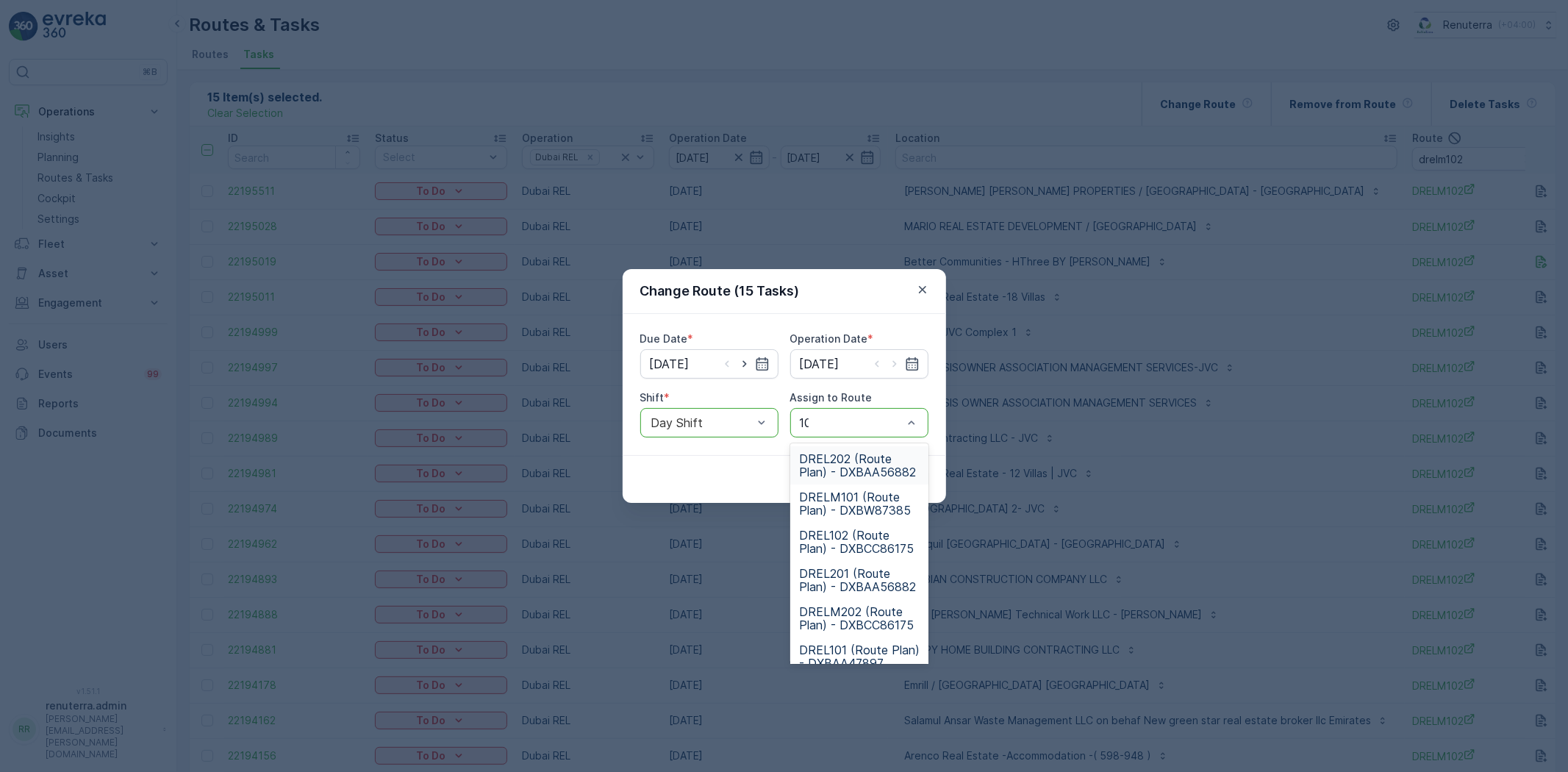
type input "101"
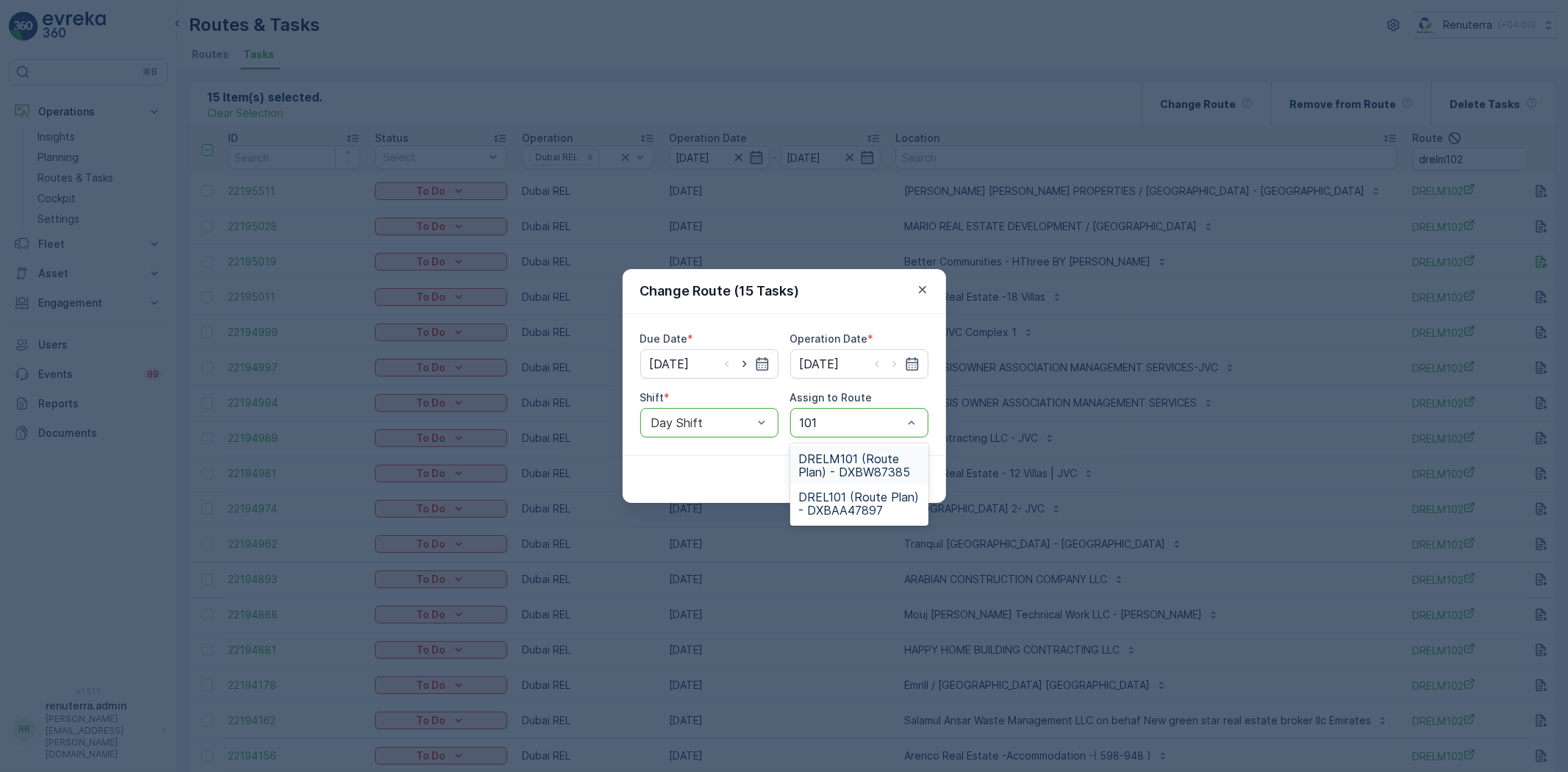
click at [854, 464] on span "DRELM101 (Route Plan) - DXBW87385" at bounding box center [859, 465] width 120 height 27
click at [908, 482] on p "Submit" at bounding box center [902, 479] width 36 height 15
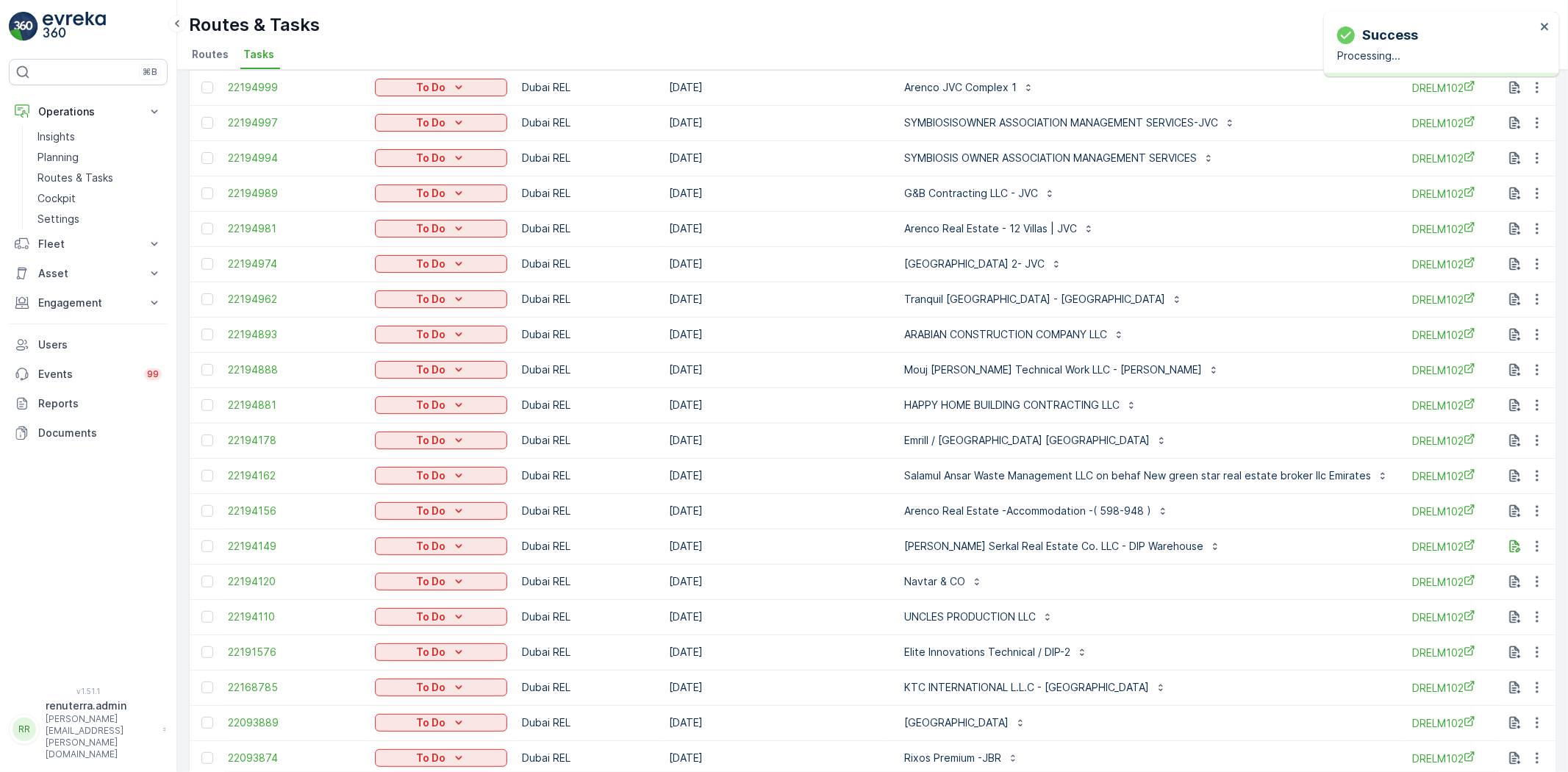
scroll to position [243, 0]
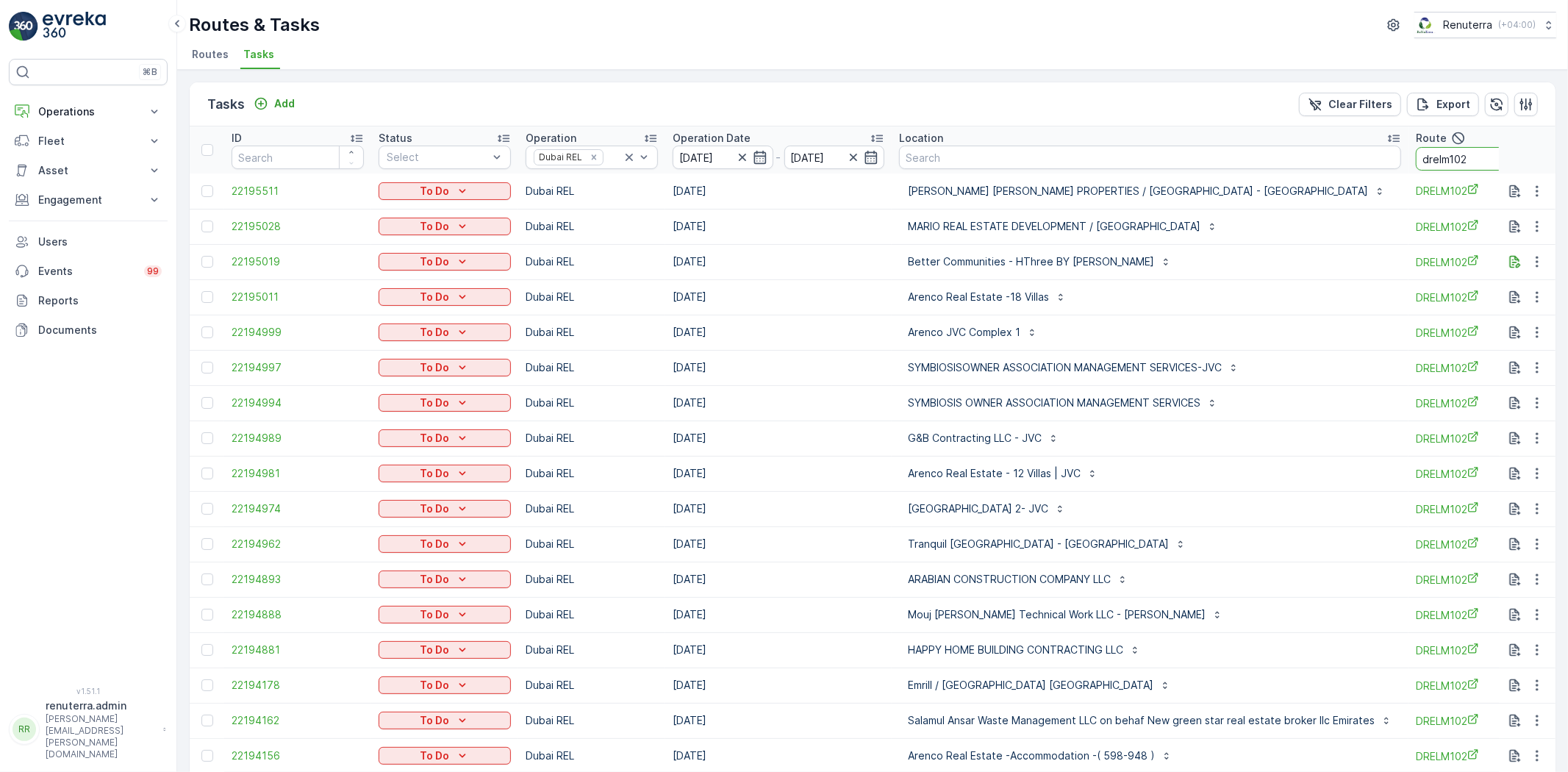
click at [1476, 152] on input "drelm102" at bounding box center [1482, 159] width 133 height 23
type input "drelm101"
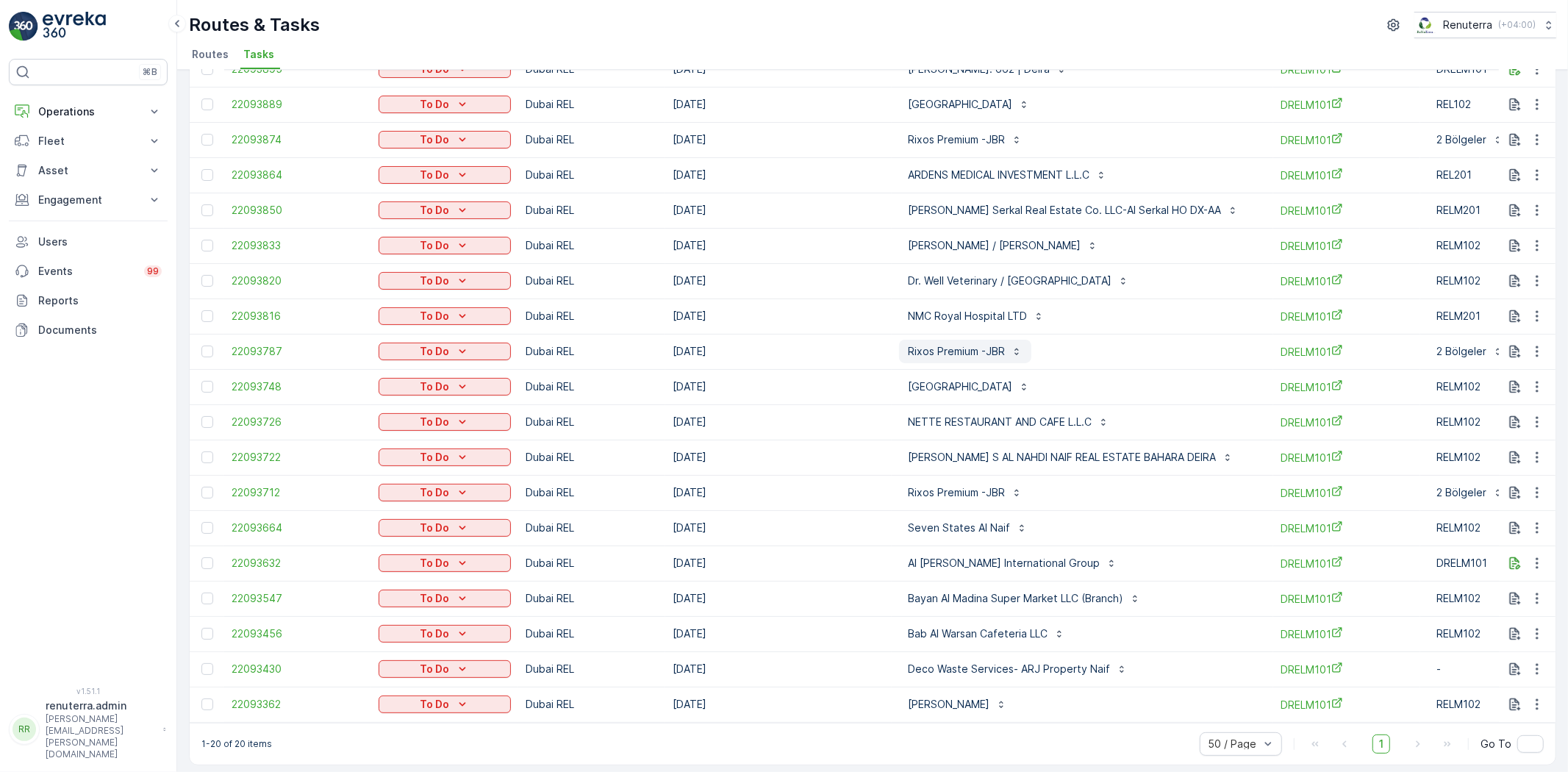
scroll to position [169, 0]
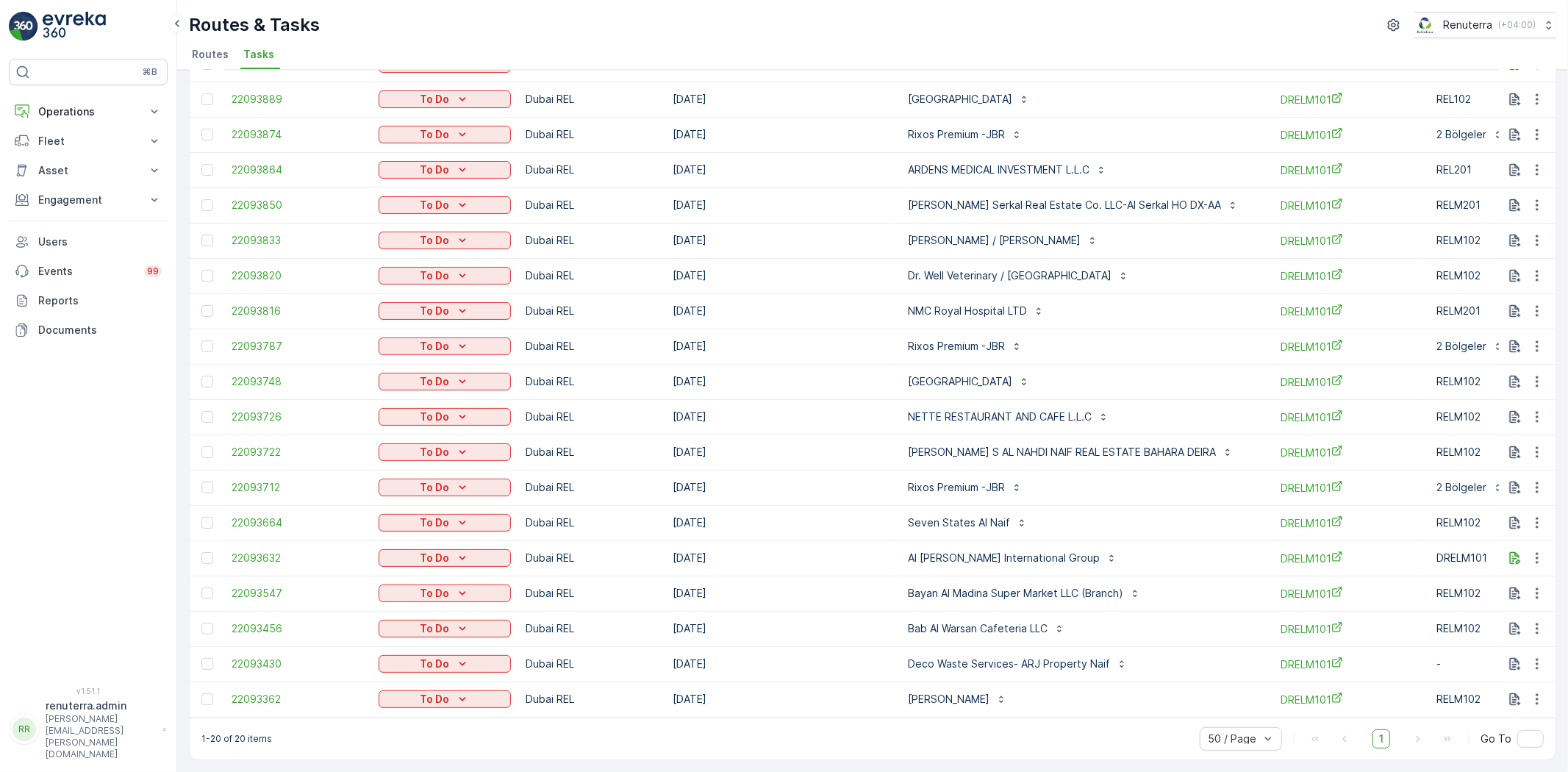
drag, startPoint x: 729, startPoint y: 717, endPoint x: 924, endPoint y: 728, distance: 195.3
click at [920, 731] on div "1-20 of 20 items 50 / Page 1 Go To" at bounding box center [873, 738] width 1366 height 42
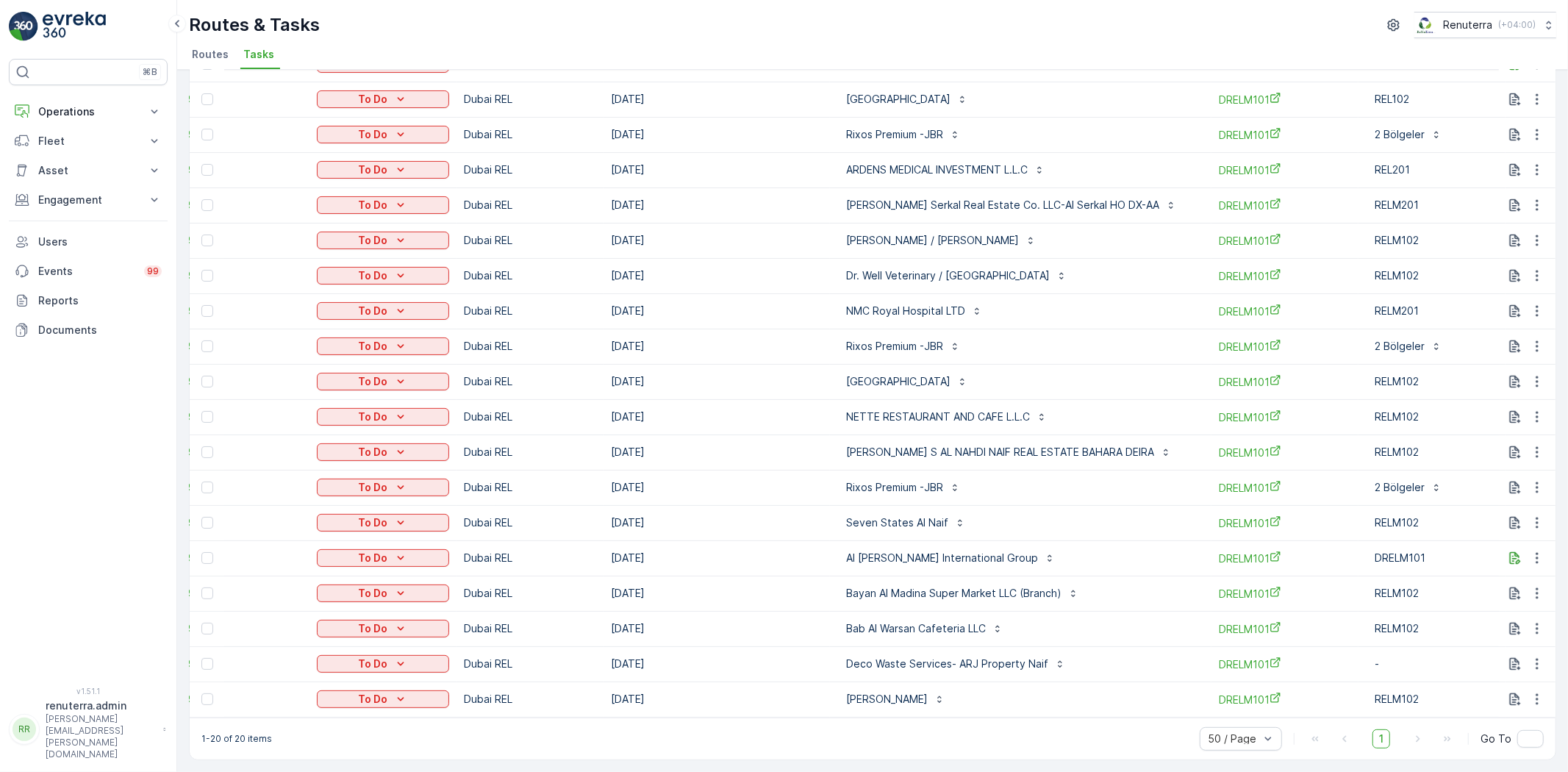
scroll to position [0, 86]
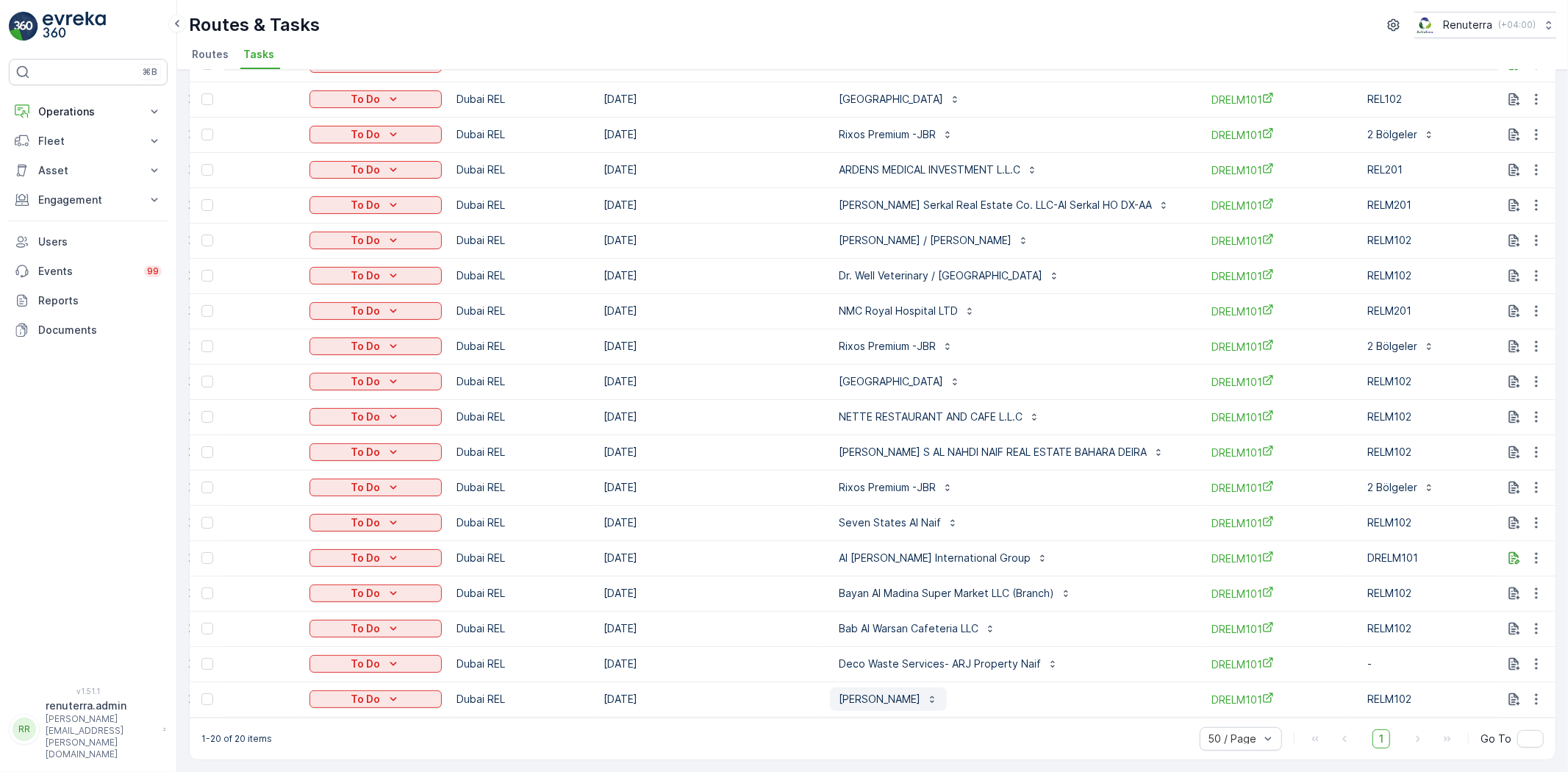
click at [895, 691] on p "AMIR BELADI POLYCLINIC" at bounding box center [880, 698] width 81 height 15
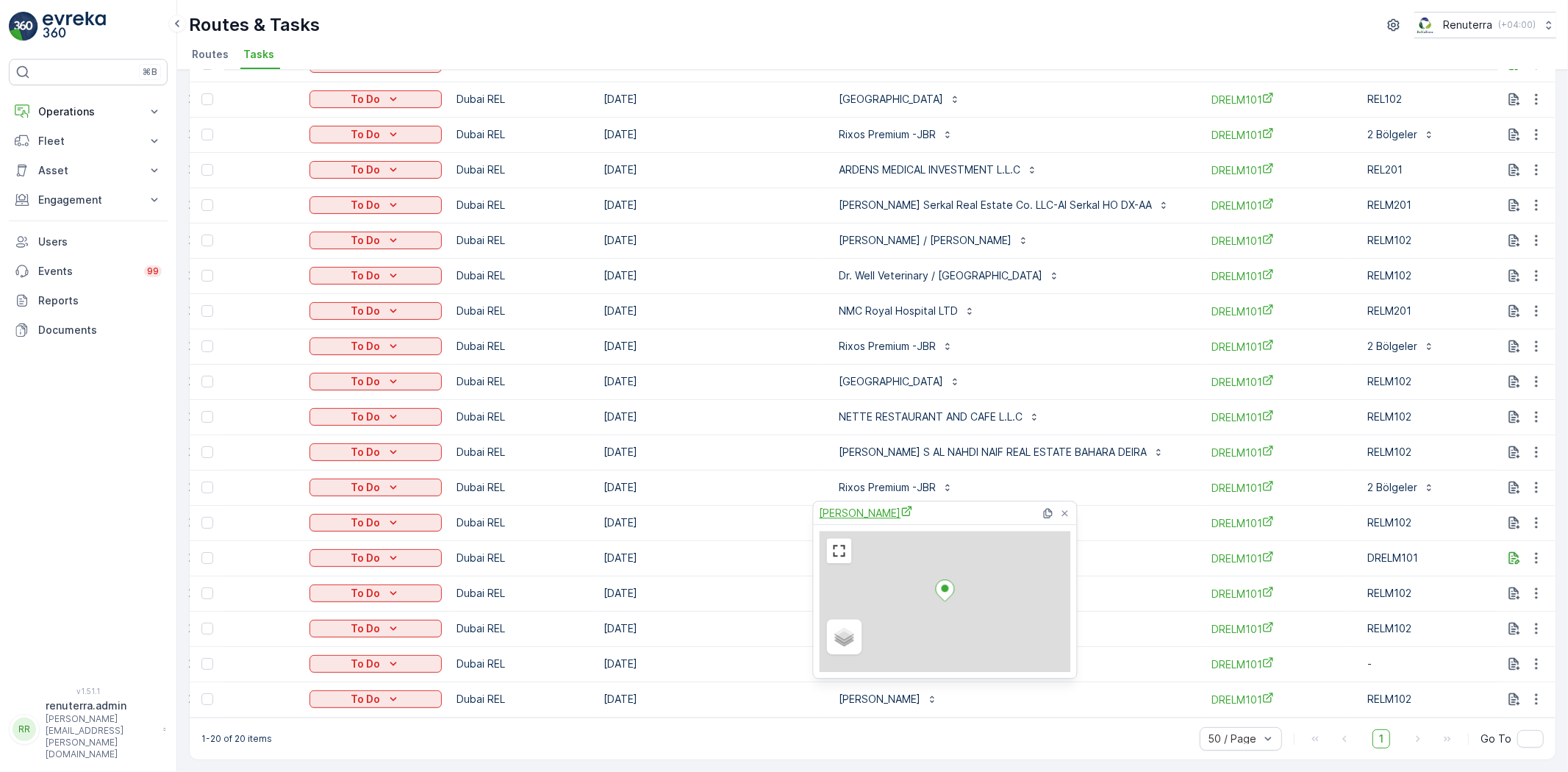
click at [908, 516] on span "AMIR BELADI POLYCLINIC" at bounding box center [867, 513] width 94 height 16
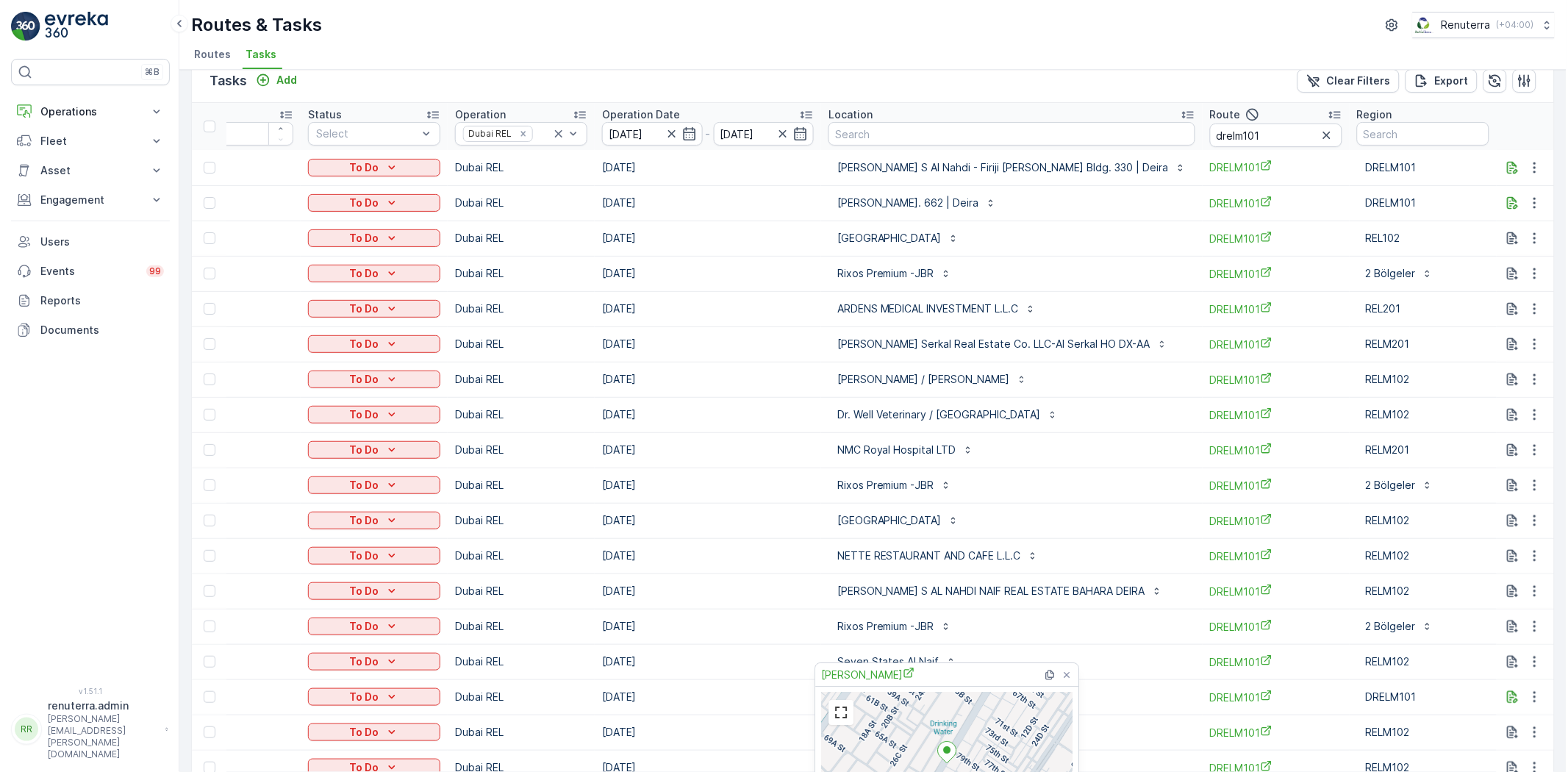
scroll to position [0, 0]
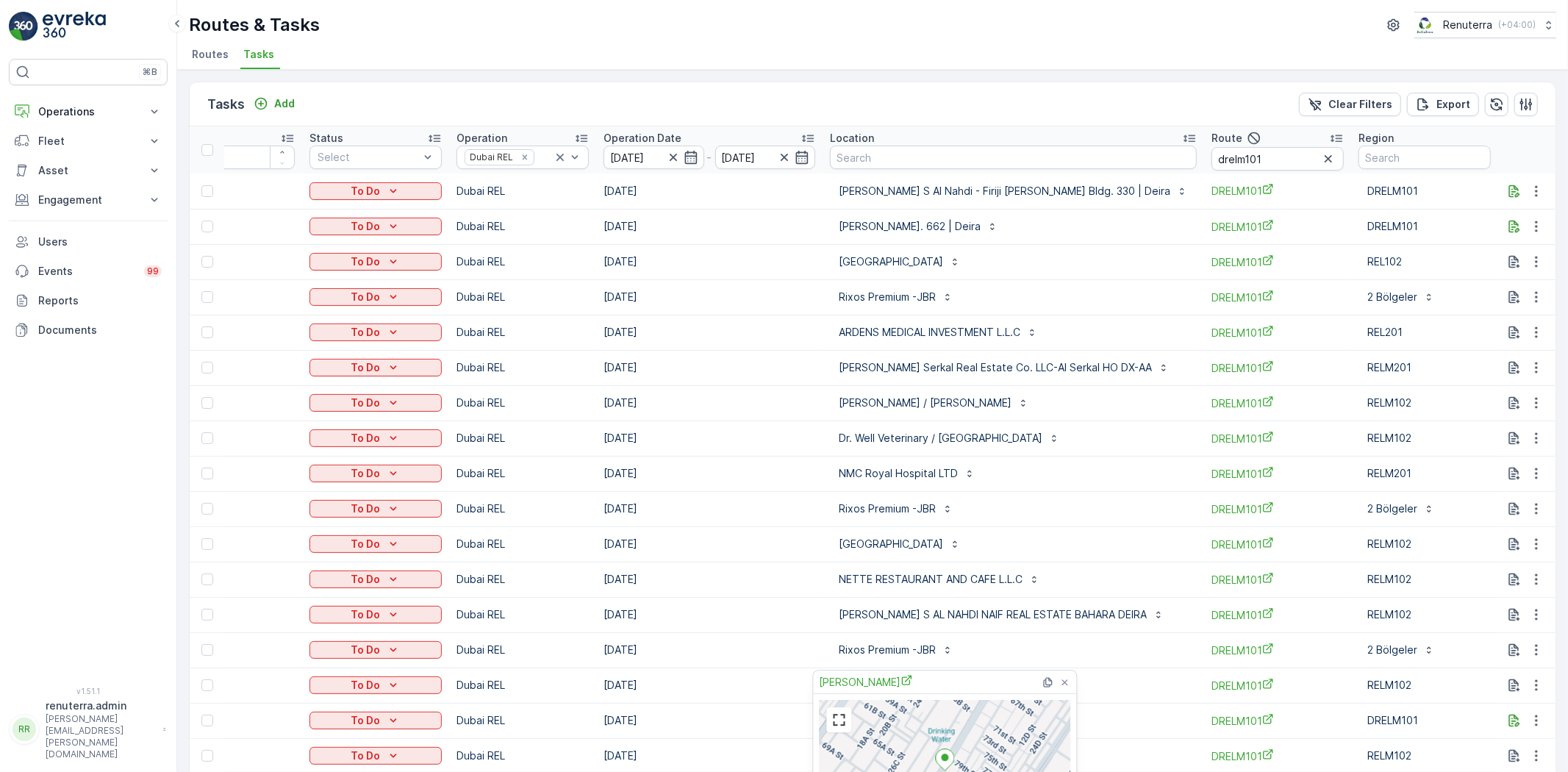
click at [1059, 115] on div "Tasks Add Clear Filters Export" at bounding box center [873, 104] width 1366 height 44
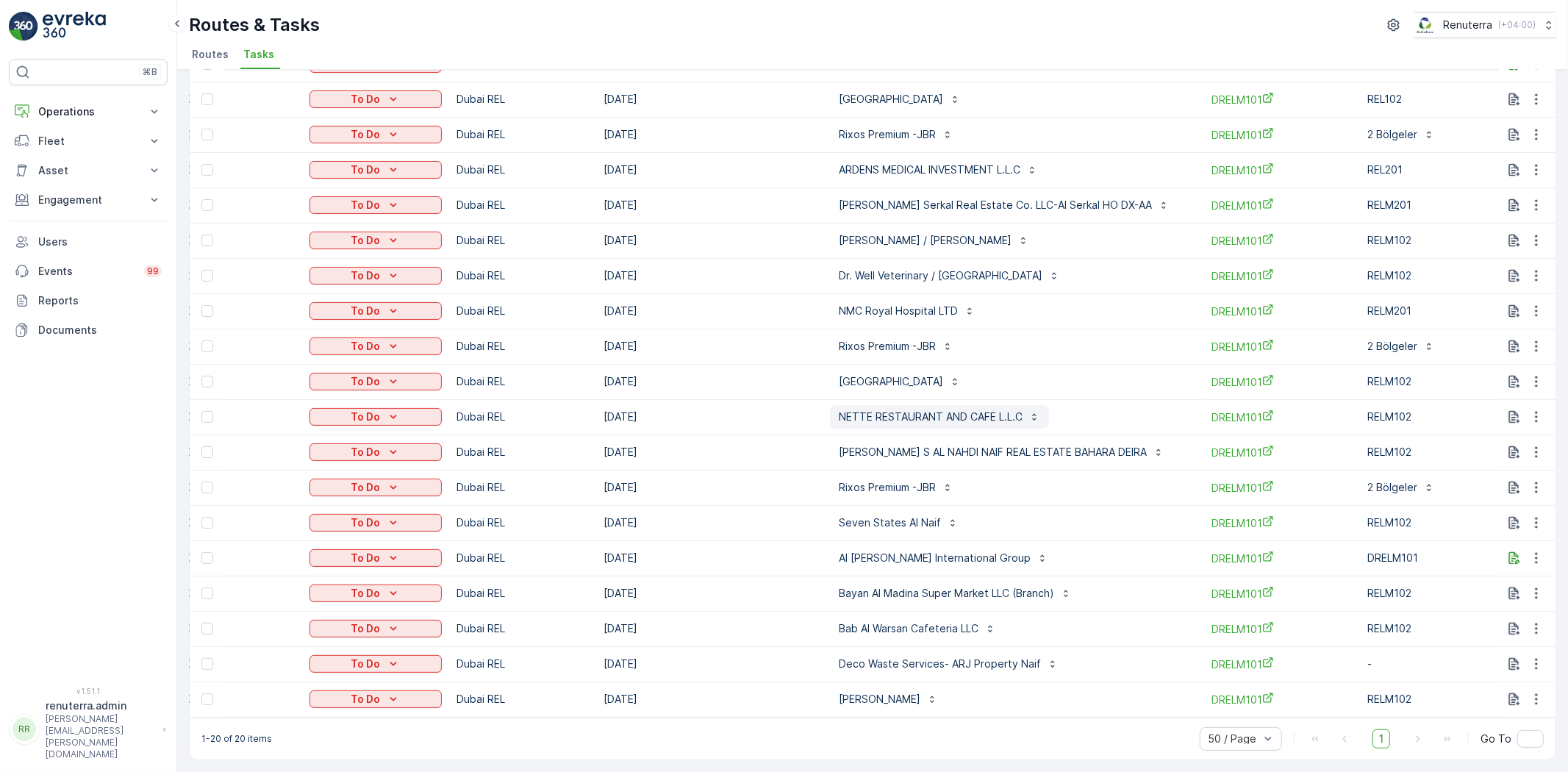
scroll to position [169, 0]
click at [861, 628] on button "Bab Al Warsan Cafeteria LLC" at bounding box center [918, 628] width 175 height 23
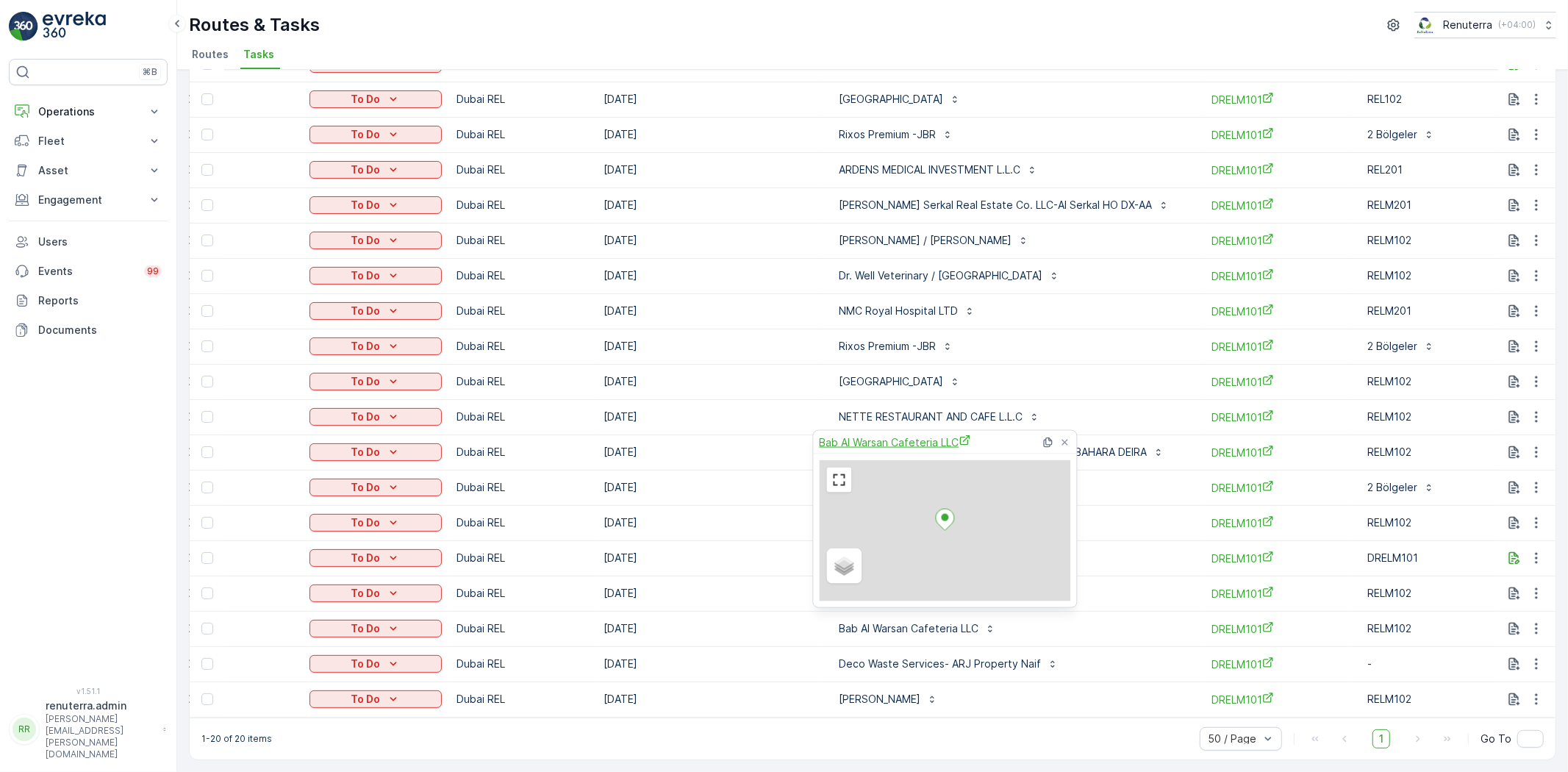
click at [914, 438] on span "Bab Al Warsan Cafeteria LLC" at bounding box center [895, 442] width 152 height 16
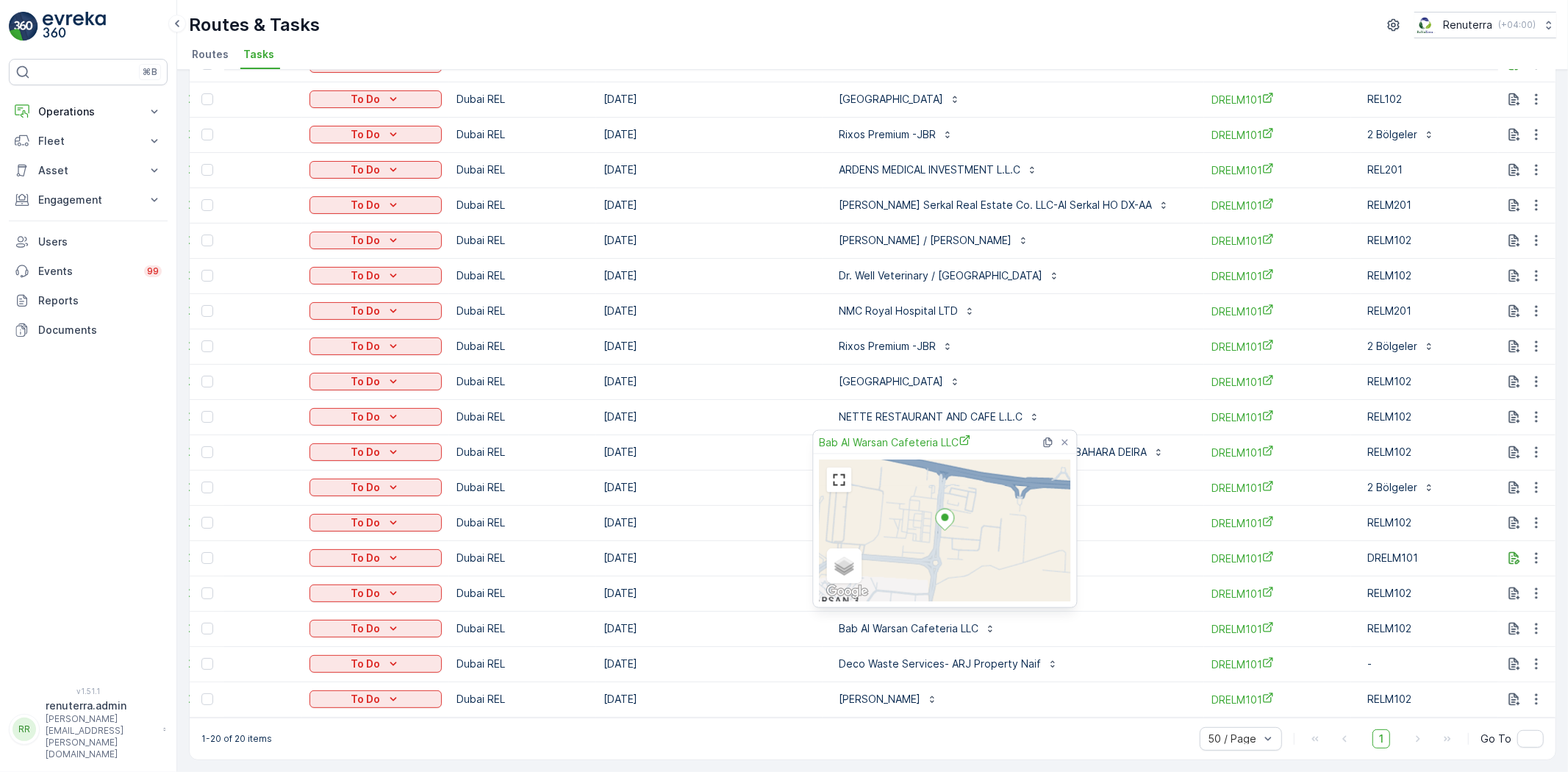
click at [762, 646] on td "[DATE]" at bounding box center [709, 664] width 226 height 36
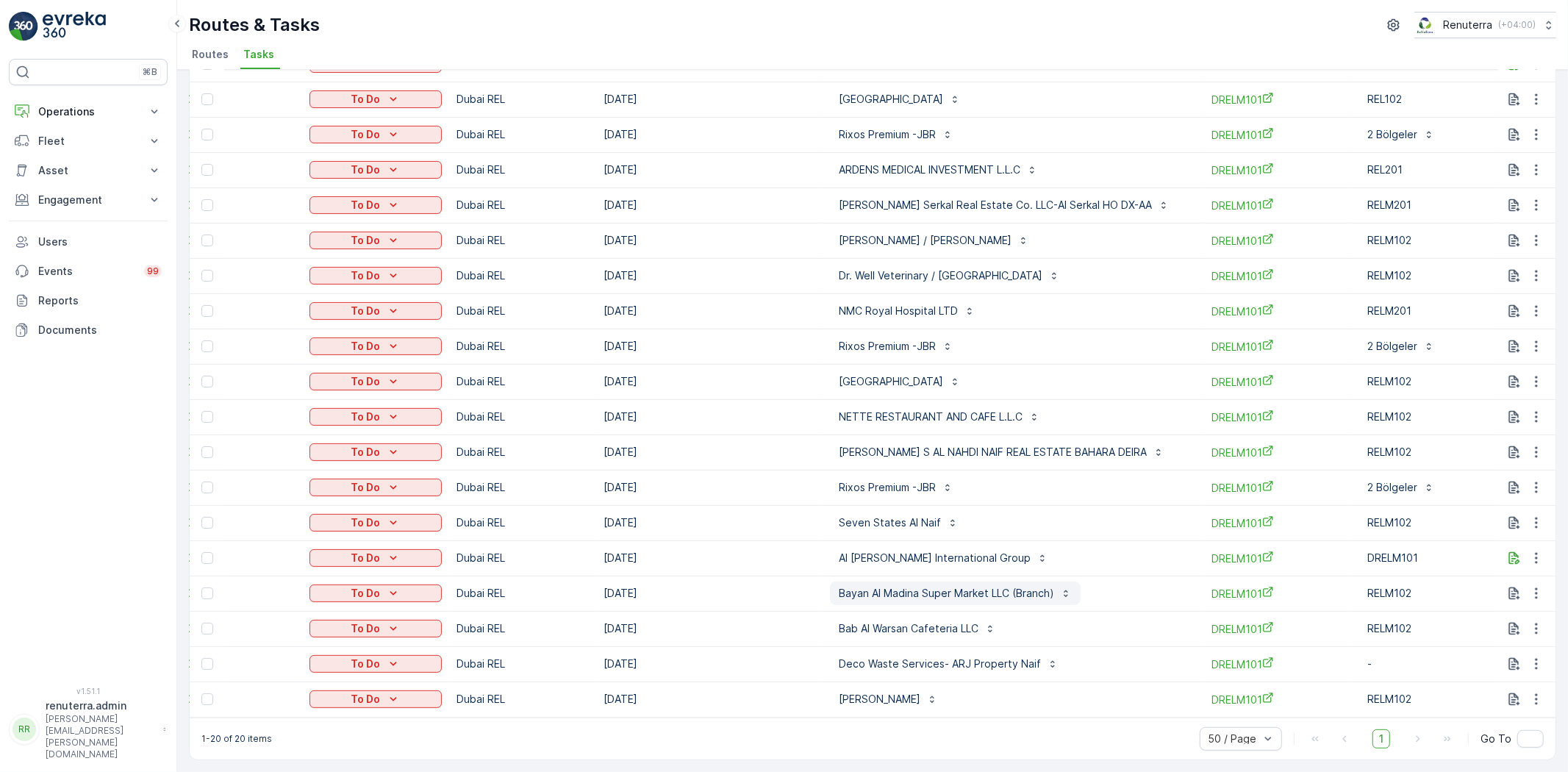
click at [851, 586] on p "Bayan Al Madina Super Market LLC (Branch)" at bounding box center [947, 593] width 216 height 15
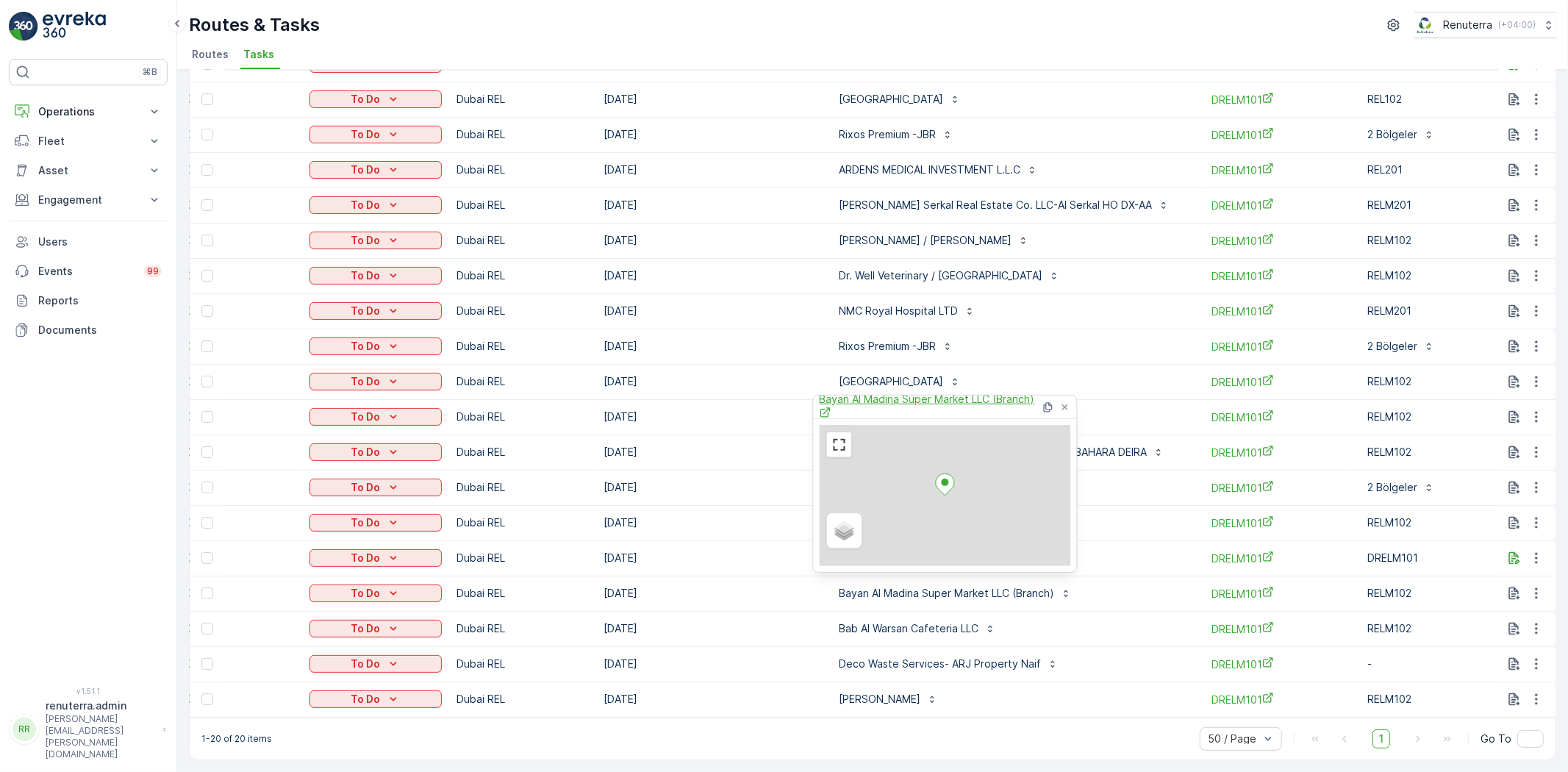
click at [895, 399] on span "Bayan Al Madina Super Market LLC (Branch)" at bounding box center [930, 406] width 221 height 30
click at [725, 731] on div "1-20 of 20 items 50 / Page 1 Go To" at bounding box center [873, 738] width 1366 height 42
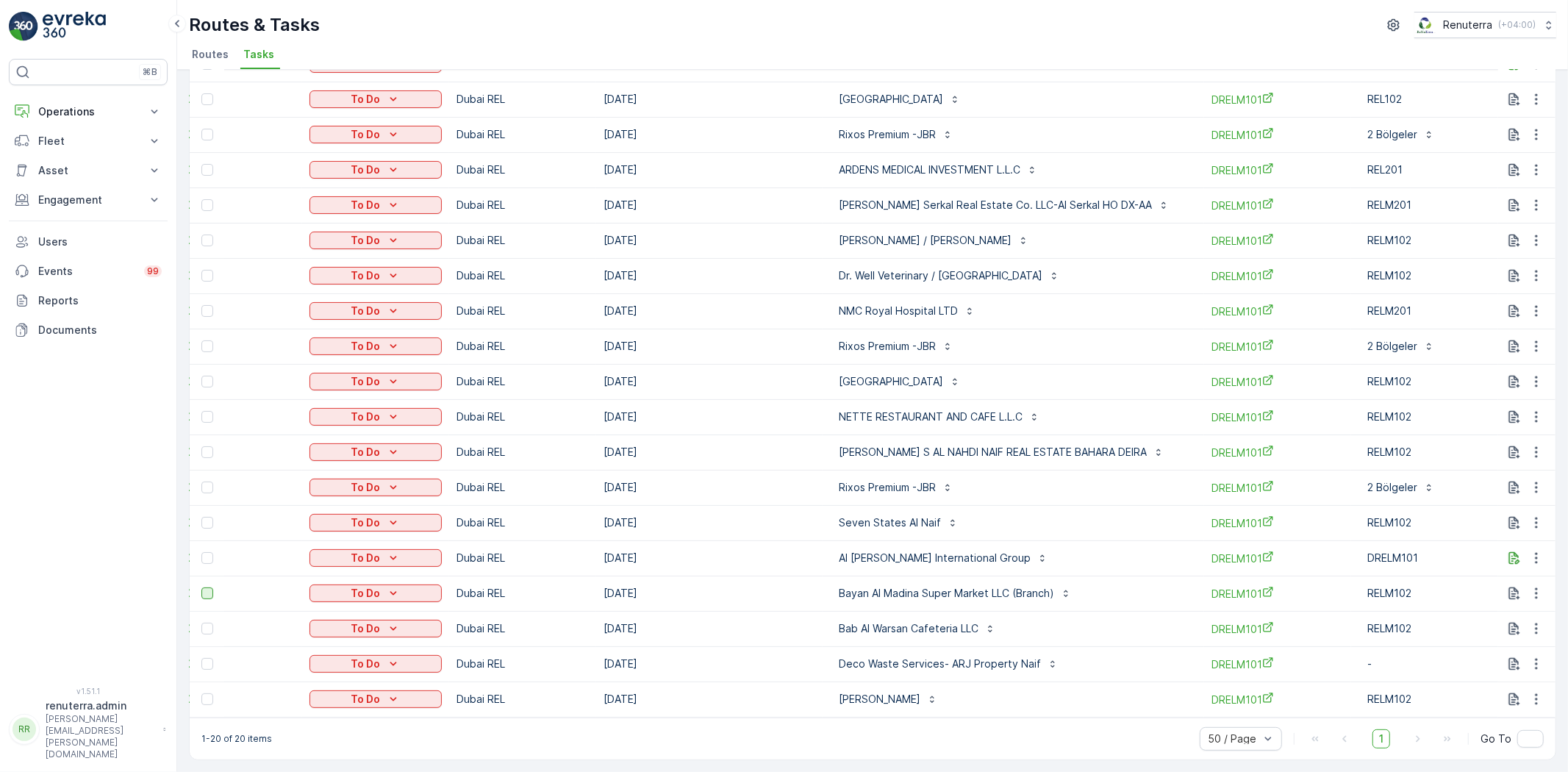
click at [201, 587] on div at bounding box center [207, 594] width 12 height 12
click at [201, 587] on input "checkbox" at bounding box center [201, 587] width 0 height 0
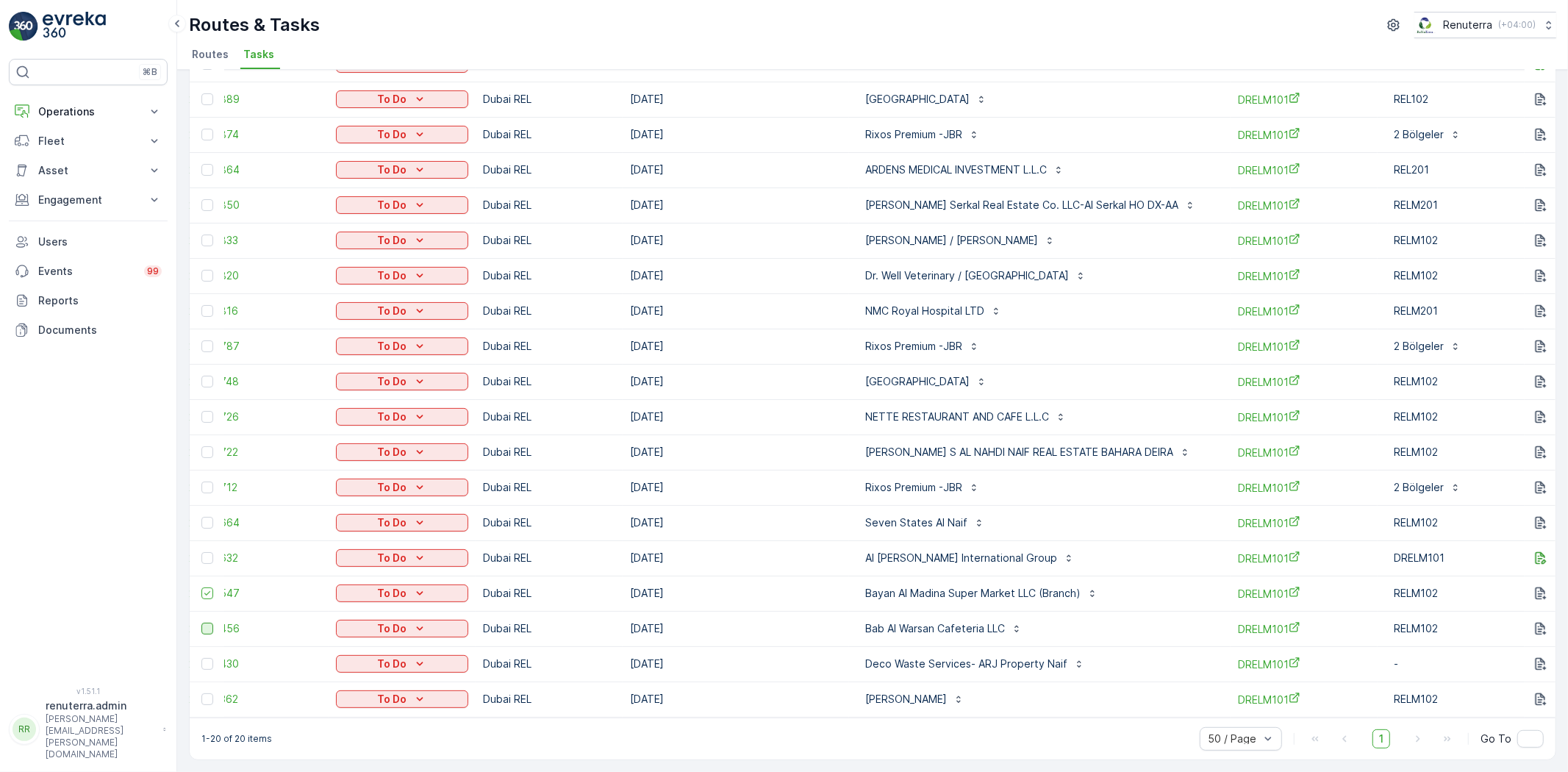
scroll to position [0, 61]
click at [205, 623] on div at bounding box center [207, 629] width 12 height 12
click at [201, 623] on input "checkbox" at bounding box center [201, 623] width 0 height 0
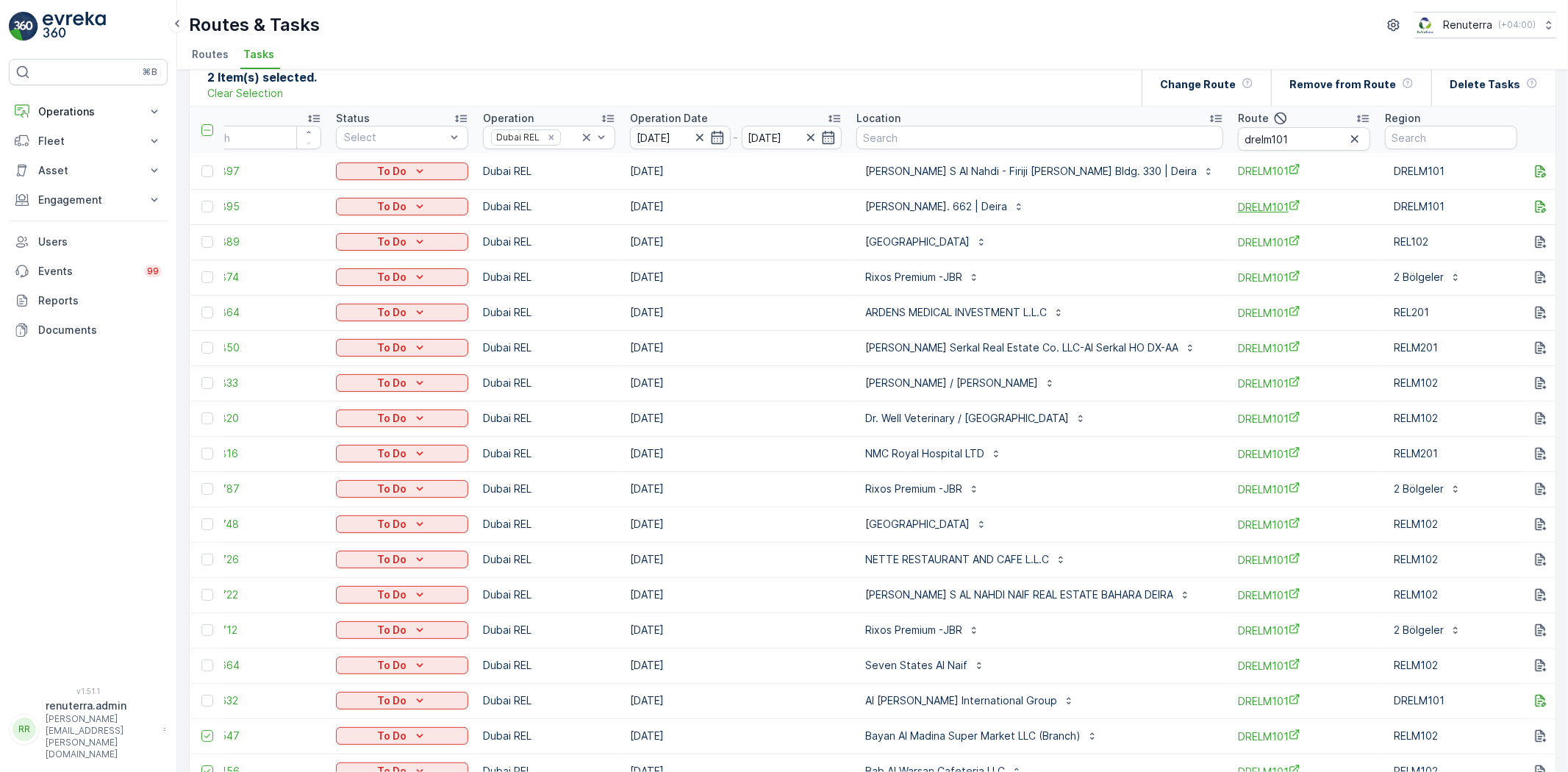
scroll to position [0, 0]
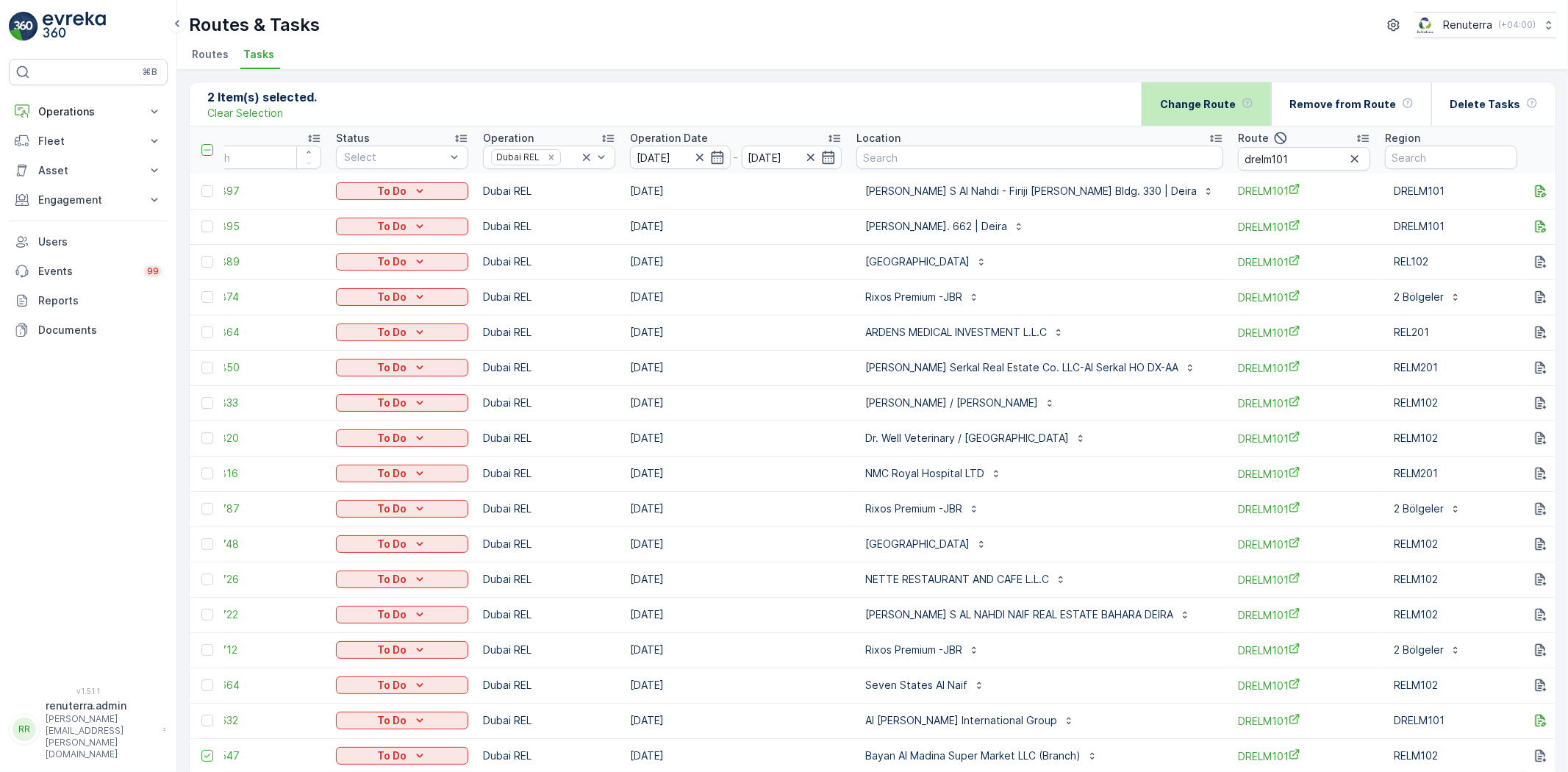
click at [1226, 114] on div "Change Route" at bounding box center [1207, 104] width 94 height 43
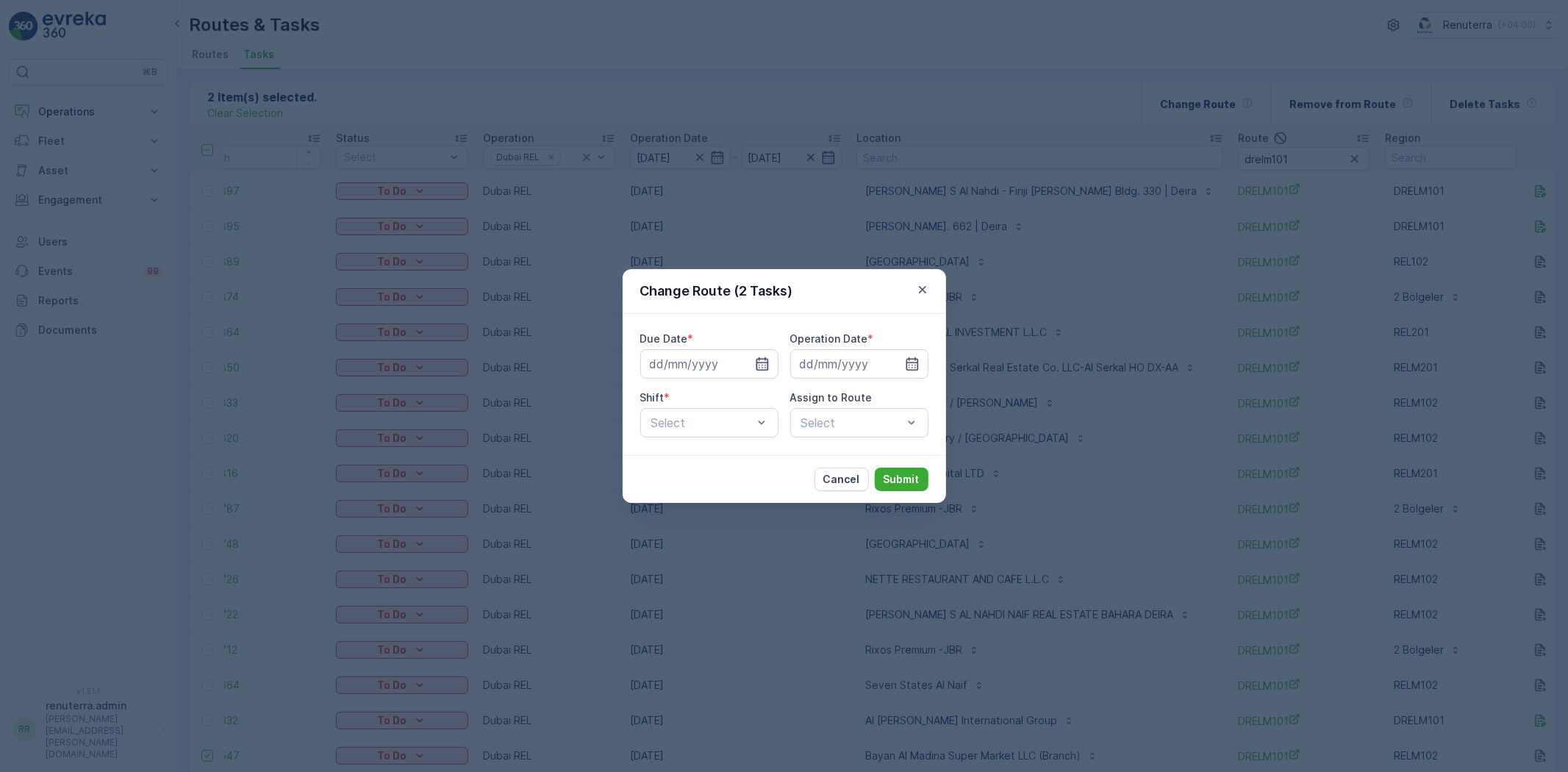
click at [759, 365] on icon "button" at bounding box center [762, 363] width 12 height 13
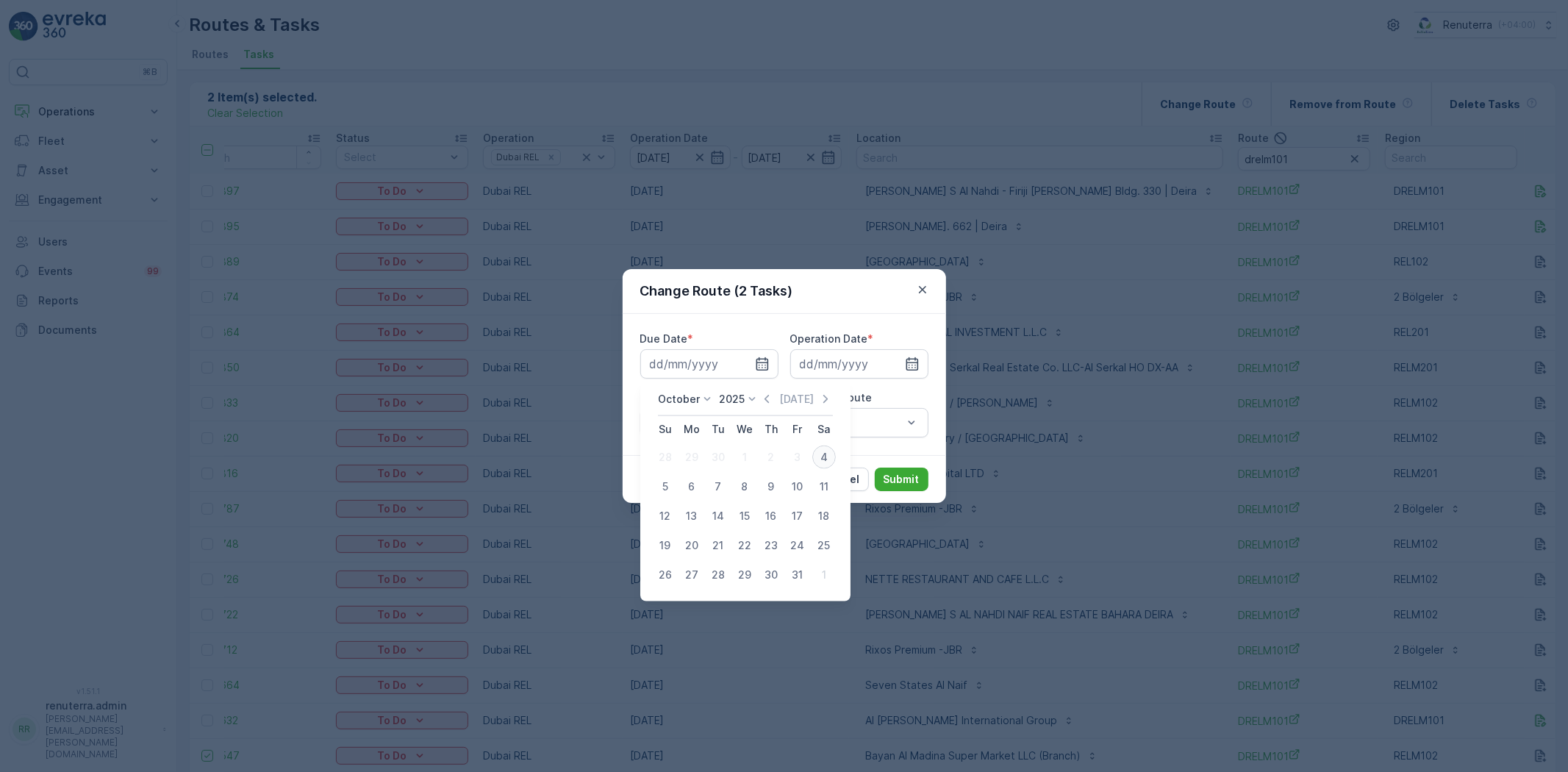
click at [817, 451] on div "4" at bounding box center [823, 457] width 23 height 23
type input "[DATE]"
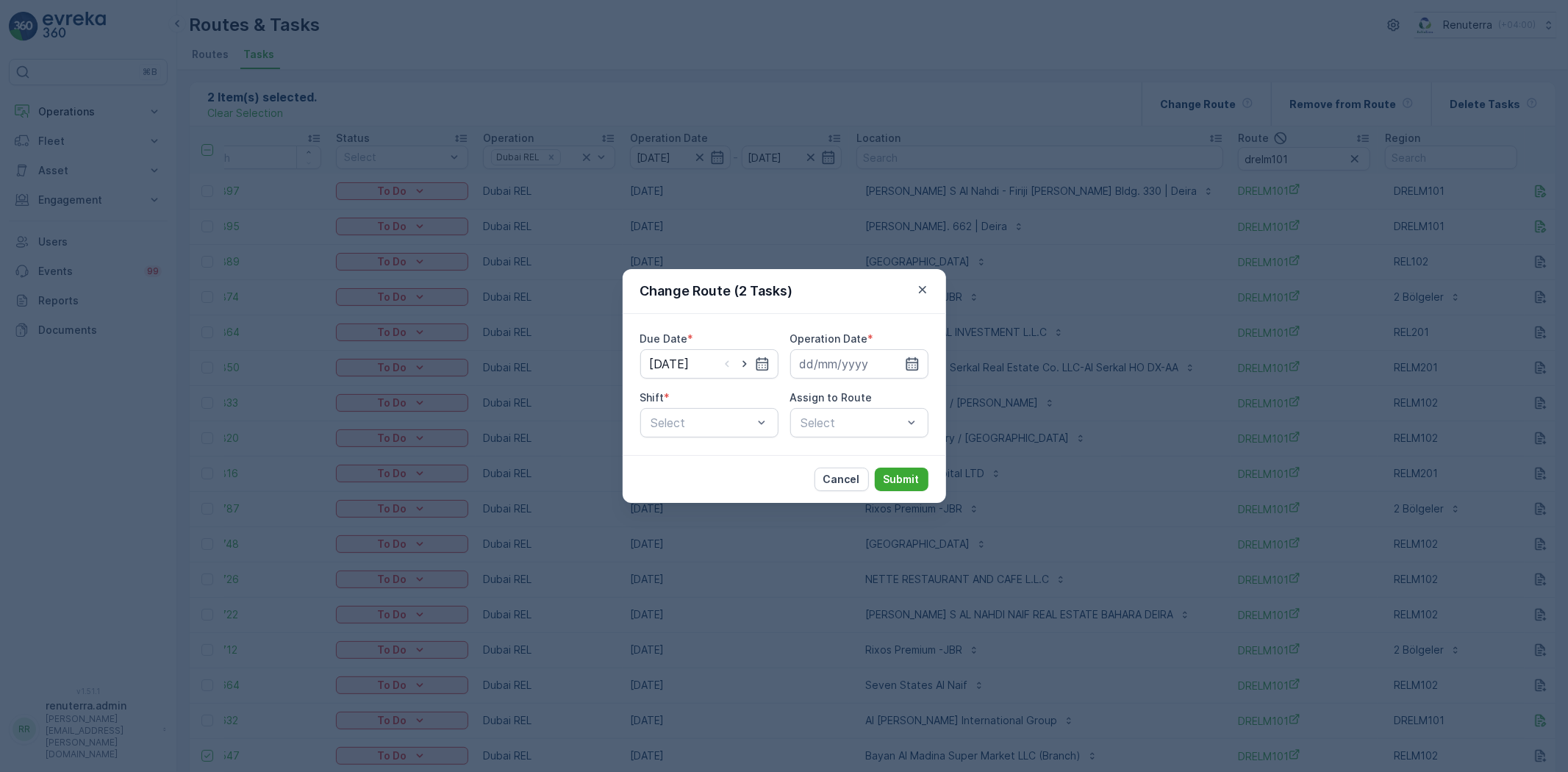
click at [914, 361] on icon "button" at bounding box center [912, 363] width 15 height 15
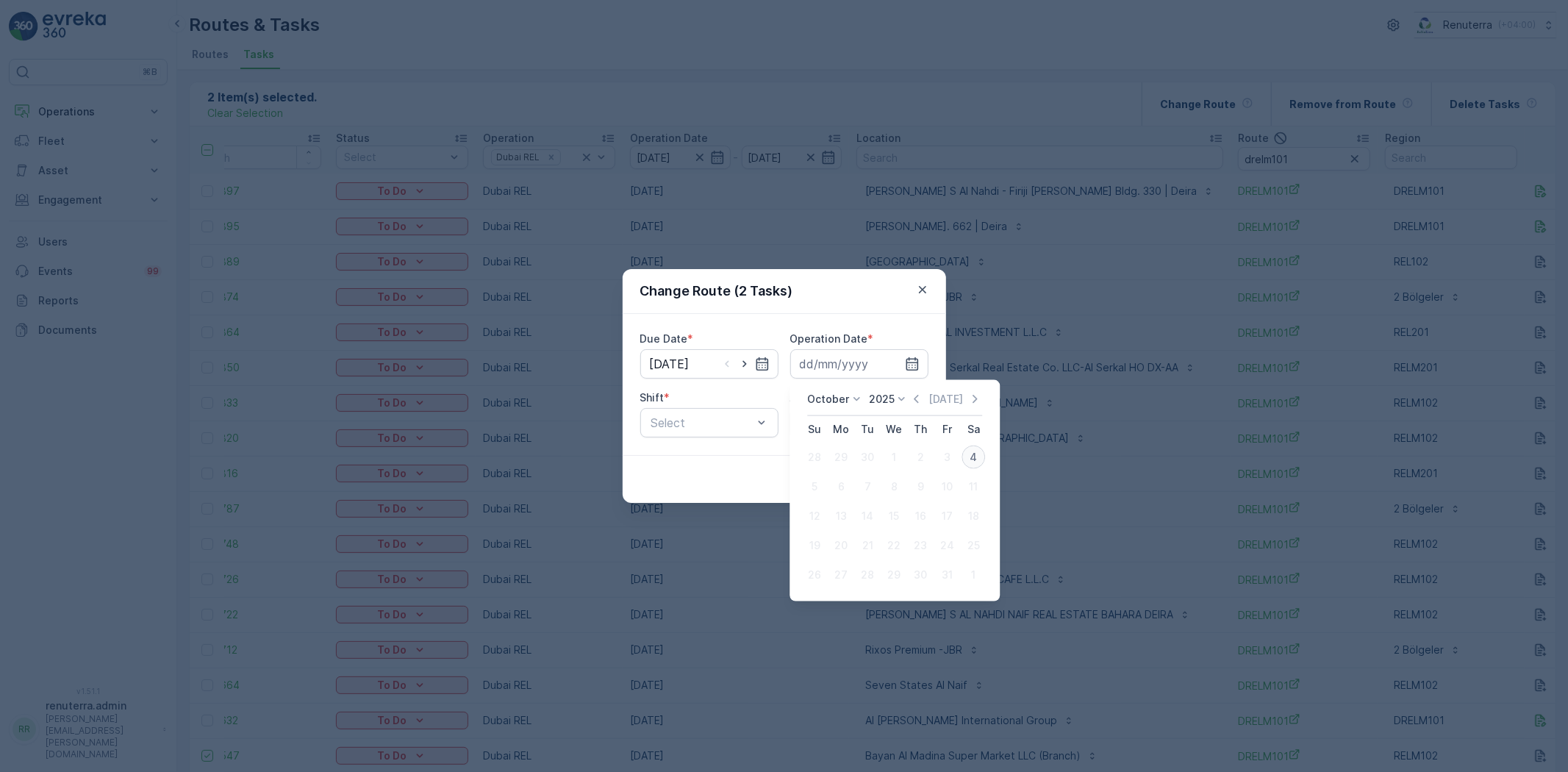
click at [973, 456] on div "4" at bounding box center [973, 457] width 23 height 23
type input "[DATE]"
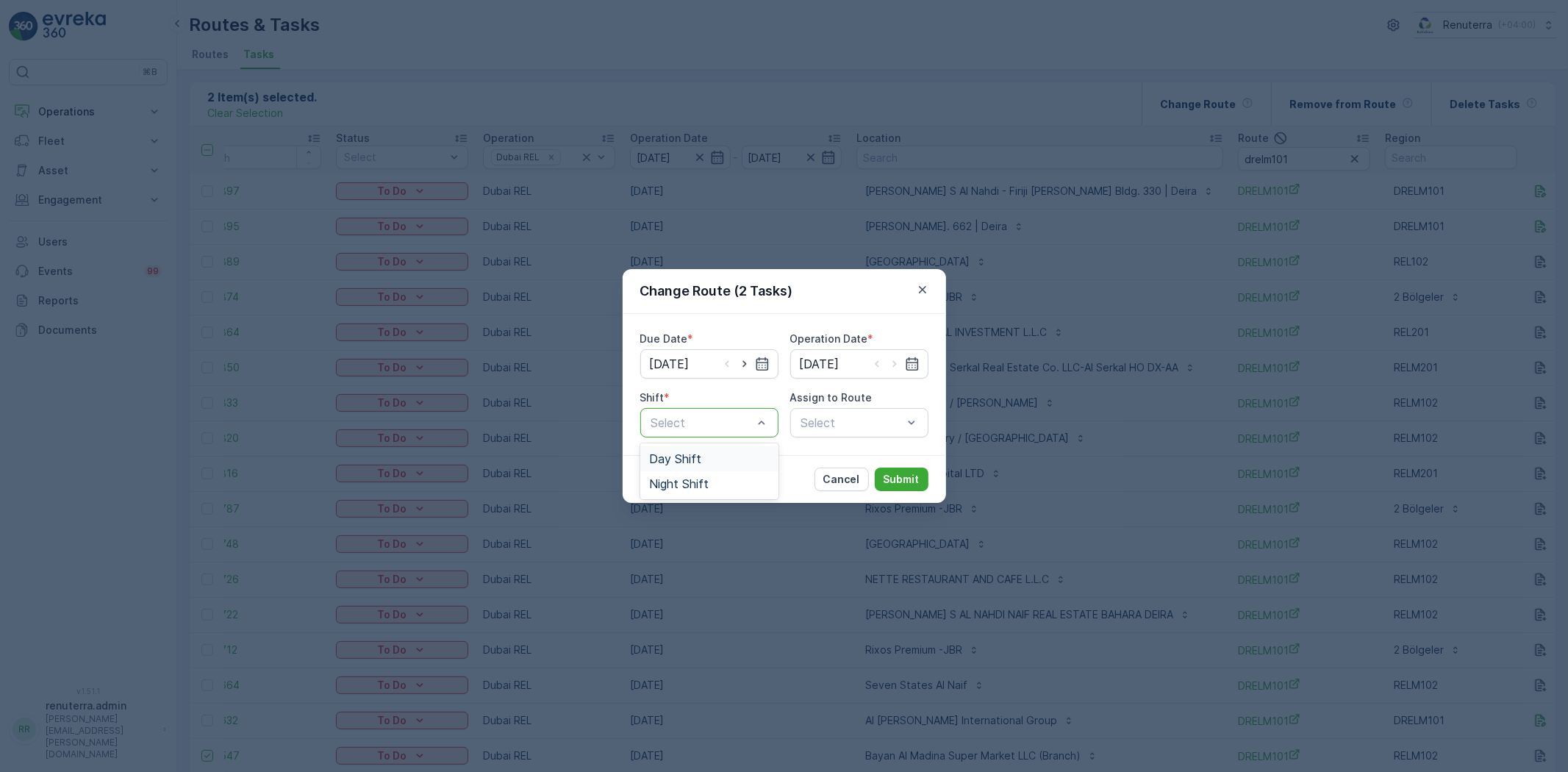
click at [694, 450] on div "Day Shift" at bounding box center [709, 458] width 138 height 25
click at [841, 439] on div "Due Date * 04.10.2025 Operation Date * 04.10.2025 Shift * option Day Shift, sel…" at bounding box center [784, 384] width 323 height 141
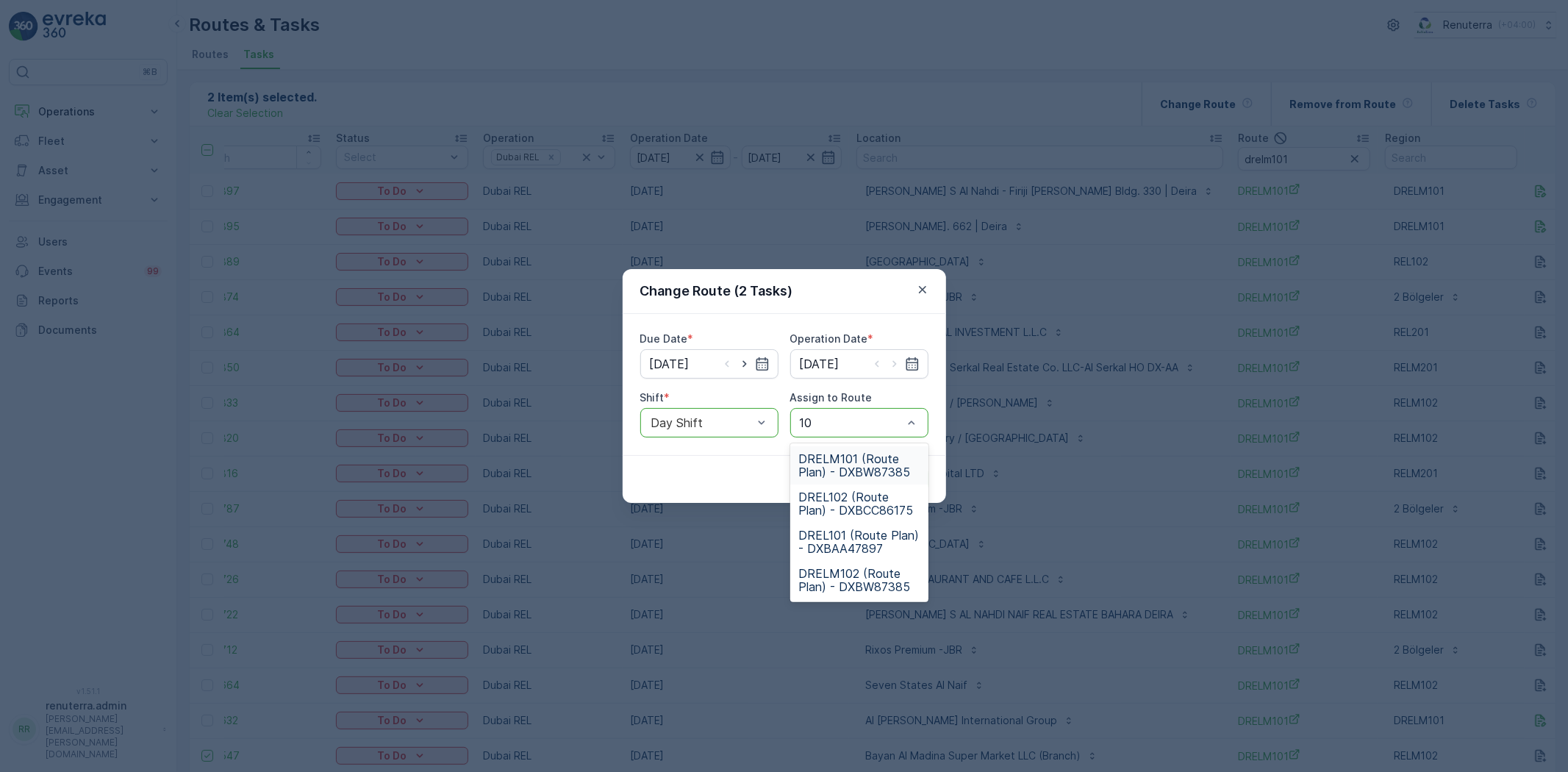
type input "102"
click at [855, 506] on span "DRELM102 (Route Plan) - DXBW87385" at bounding box center [859, 503] width 120 height 27
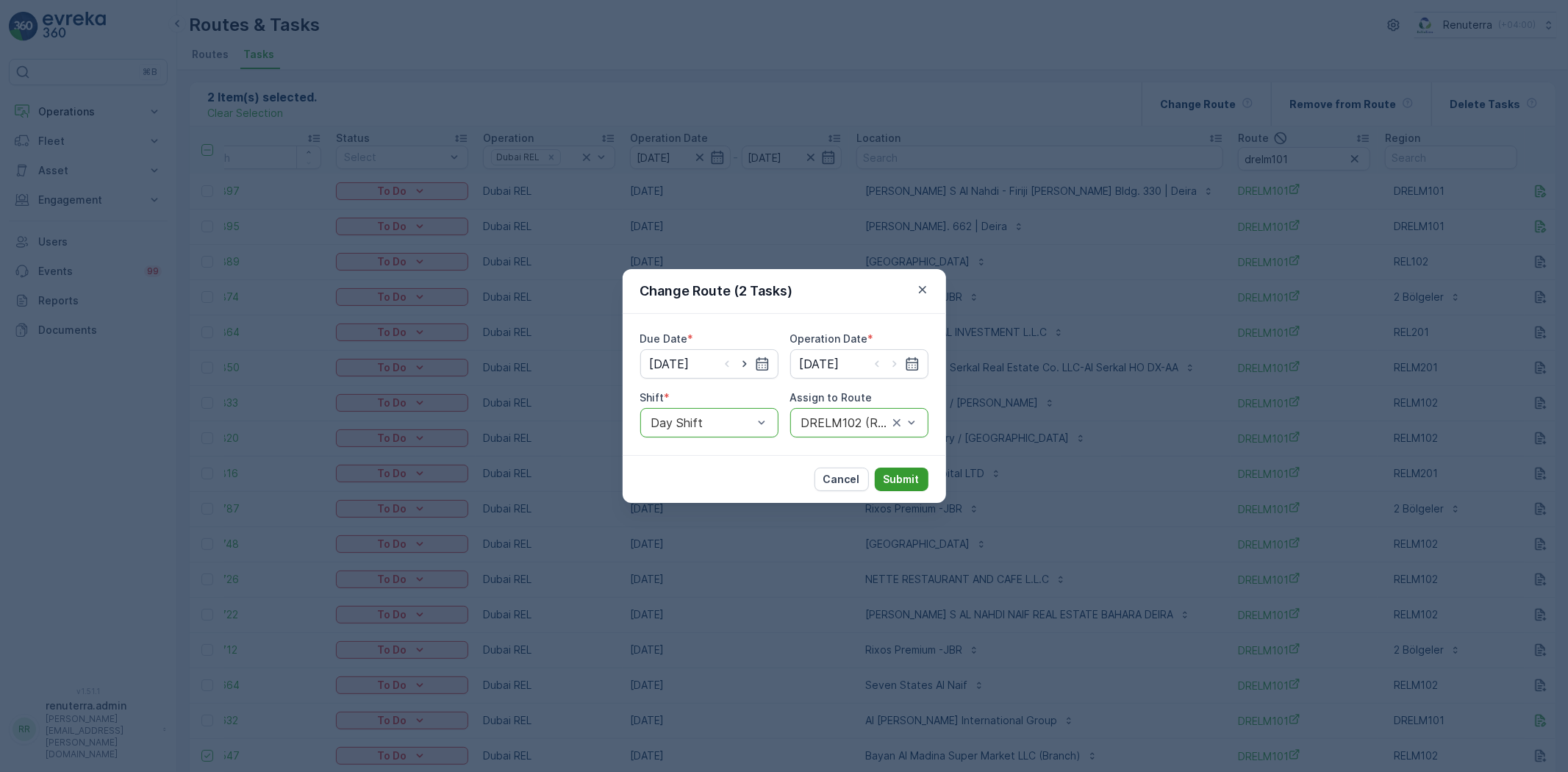
click at [899, 483] on p "Submit" at bounding box center [902, 479] width 36 height 15
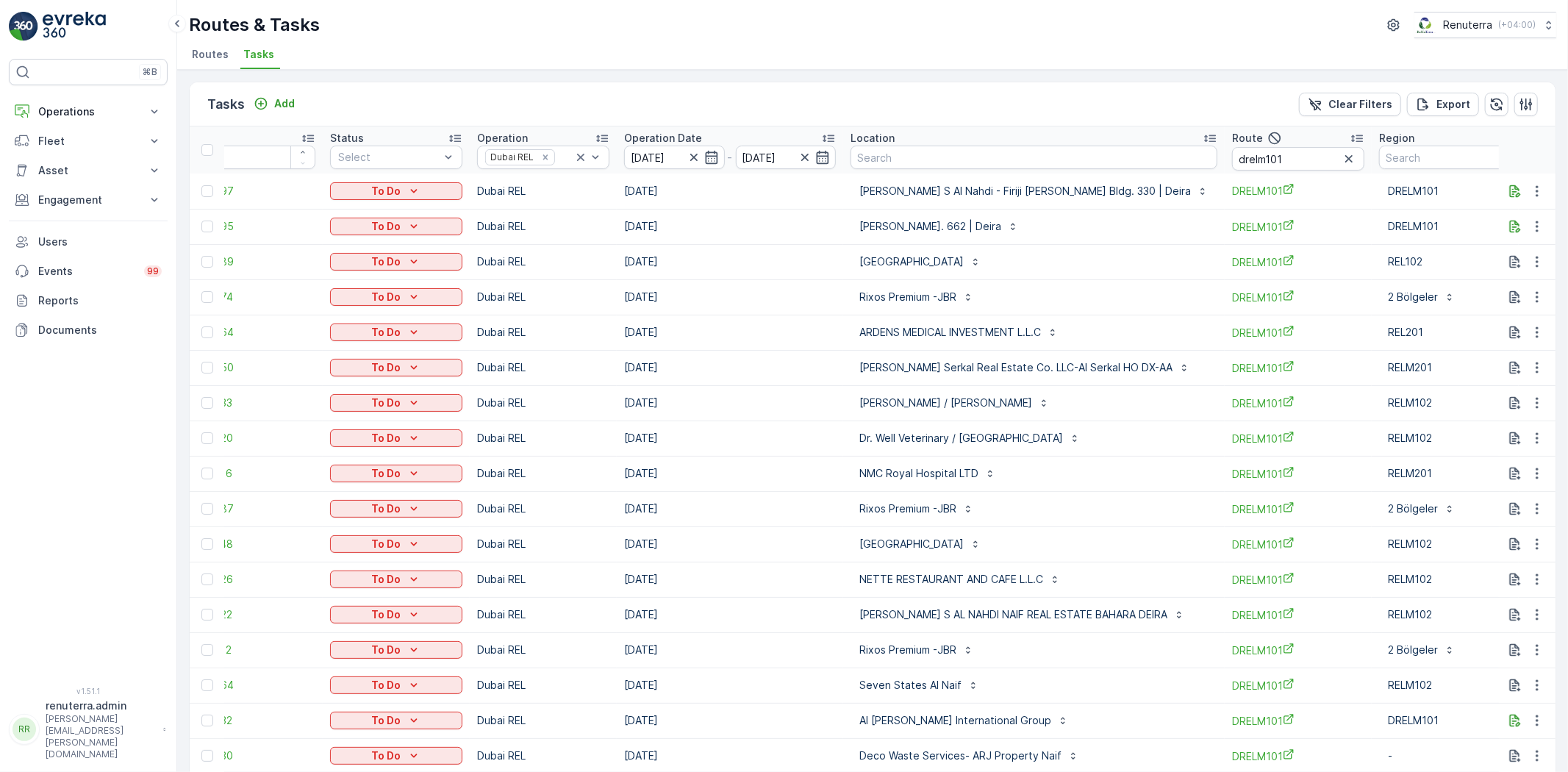
click at [133, 475] on div "⌘B Operations Insights Planning Routes & Tasks Cockpit Settings Fleet Live Trac…" at bounding box center [88, 364] width 159 height 610
click at [1318, 158] on input "drelm101" at bounding box center [1298, 159] width 133 height 23
type input "drelm10"
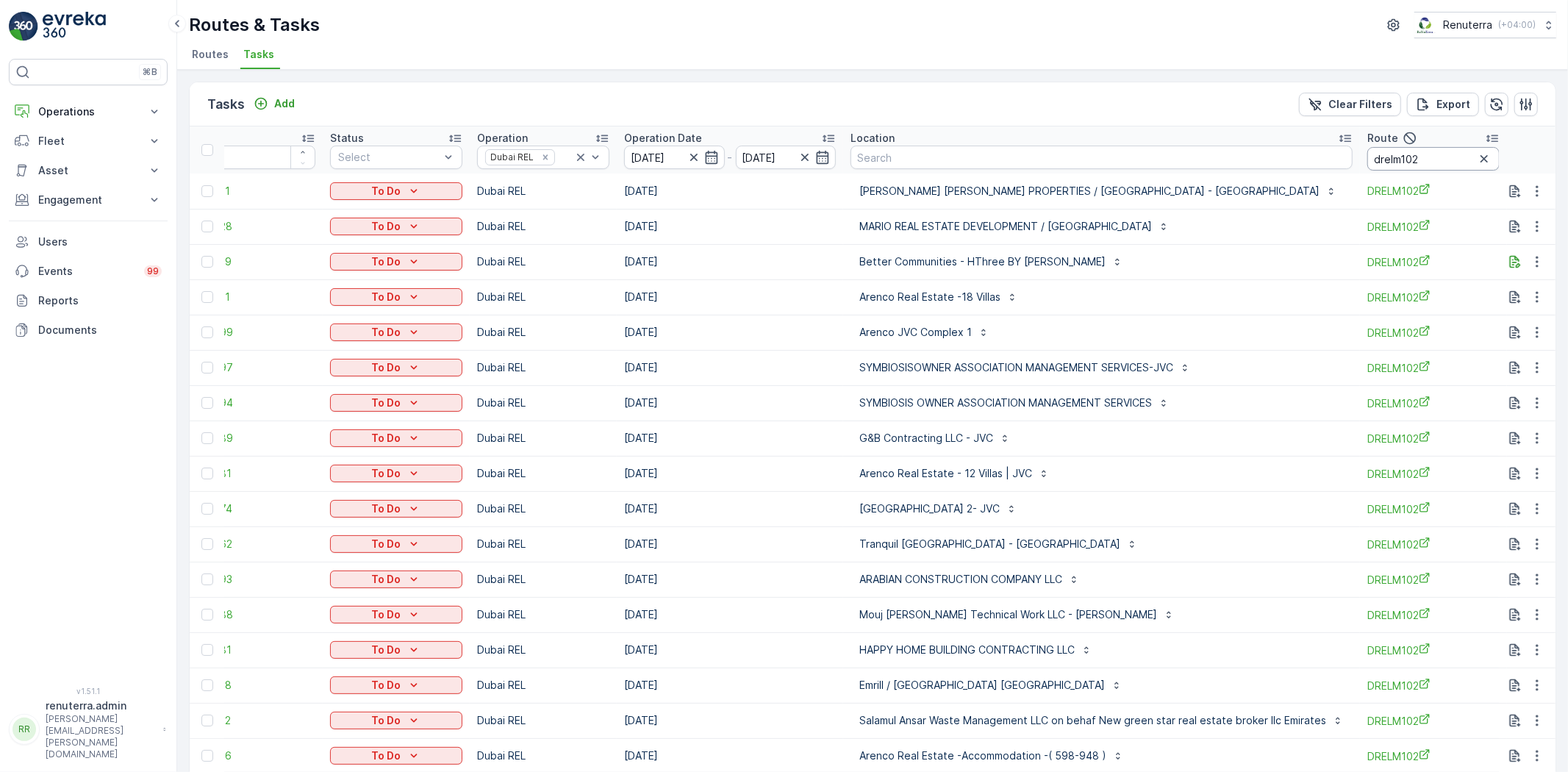
click at [1452, 158] on input "drelm102" at bounding box center [1434, 159] width 133 height 23
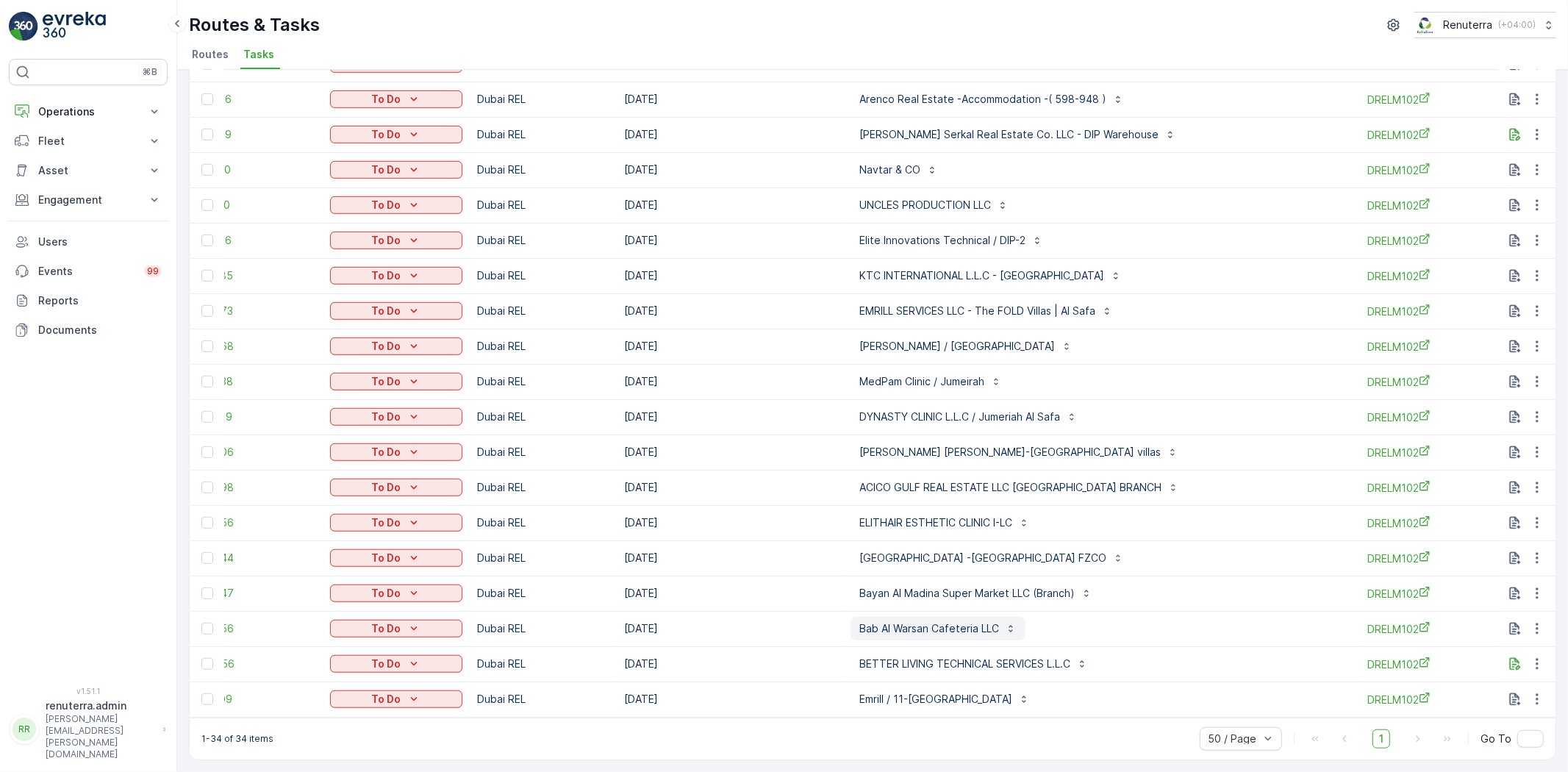
scroll to position [663, 0]
click at [939, 691] on p "Emrill / 11-[GEOGRAPHIC_DATA]" at bounding box center [936, 698] width 153 height 15
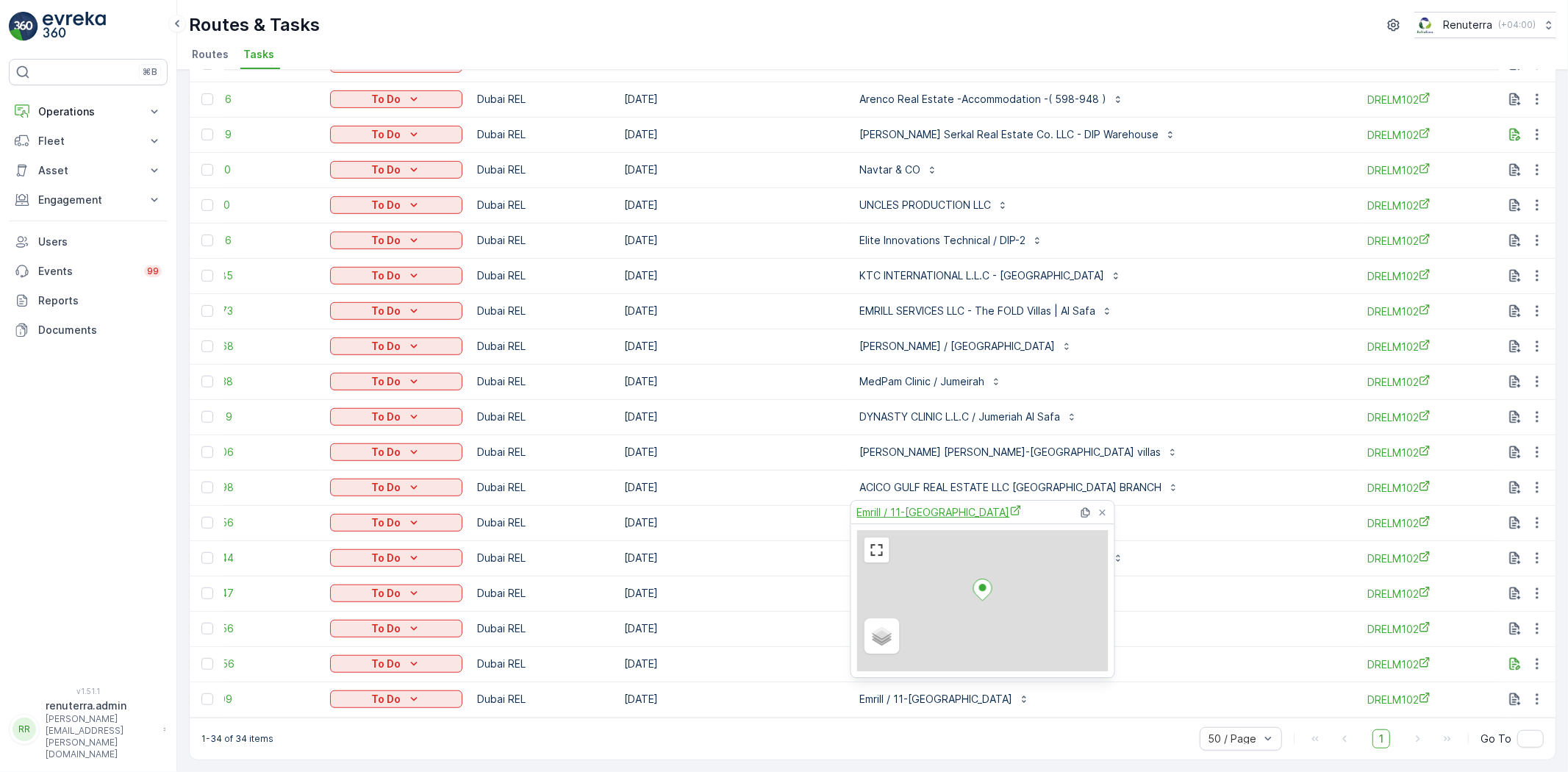
click at [937, 511] on span "Emrill / 11-[GEOGRAPHIC_DATA]" at bounding box center [940, 512] width 165 height 16
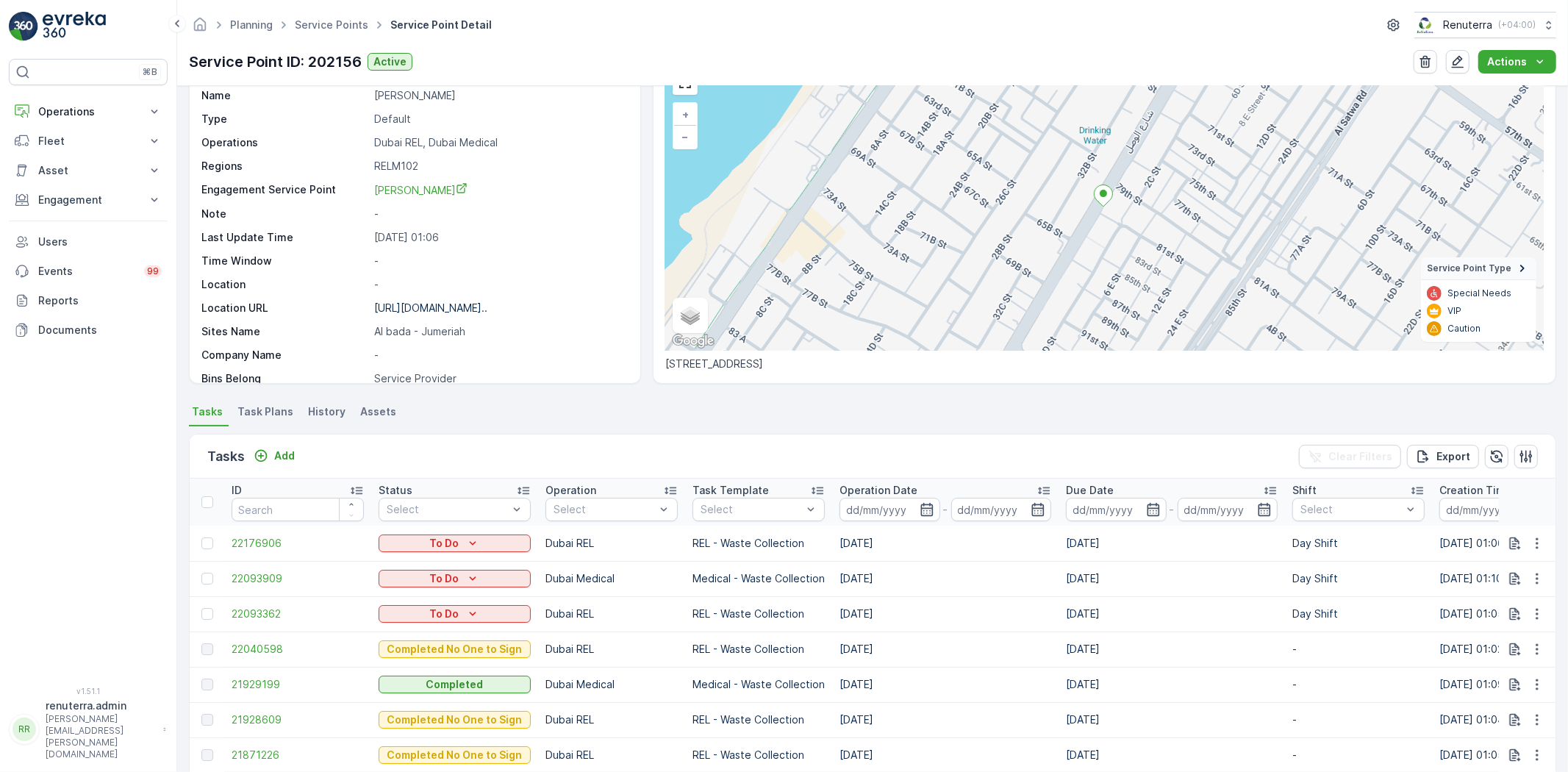
scroll to position [163, 0]
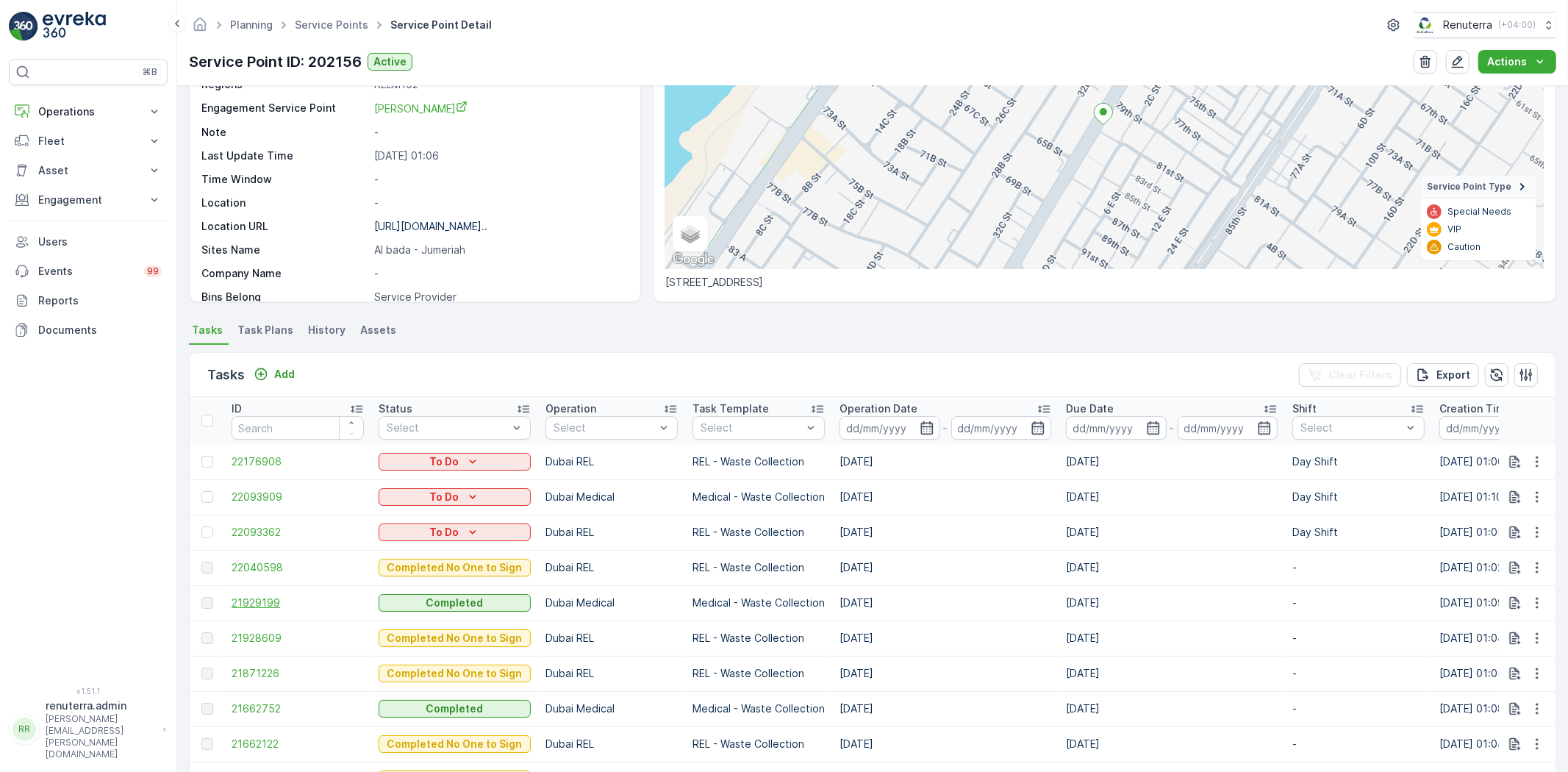
click at [251, 594] on td "21929199" at bounding box center [298, 602] width 147 height 36
click at [253, 597] on span "21929199" at bounding box center [297, 602] width 133 height 15
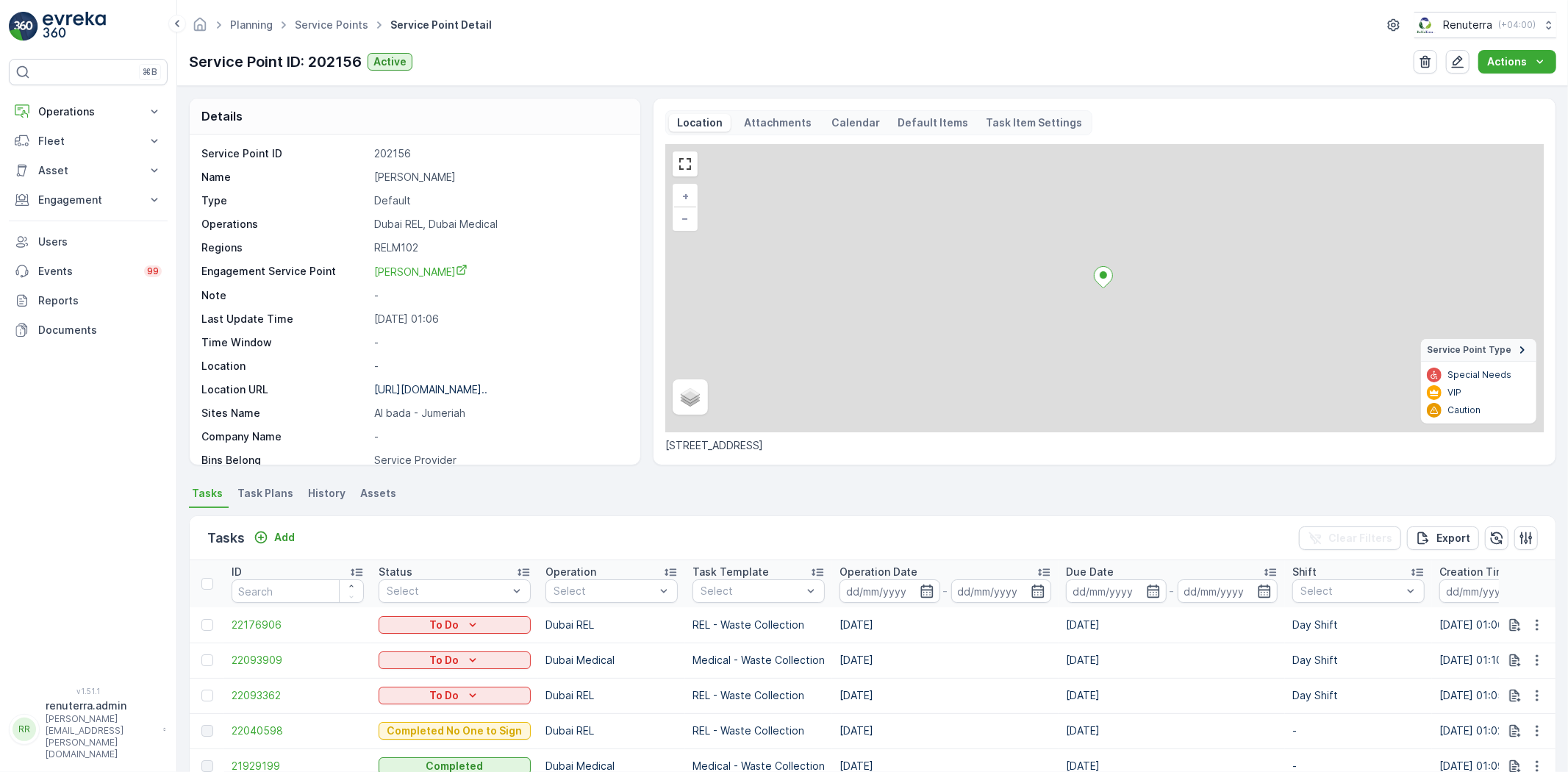
scroll to position [327, 0]
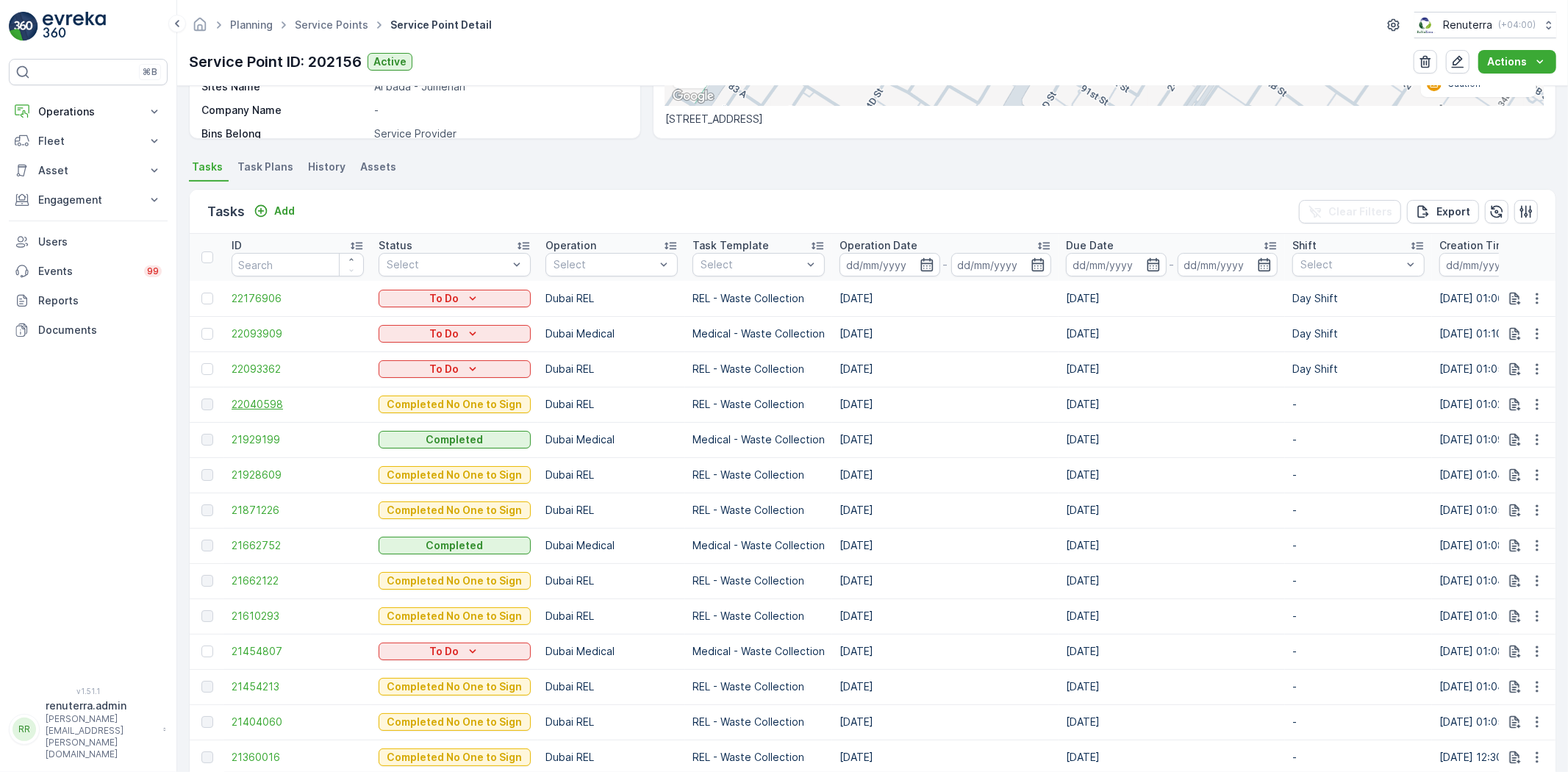
click at [283, 399] on span "22040598" at bounding box center [297, 404] width 133 height 15
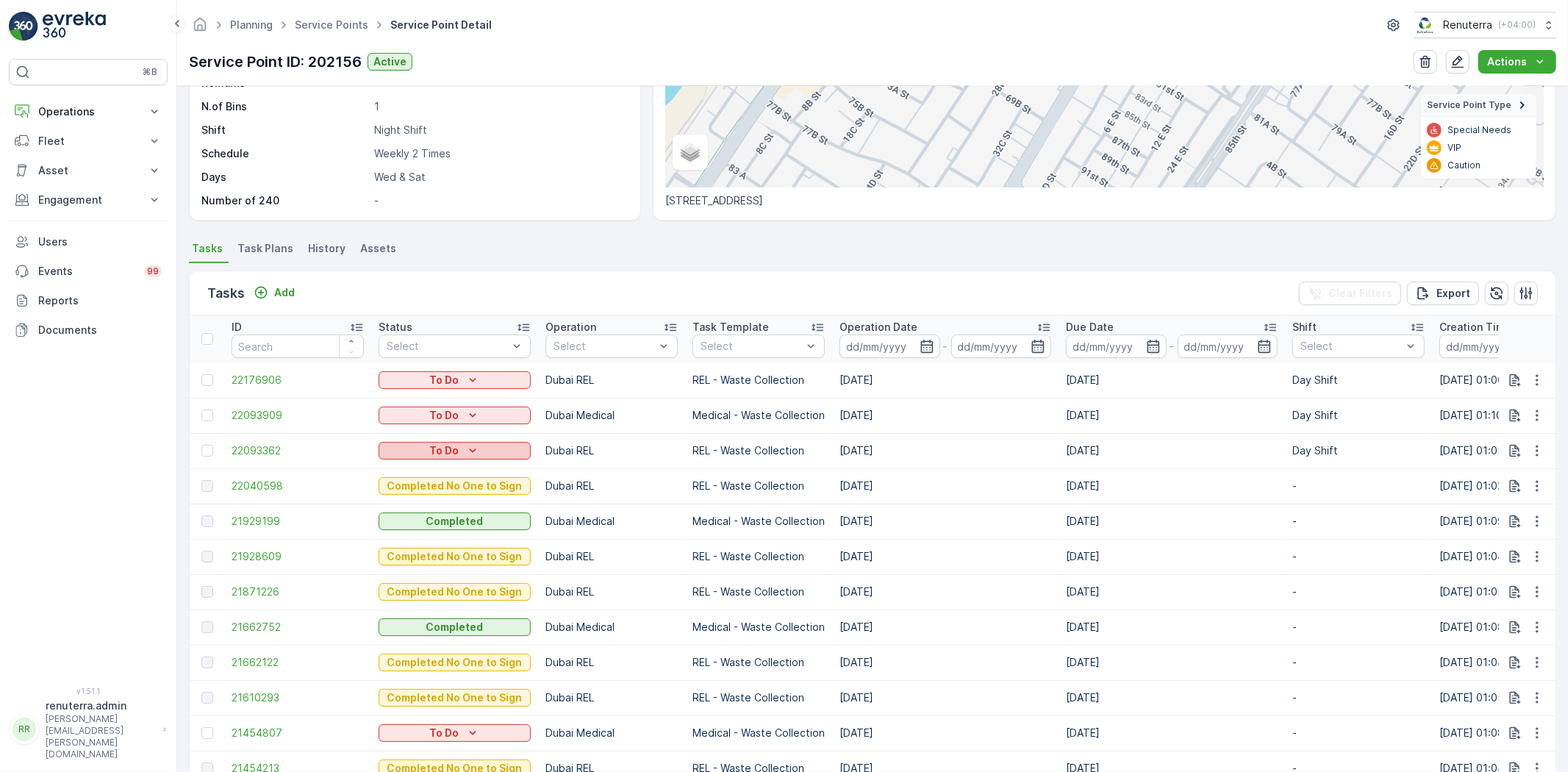
scroll to position [327, 0]
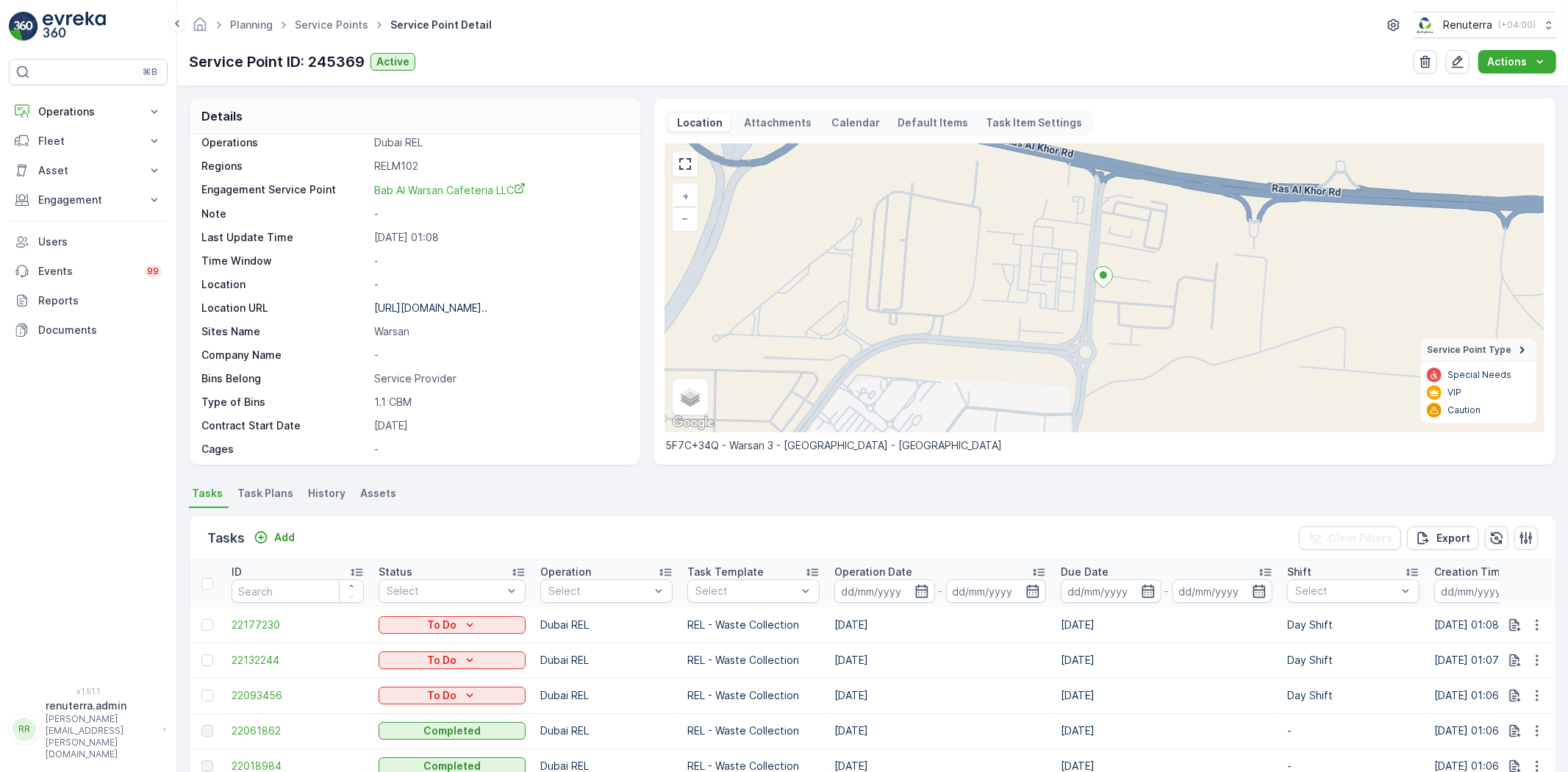
scroll to position [163, 0]
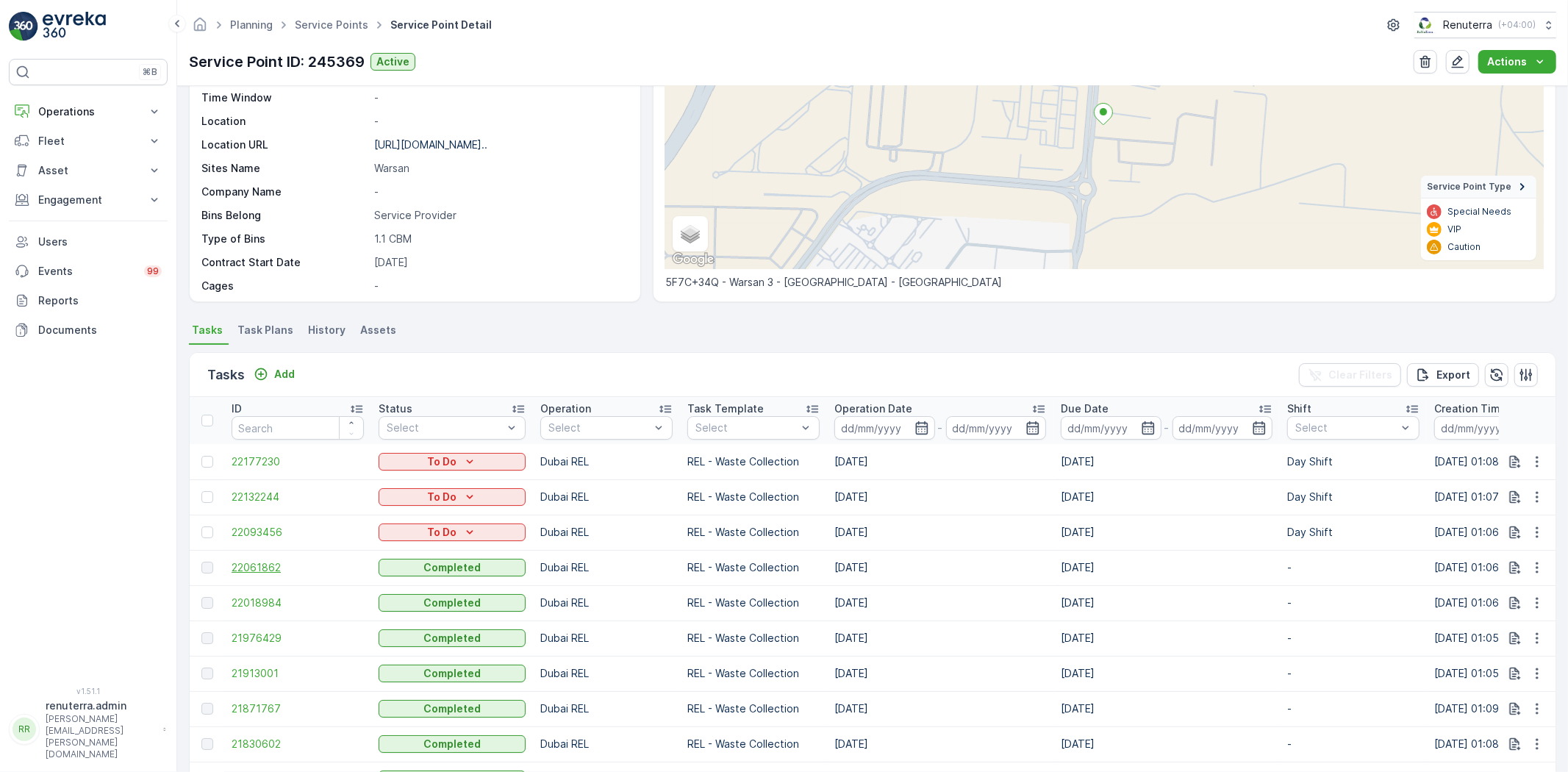
click at [268, 569] on span "22061862" at bounding box center [297, 567] width 133 height 15
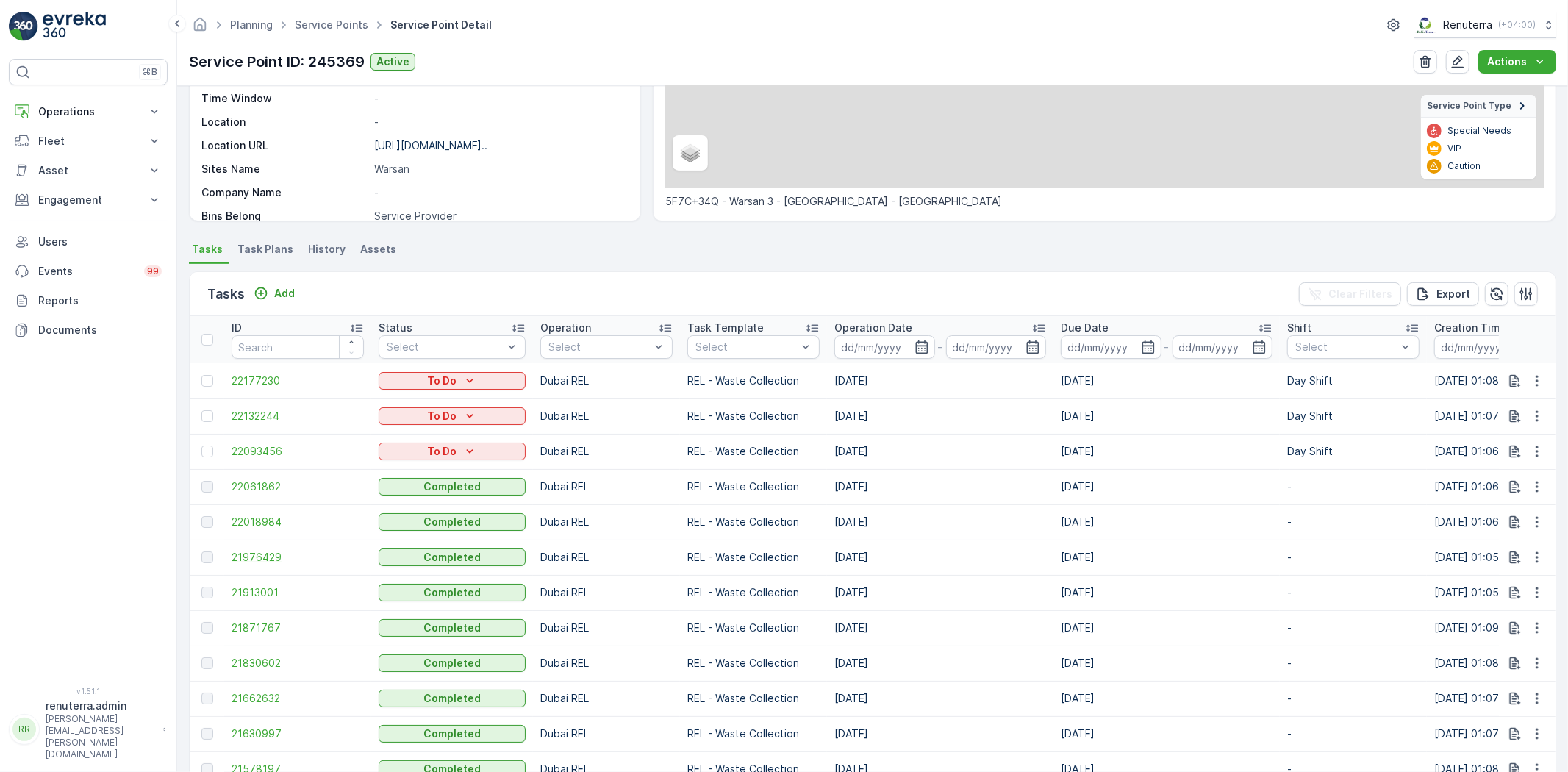
scroll to position [244, 0]
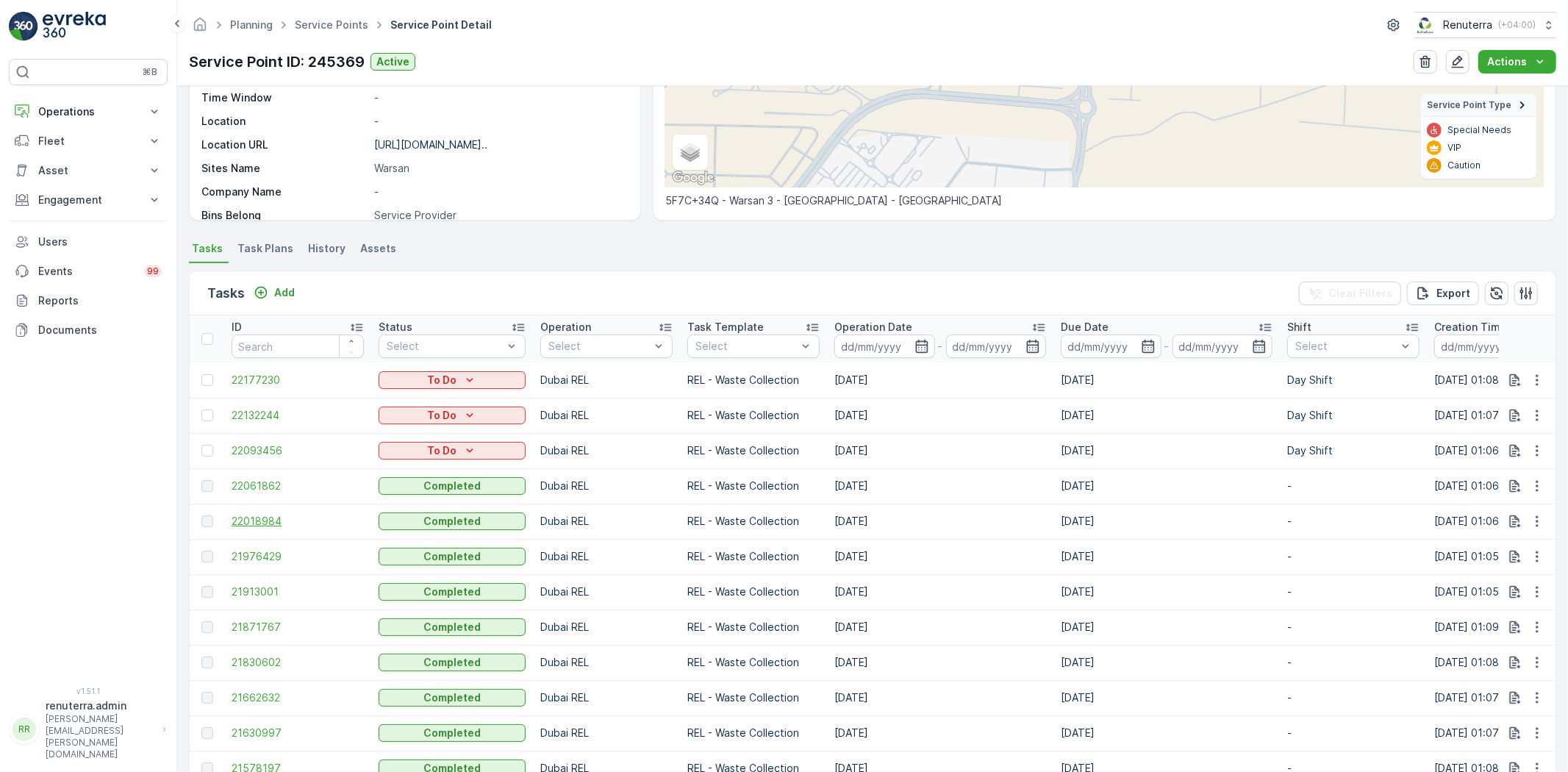
click at [263, 520] on span "22018984" at bounding box center [297, 521] width 133 height 15
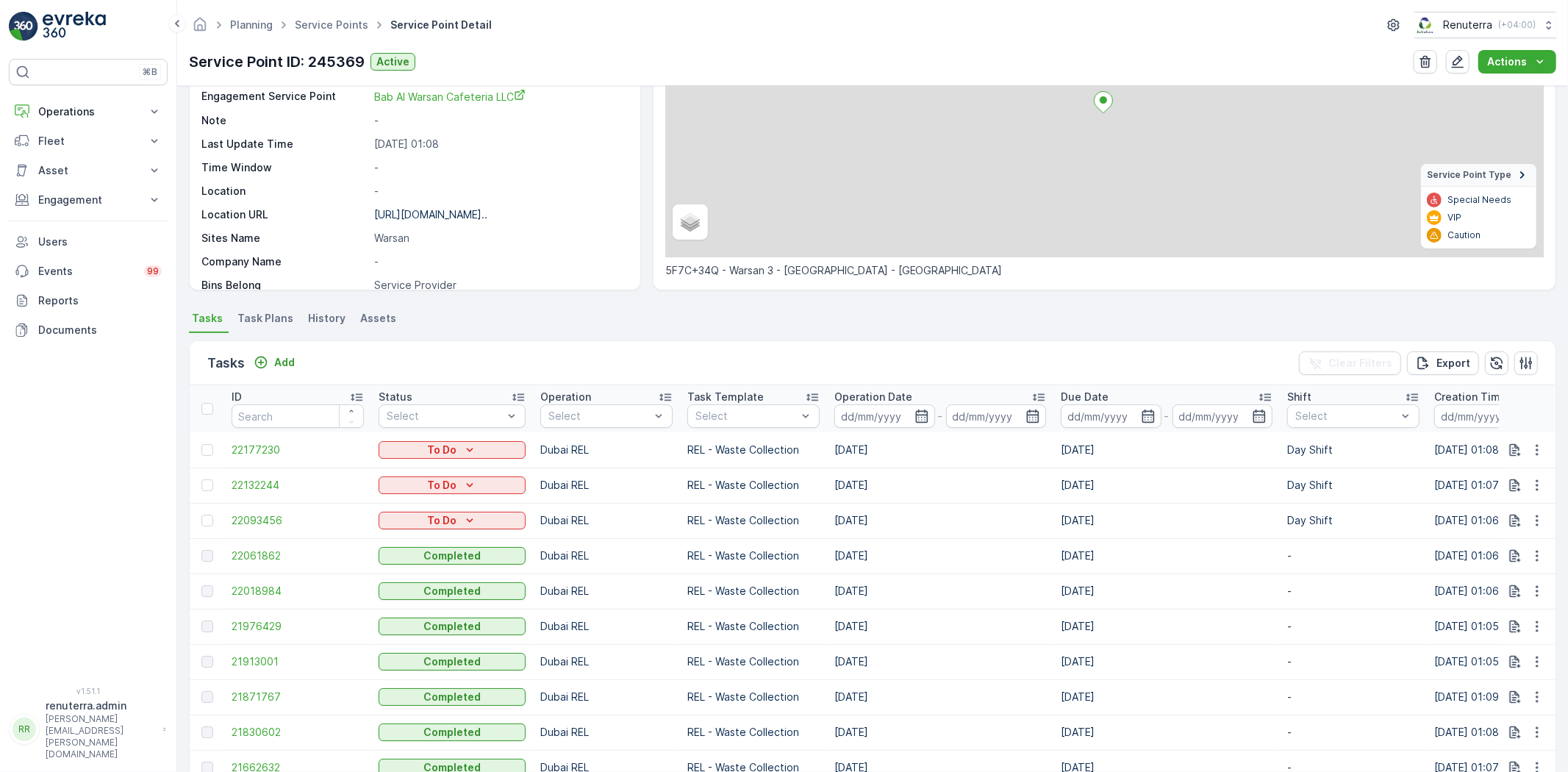
scroll to position [327, 0]
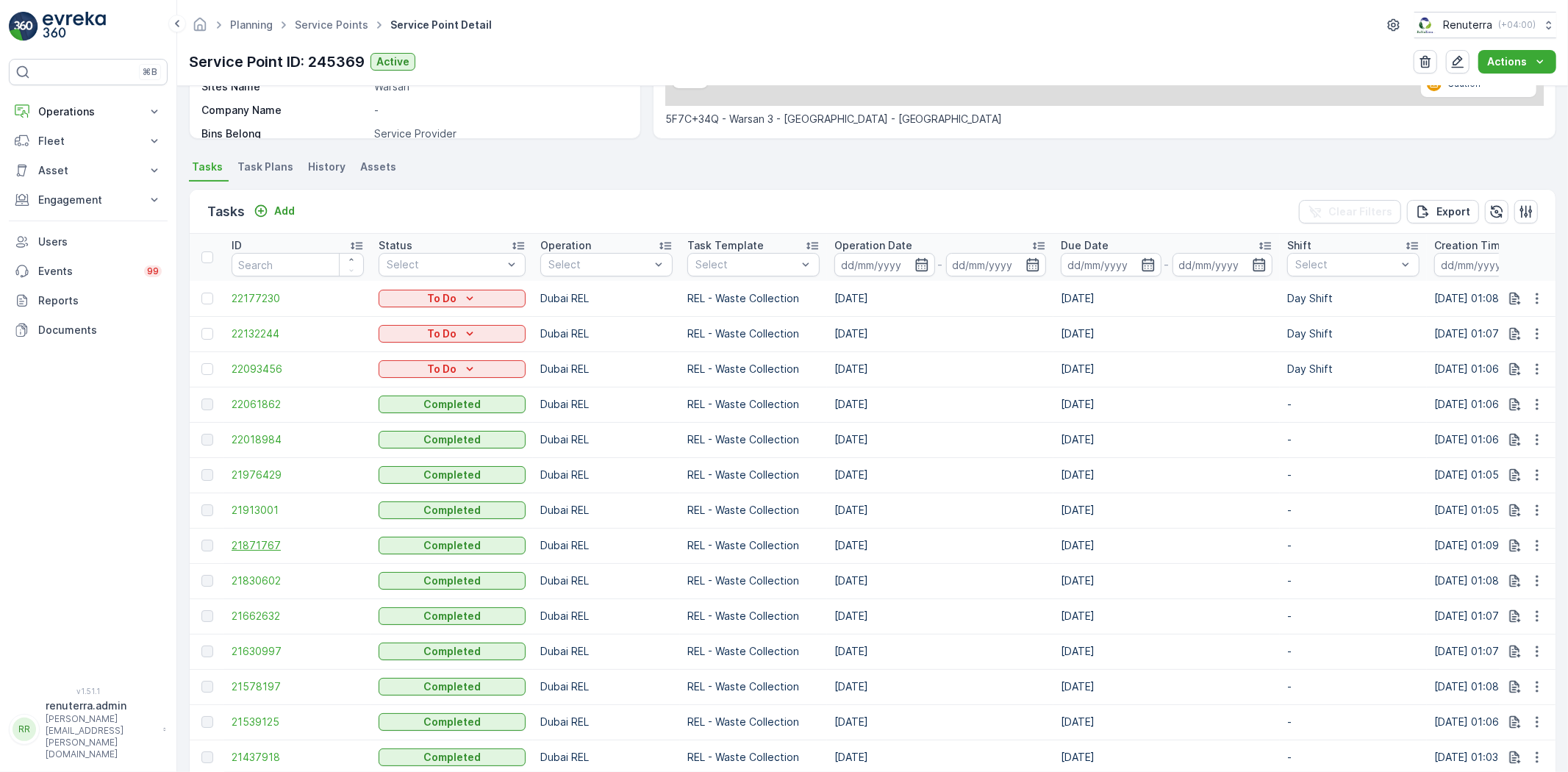
click at [269, 540] on span "21871767" at bounding box center [297, 545] width 133 height 15
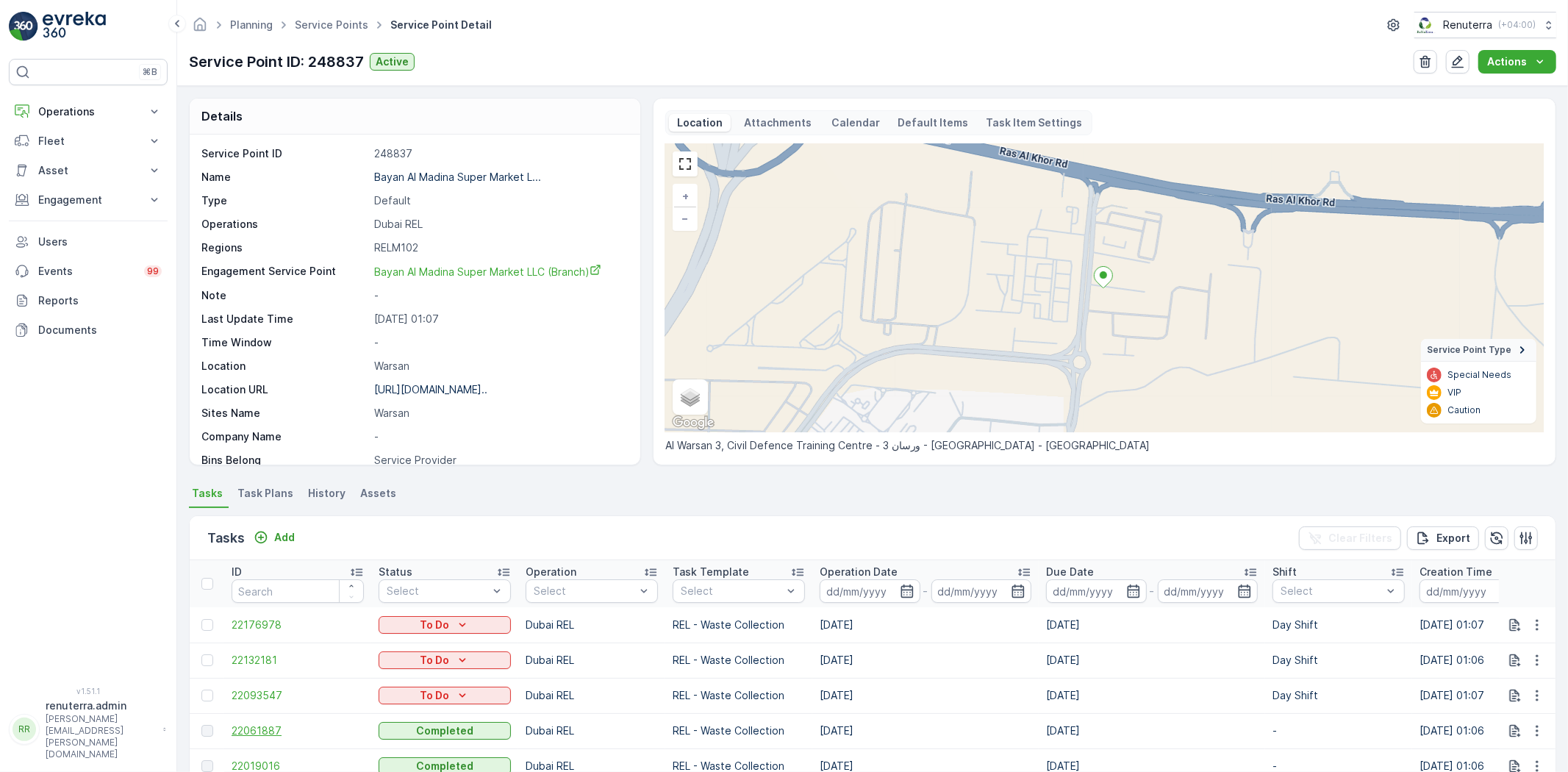
scroll to position [163, 0]
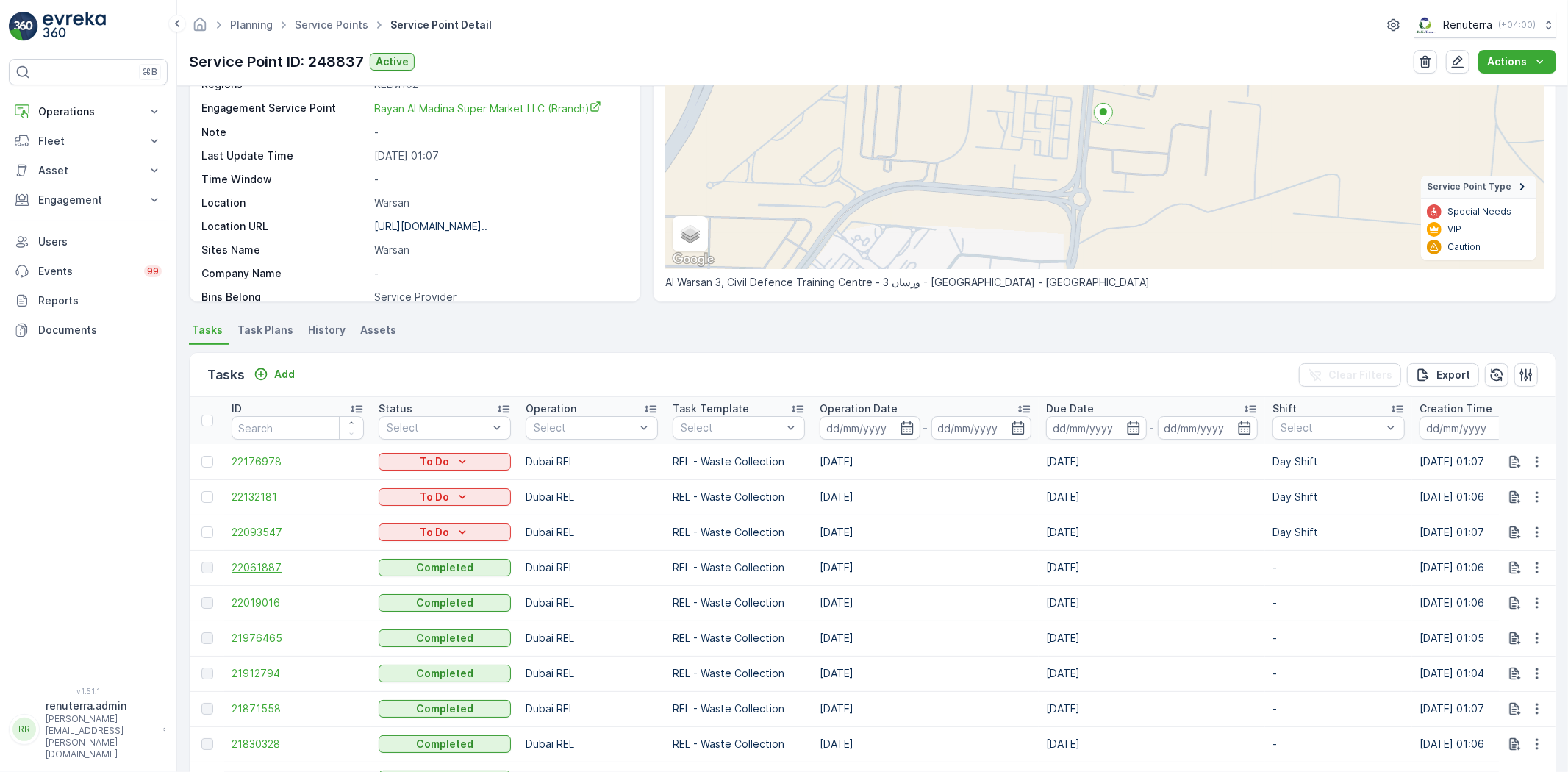
click at [272, 568] on span "22061887" at bounding box center [297, 567] width 133 height 15
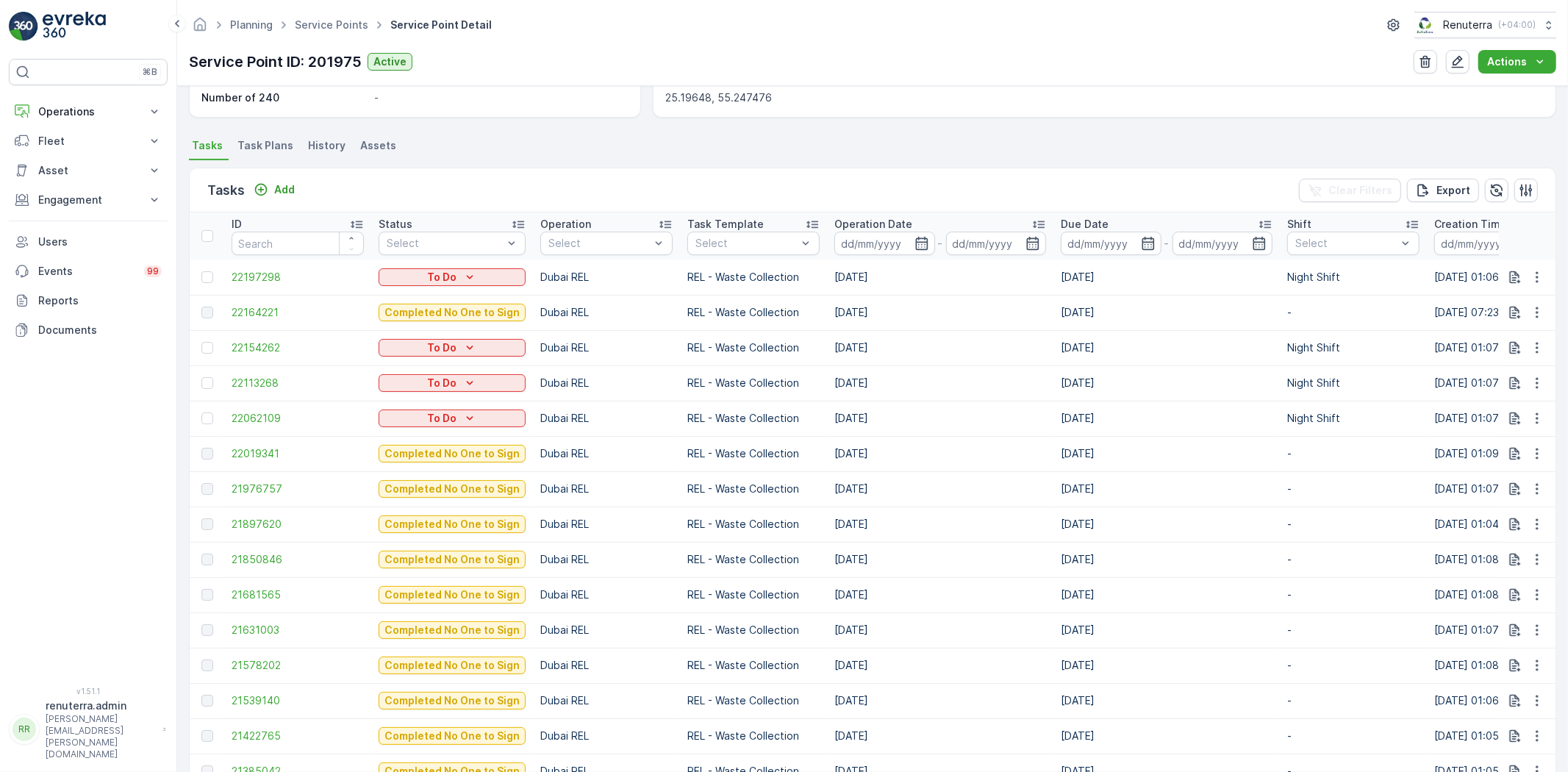
scroll to position [327, 0]
